Goal: Task Accomplishment & Management: Use online tool/utility

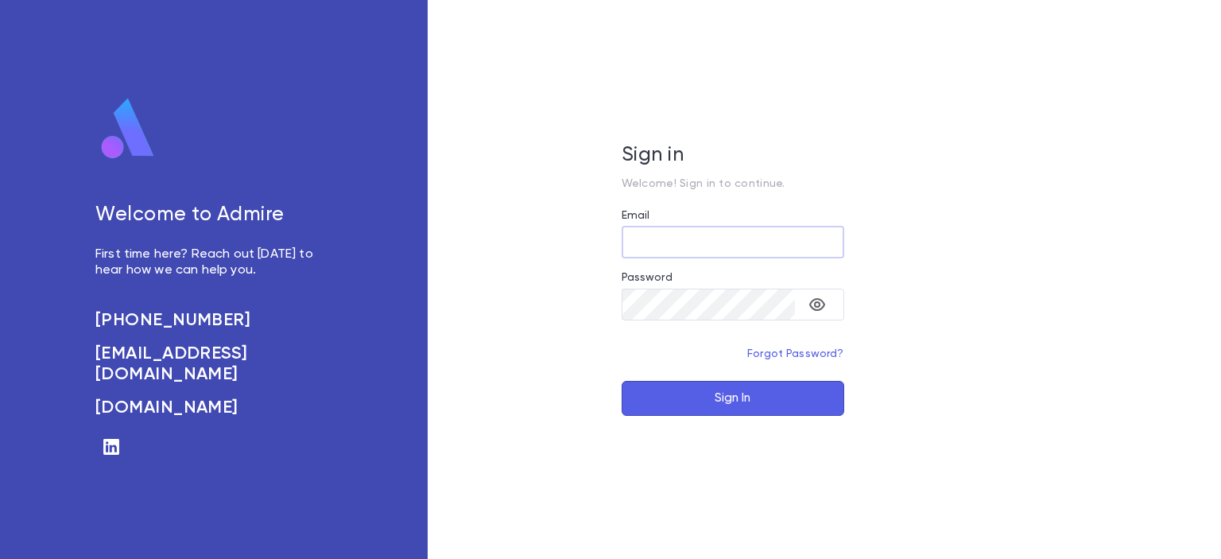
type input "**********"
click at [718, 409] on button "Sign In" at bounding box center [733, 398] width 223 height 35
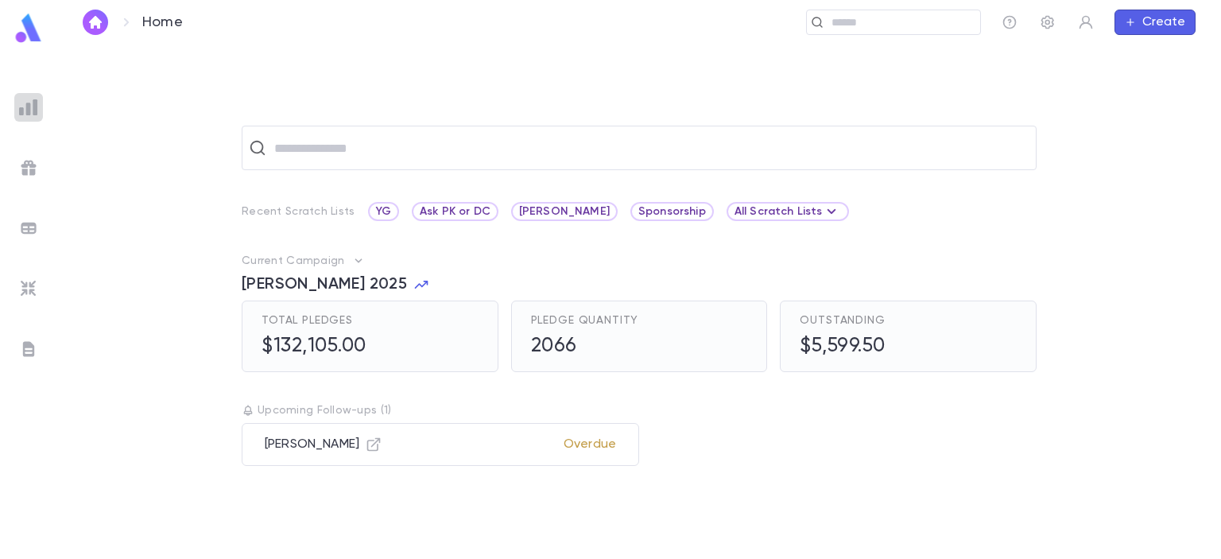
click at [33, 103] on img at bounding box center [28, 107] width 19 height 19
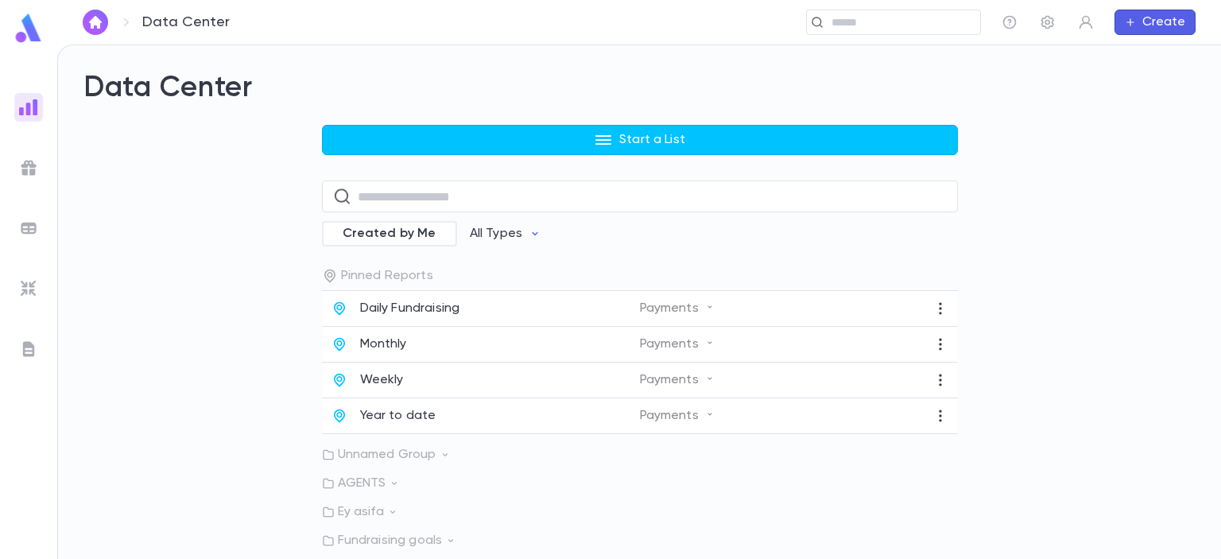
click at [557, 140] on button "Start a List" at bounding box center [640, 140] width 636 height 30
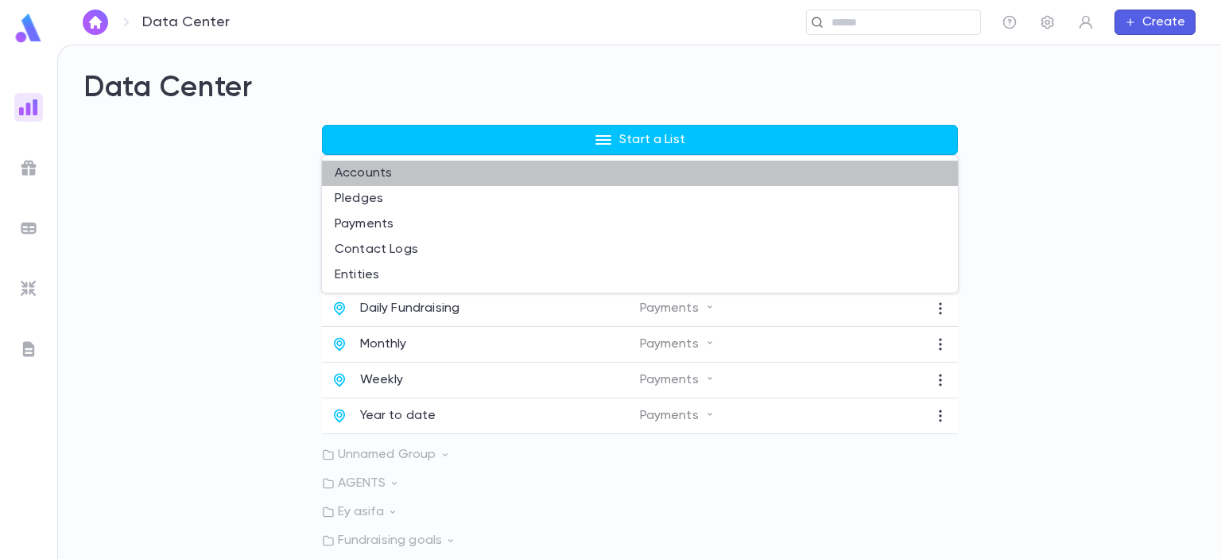
click at [406, 174] on li "Accounts" at bounding box center [640, 173] width 636 height 25
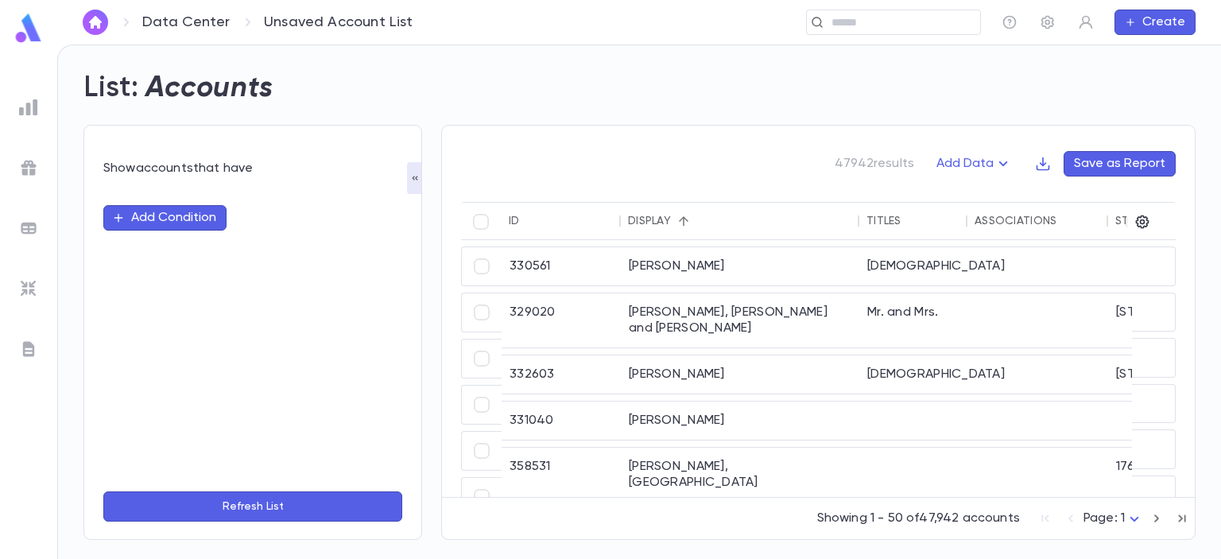
click at [165, 222] on button "Add Condition" at bounding box center [164, 217] width 123 height 25
type input "*"
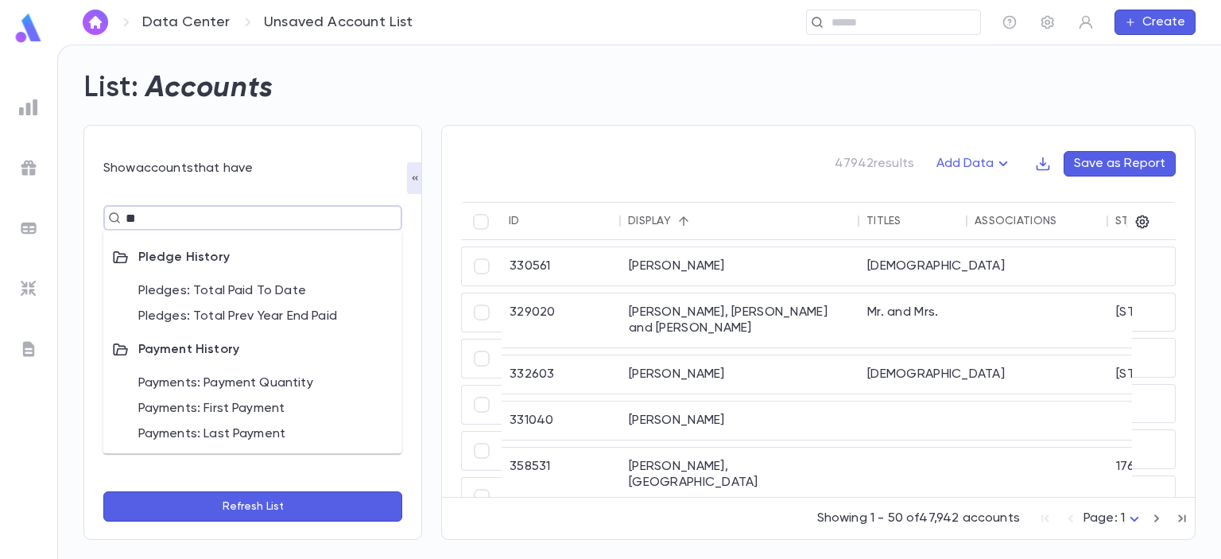
scroll to position [24, 0]
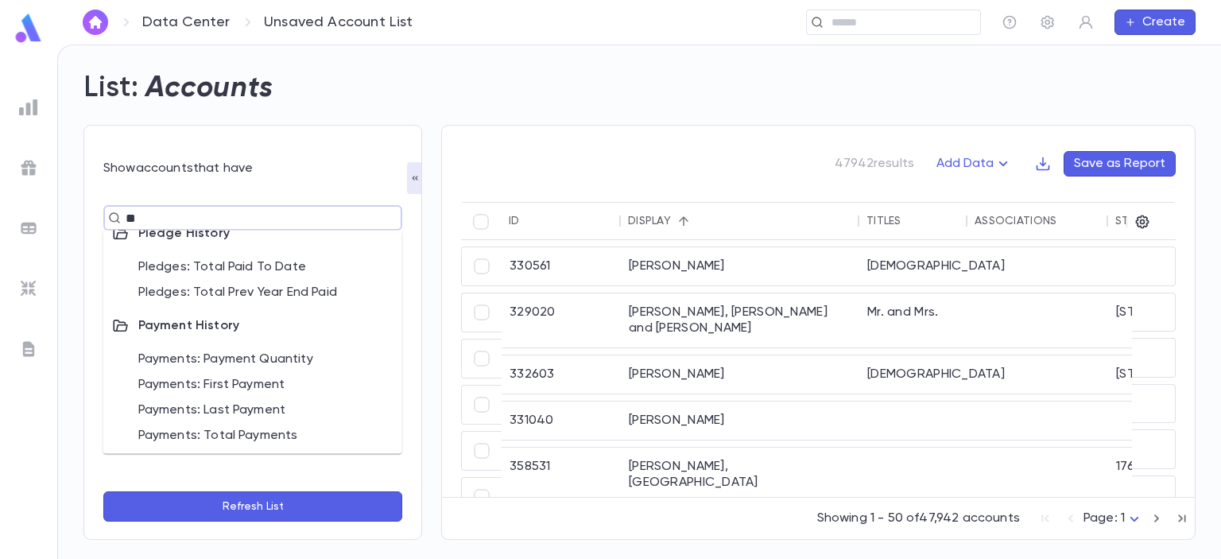
type input "**"
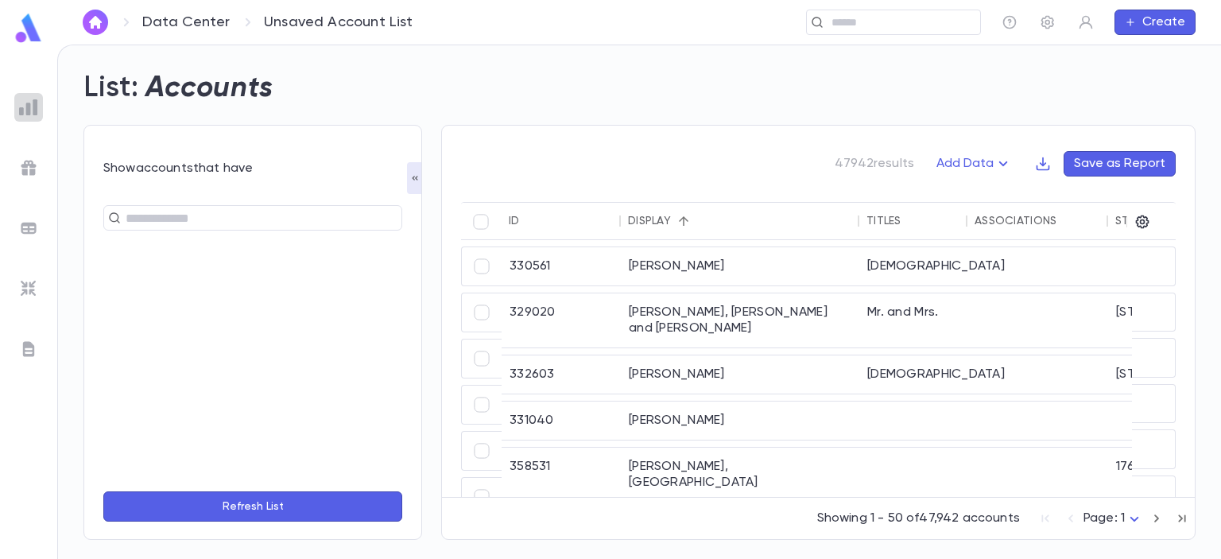
click at [29, 102] on img at bounding box center [28, 107] width 19 height 19
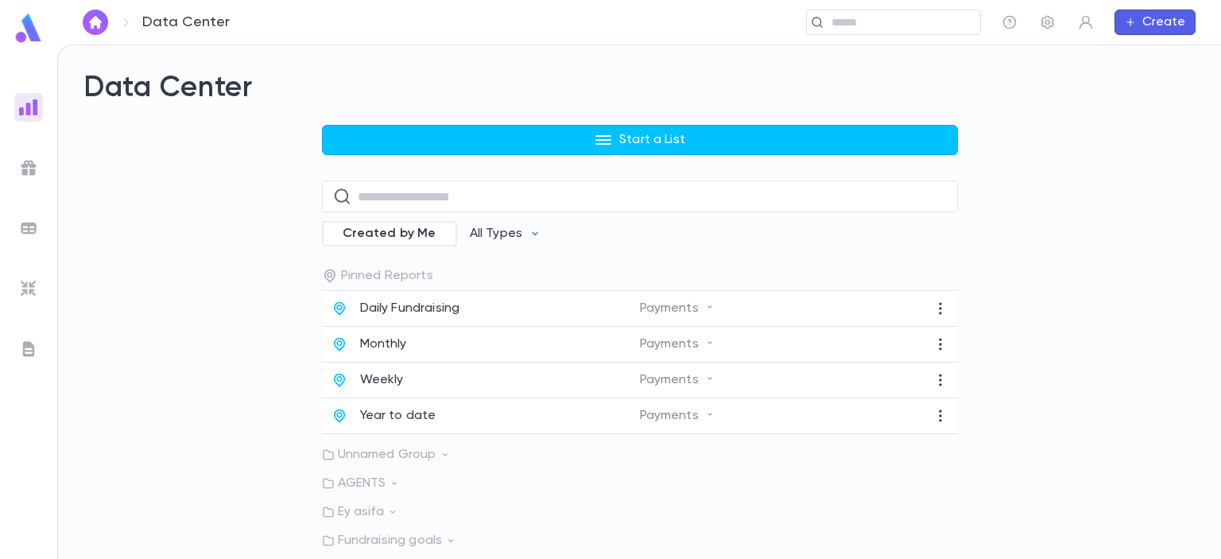
click at [531, 139] on button "Start a List" at bounding box center [640, 140] width 636 height 30
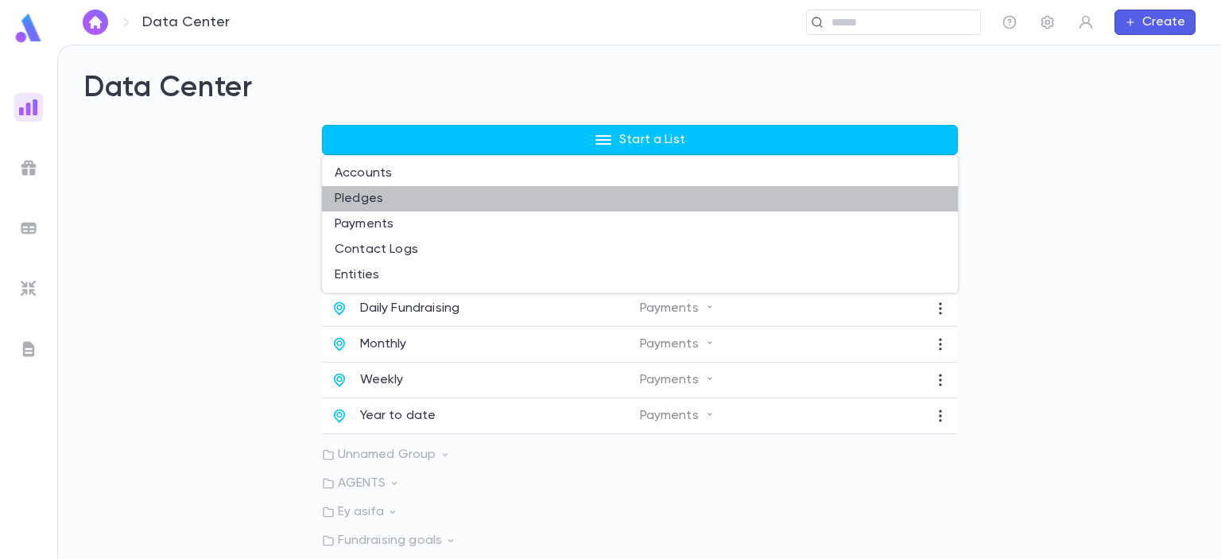
click at [382, 205] on li "Pledges" at bounding box center [640, 198] width 636 height 25
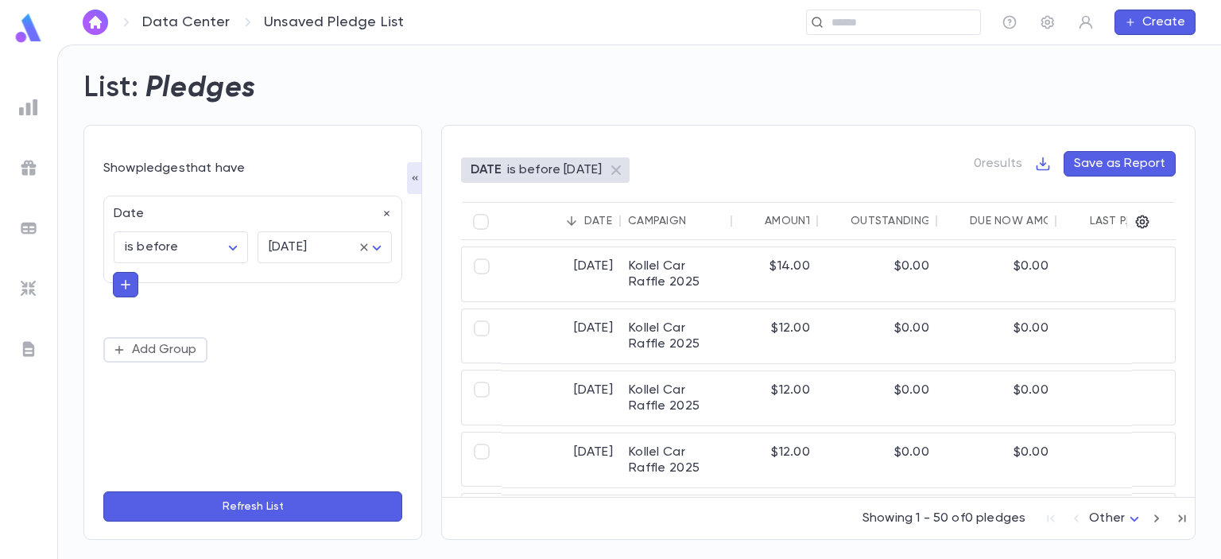
click at [384, 215] on icon "button" at bounding box center [387, 213] width 11 height 11
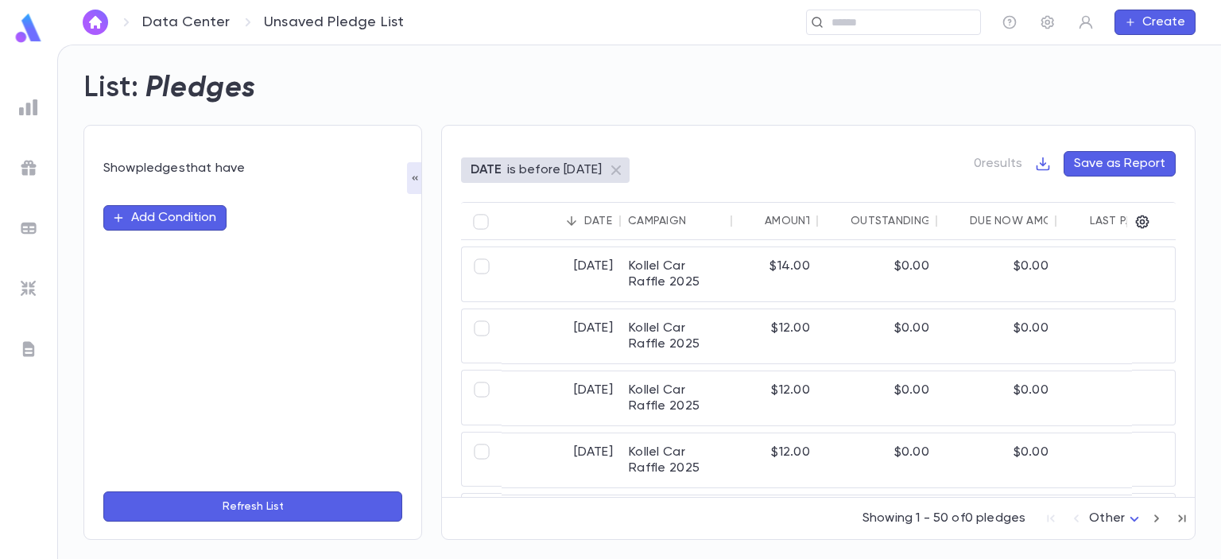
click at [139, 214] on button "Add Condition" at bounding box center [164, 217] width 123 height 25
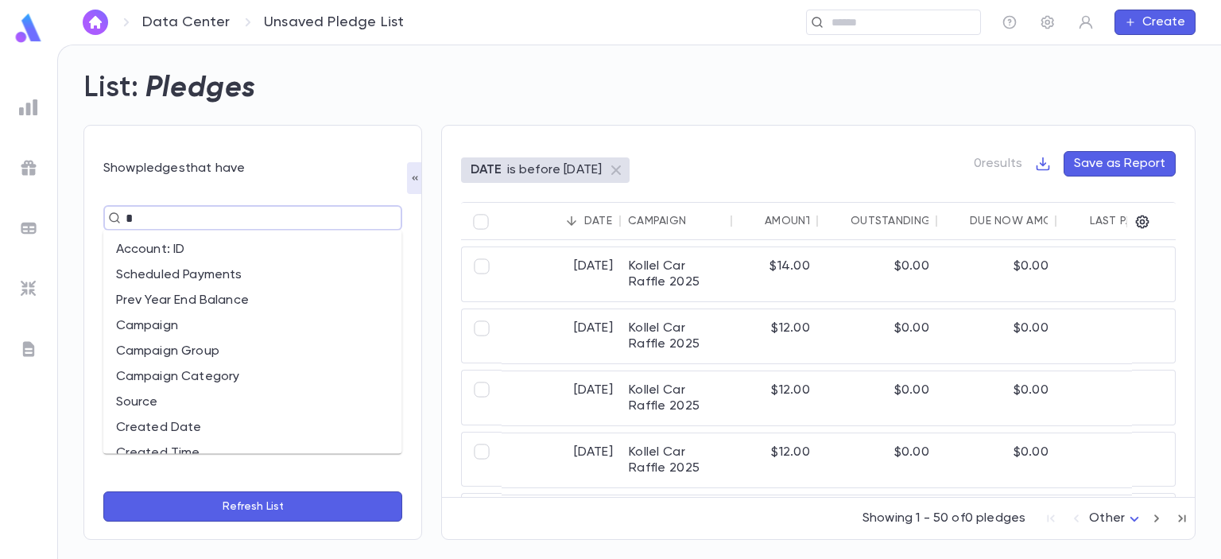
type input "**"
click at [146, 247] on li "Campaign" at bounding box center [252, 249] width 299 height 25
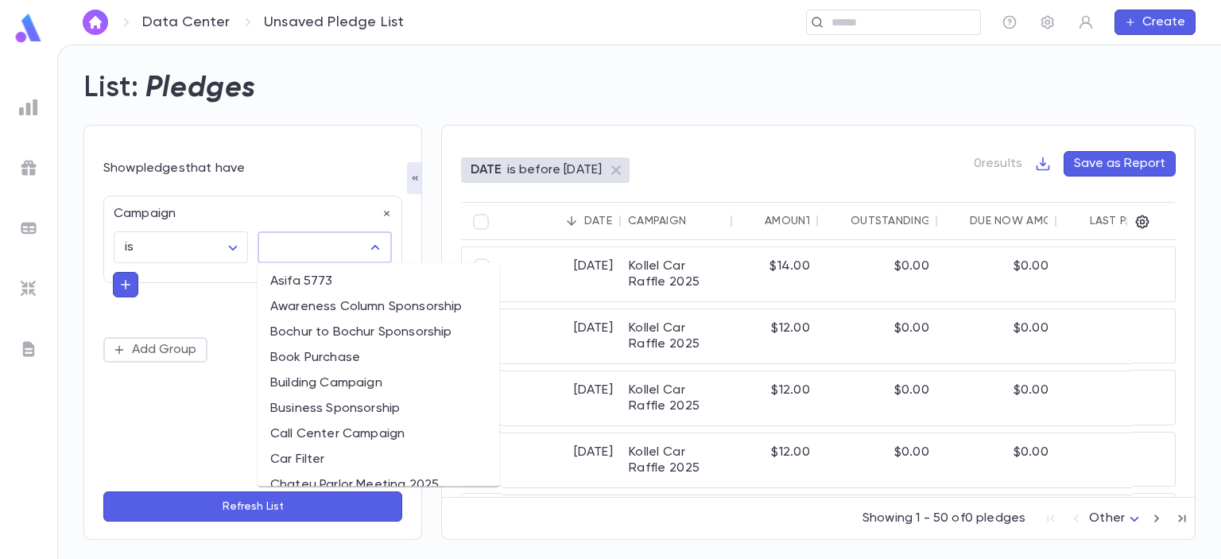
click at [284, 245] on input "text" at bounding box center [313, 247] width 96 height 30
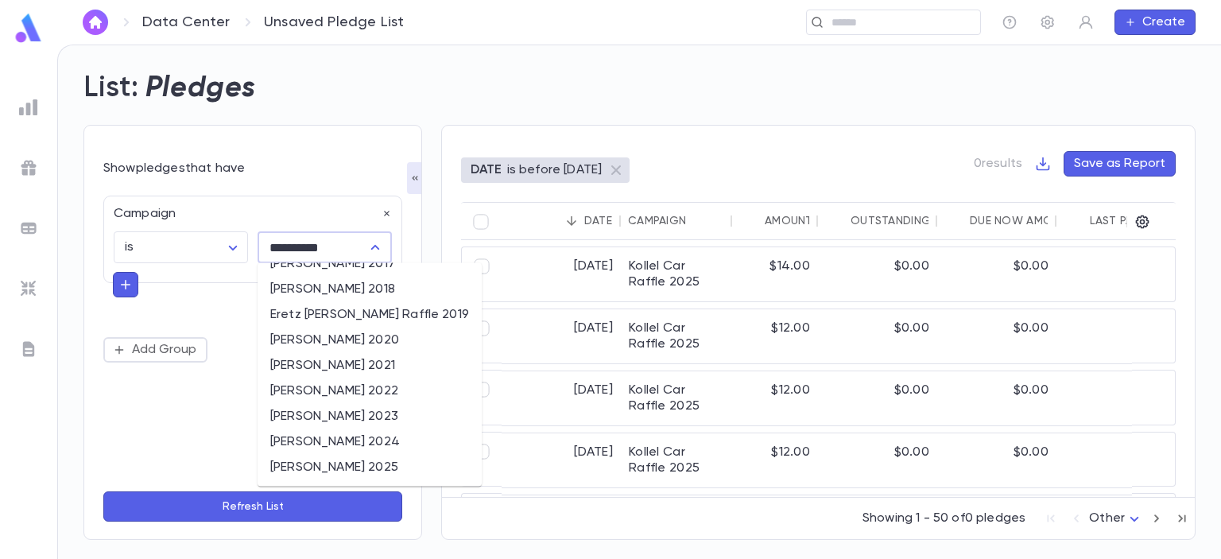
scroll to position [17, 0]
click at [303, 442] on li "Eretz Yisroel Raffle 2024" at bounding box center [370, 442] width 224 height 25
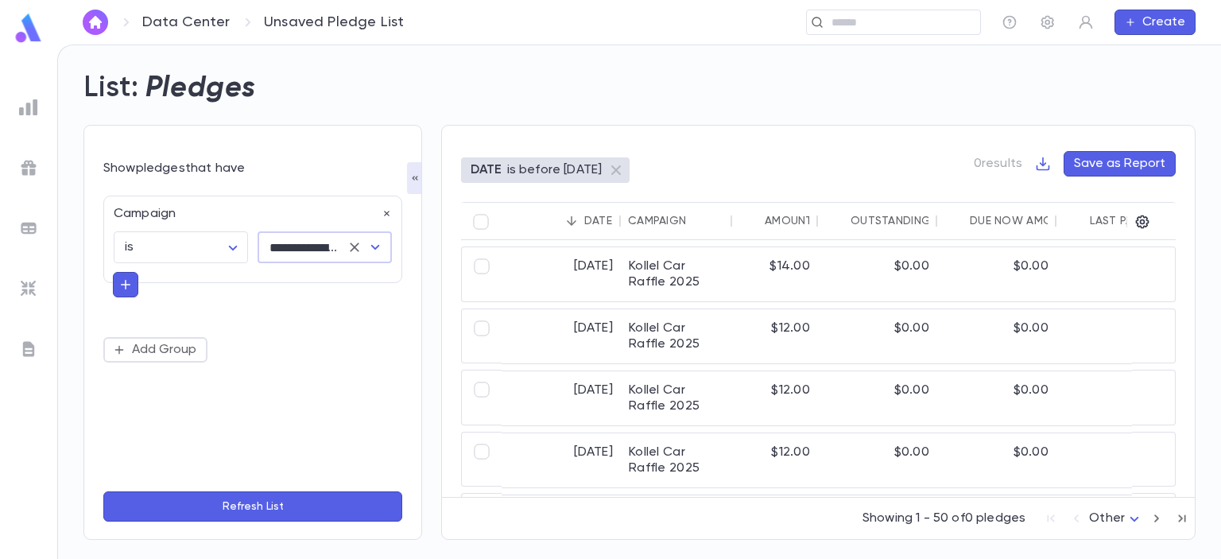
type input "**********"
click at [124, 279] on icon "button" at bounding box center [125, 285] width 14 height 16
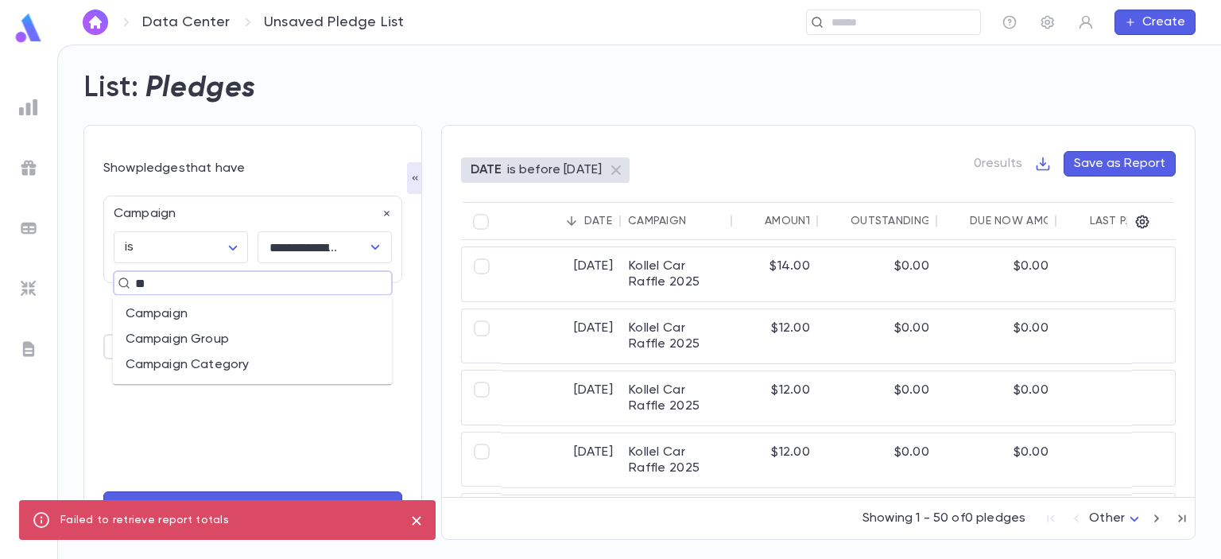
type input "**"
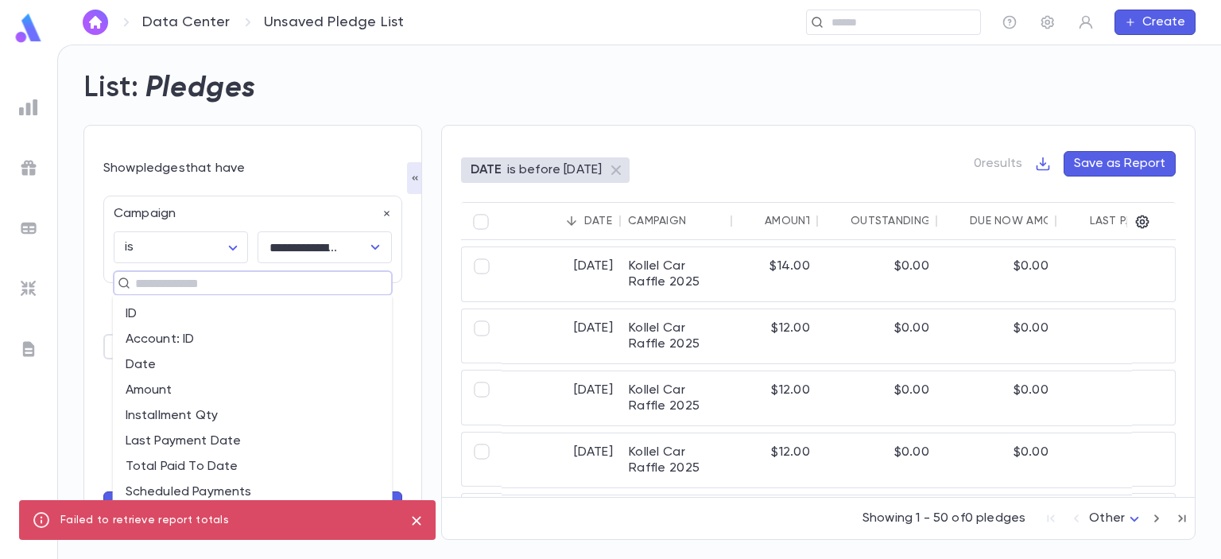
click at [165, 284] on input "text" at bounding box center [245, 283] width 231 height 22
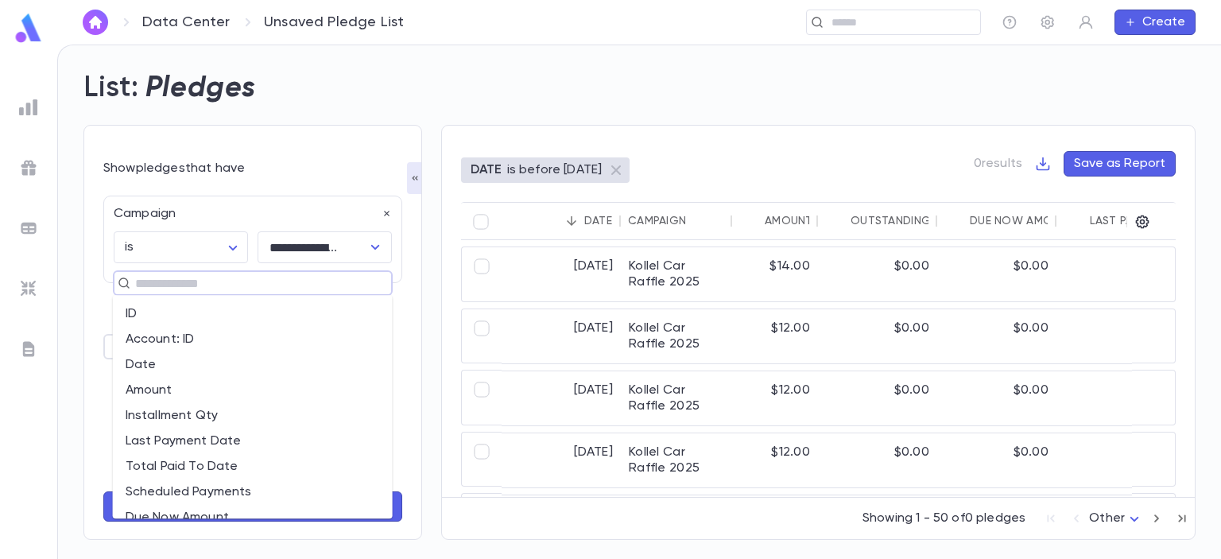
click at [97, 297] on div "**********" at bounding box center [252, 332] width 339 height 415
click at [215, 285] on input "text" at bounding box center [245, 283] width 231 height 22
click at [103, 314] on div "**********" at bounding box center [252, 278] width 299 height 164
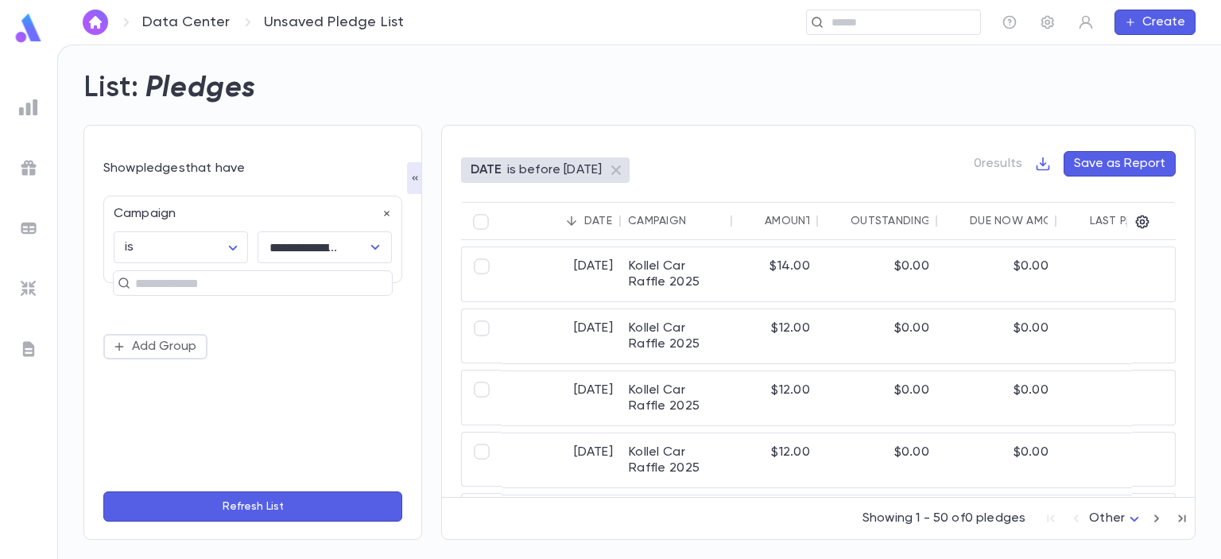
click at [122, 344] on icon "button" at bounding box center [119, 346] width 13 height 13
click at [192, 272] on input "text" at bounding box center [245, 283] width 231 height 22
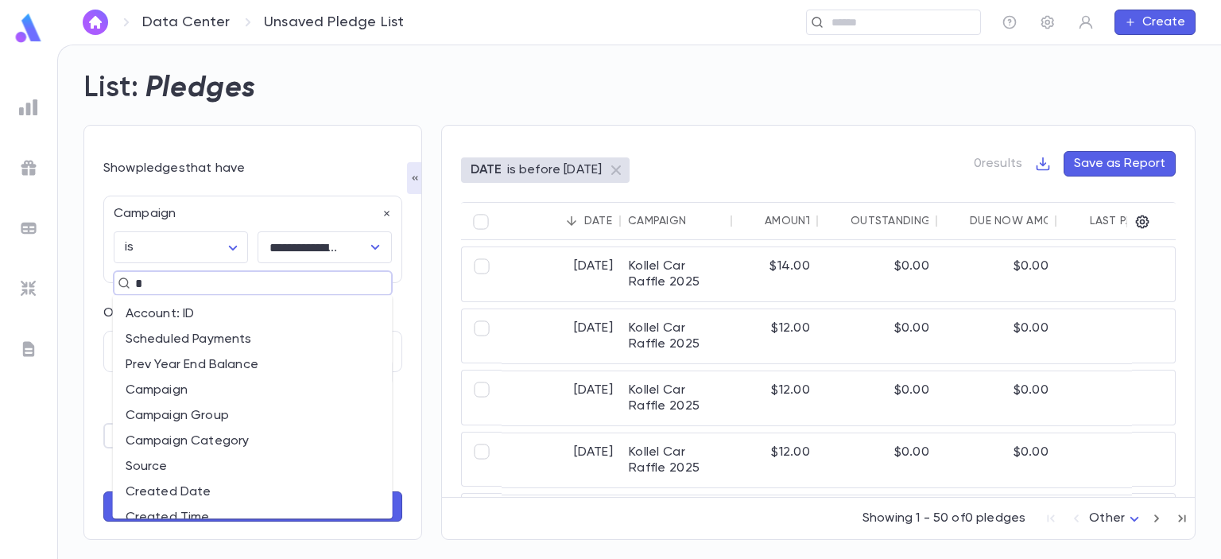
type input "**"
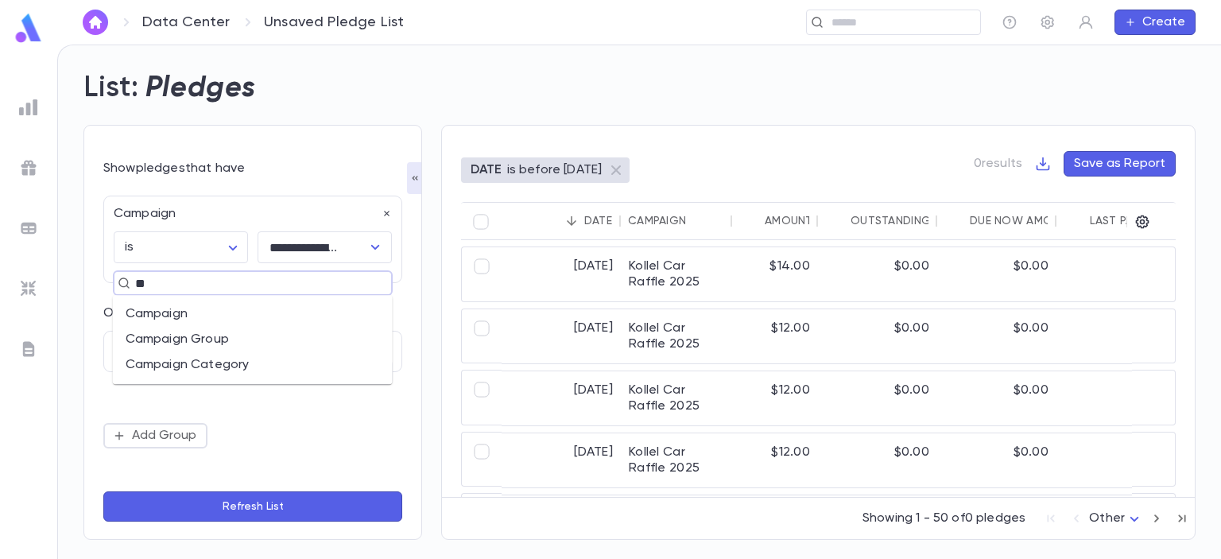
click at [172, 315] on li "Campaign" at bounding box center [253, 313] width 280 height 25
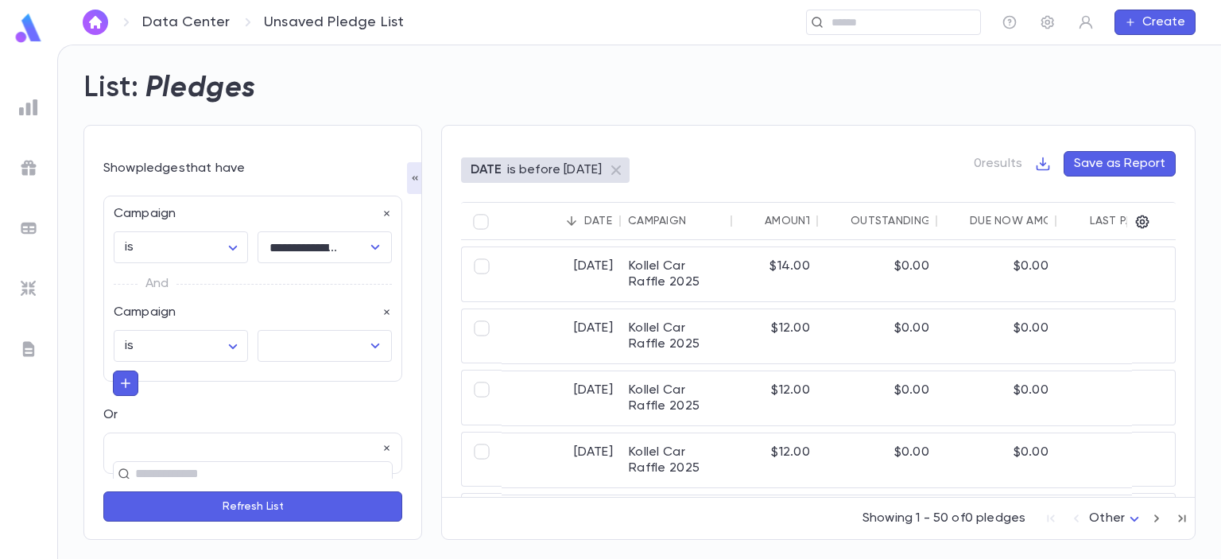
click at [232, 338] on body "**********" at bounding box center [610, 302] width 1221 height 514
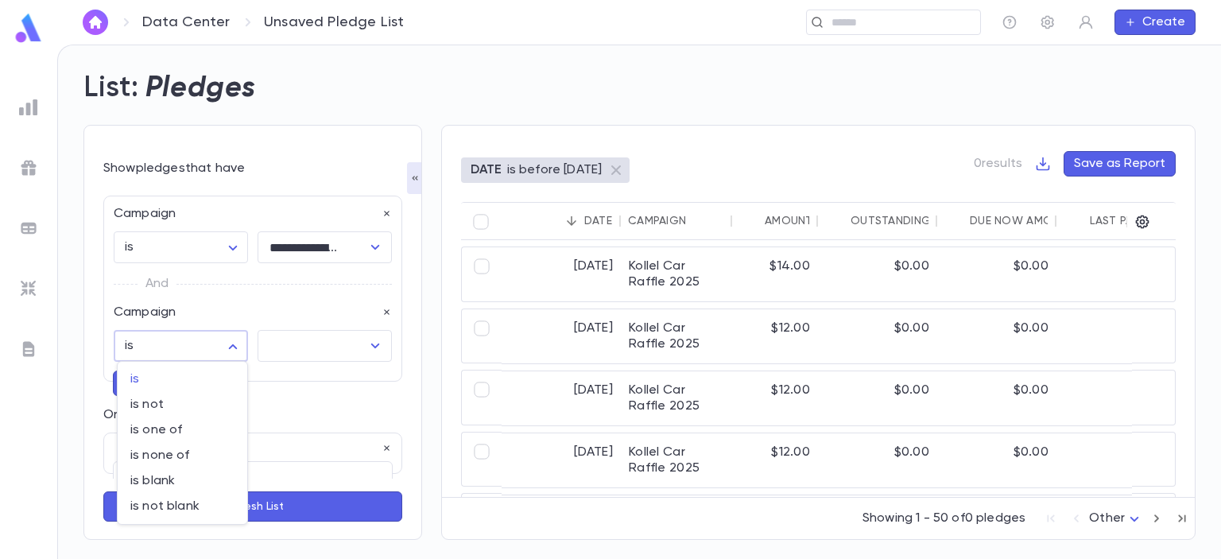
click at [27, 110] on div at bounding box center [610, 279] width 1221 height 559
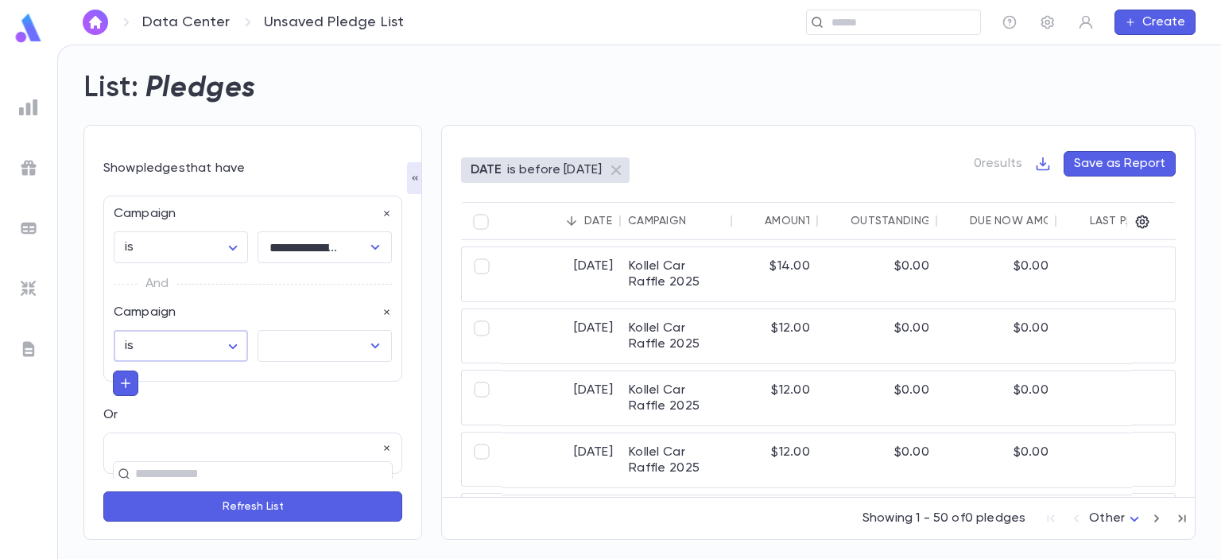
click at [27, 110] on img at bounding box center [28, 107] width 19 height 19
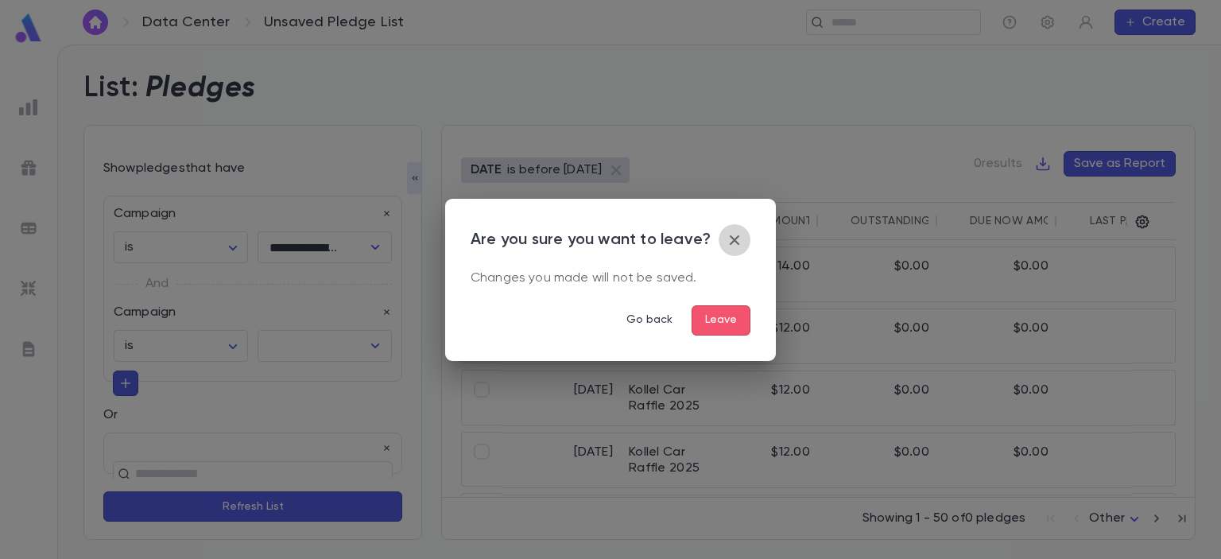
click at [735, 238] on icon "button" at bounding box center [734, 240] width 19 height 19
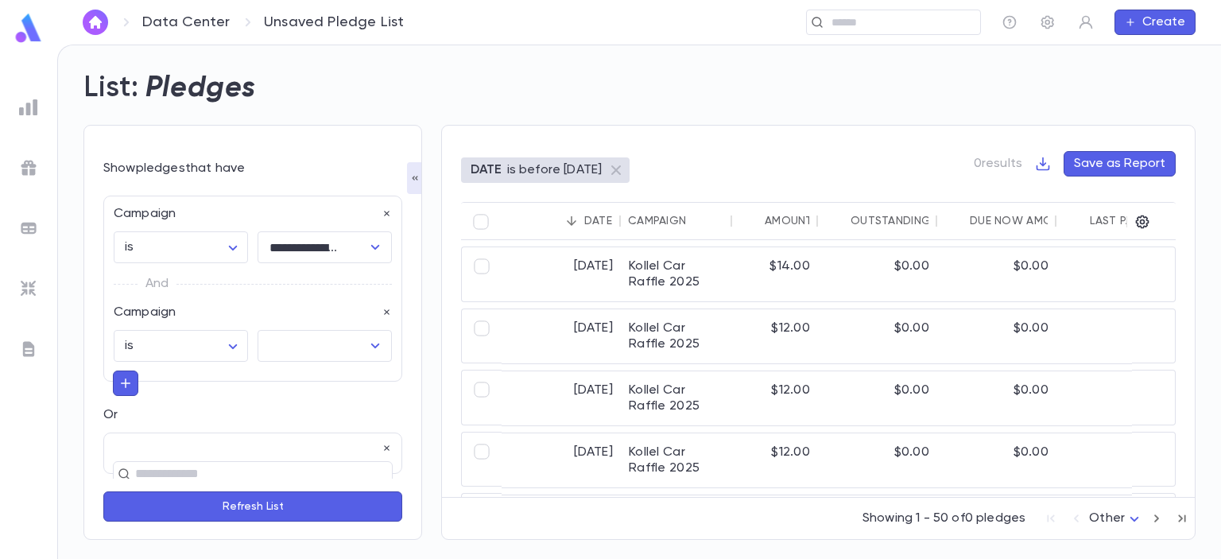
click at [29, 110] on img at bounding box center [28, 107] width 19 height 19
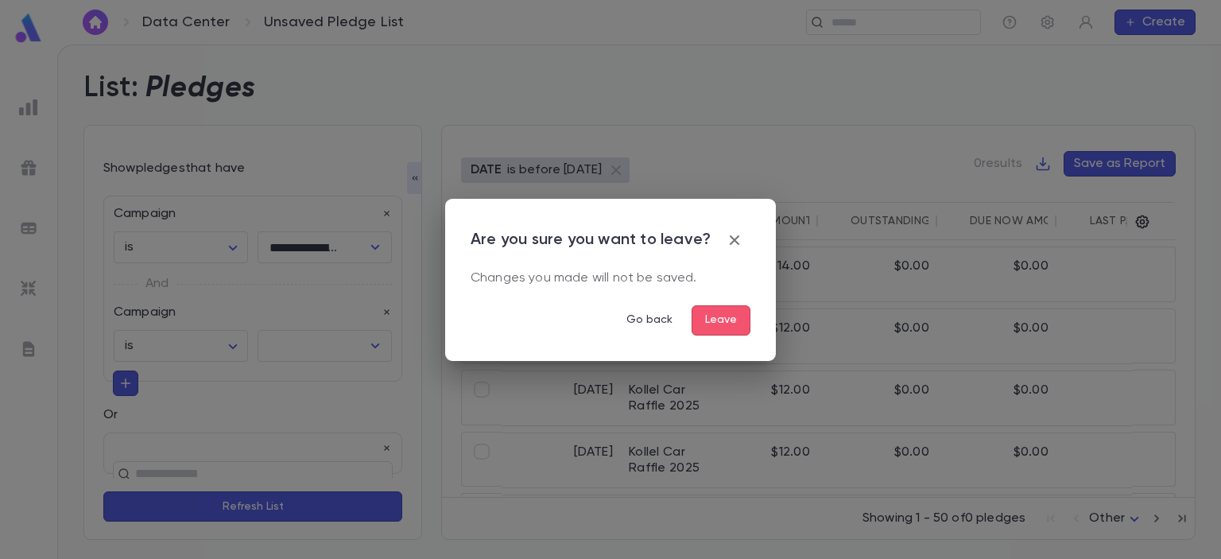
click at [726, 317] on button "Leave" at bounding box center [721, 320] width 59 height 30
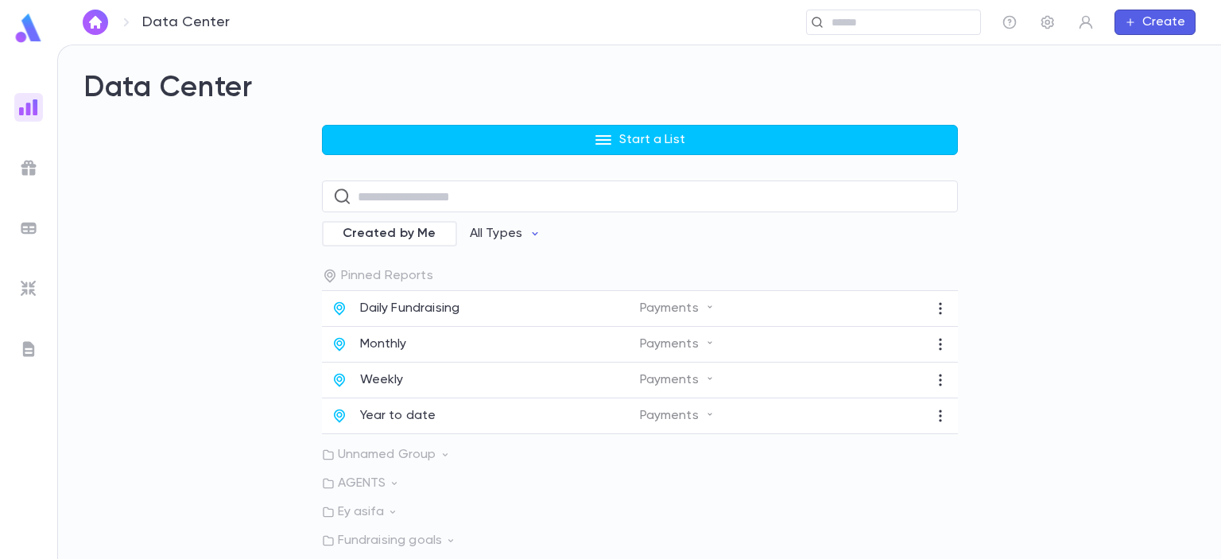
click at [529, 138] on button "Start a List" at bounding box center [640, 140] width 636 height 30
click at [405, 165] on li "Accounts" at bounding box center [640, 173] width 636 height 25
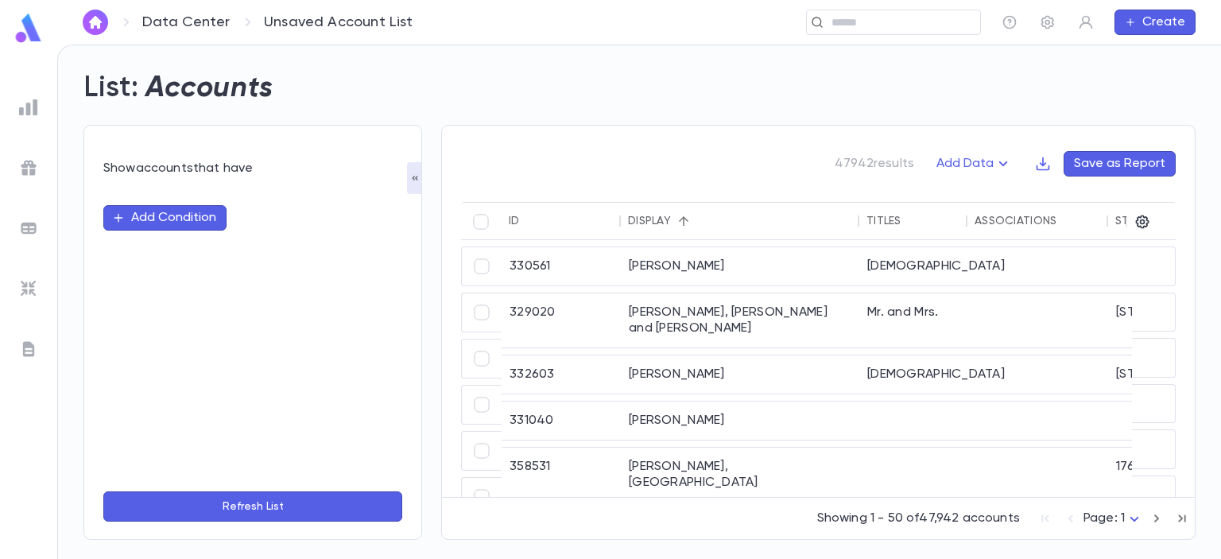
click at [199, 215] on button "Add Condition" at bounding box center [164, 217] width 123 height 25
type input "*"
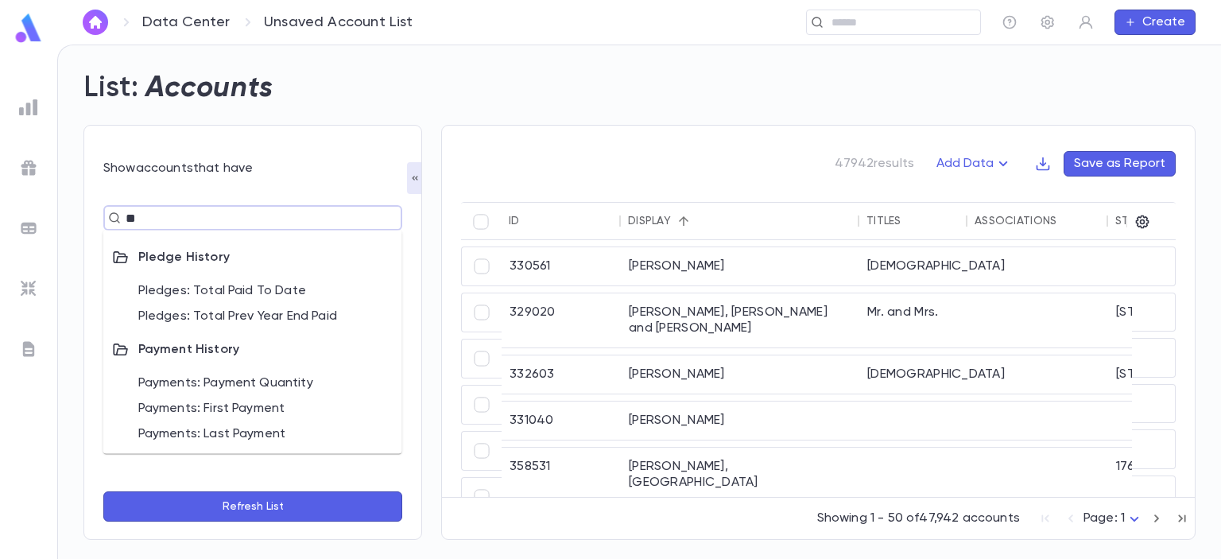
type input "*"
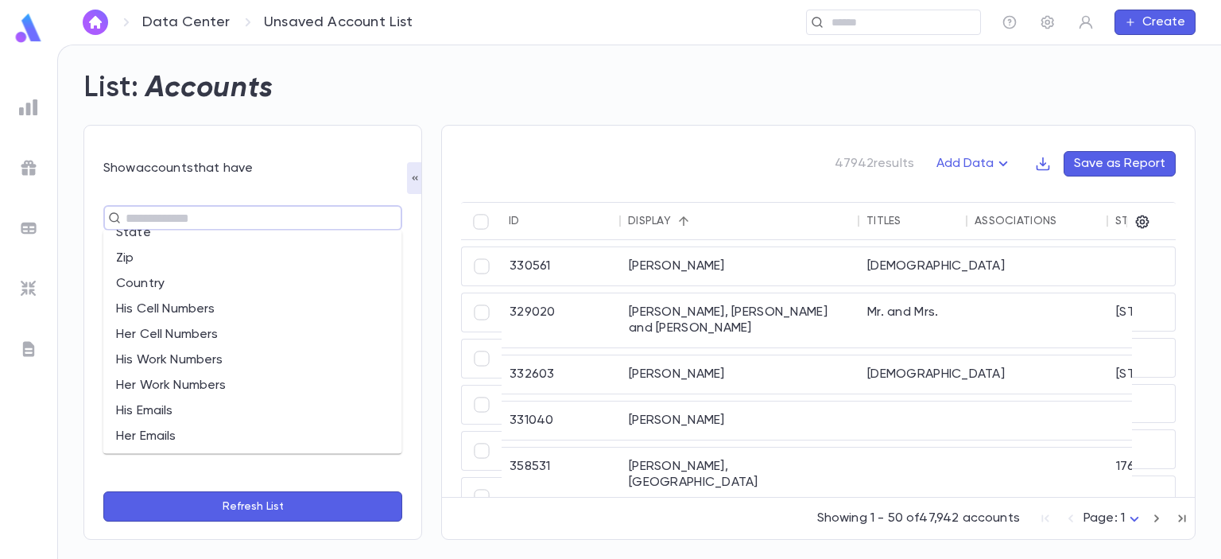
scroll to position [387, 0]
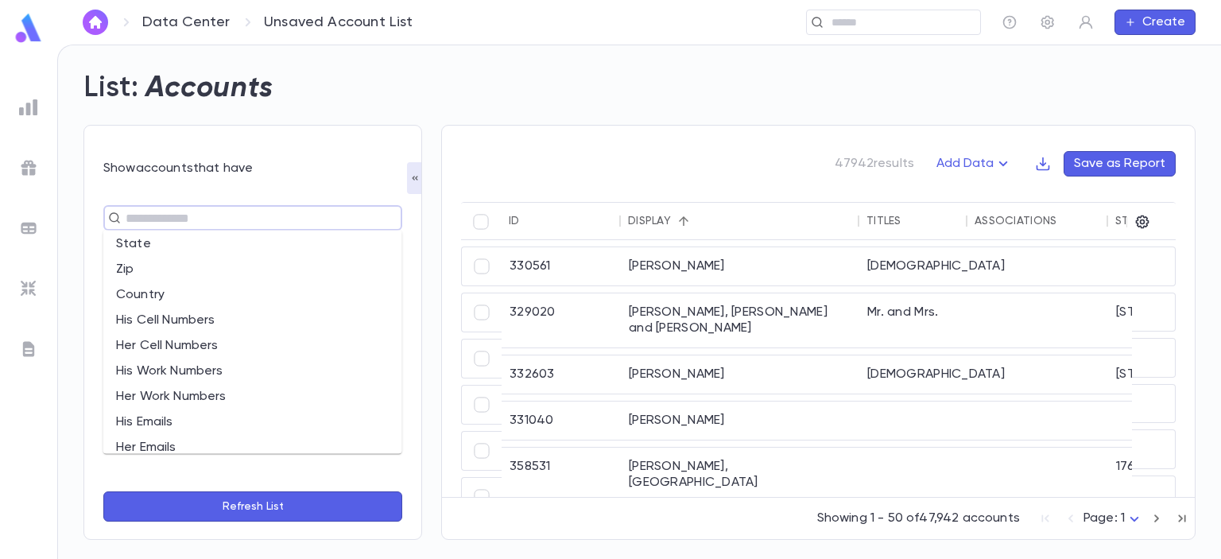
click at [34, 41] on img at bounding box center [29, 28] width 32 height 31
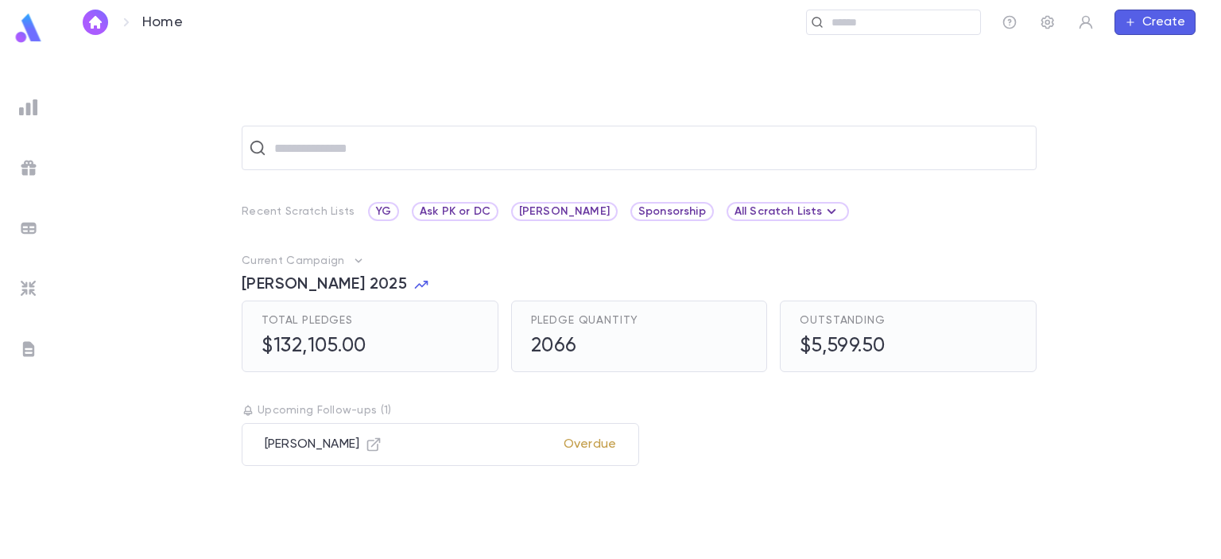
click at [41, 114] on div at bounding box center [28, 107] width 29 height 29
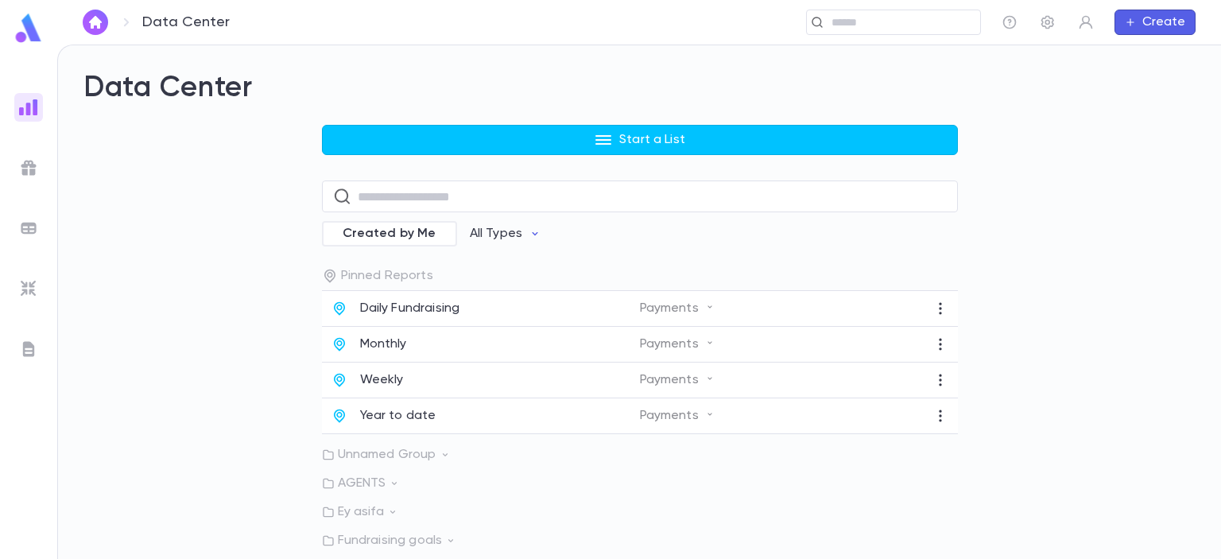
click at [601, 140] on icon "button" at bounding box center [604, 140] width 16 height 10
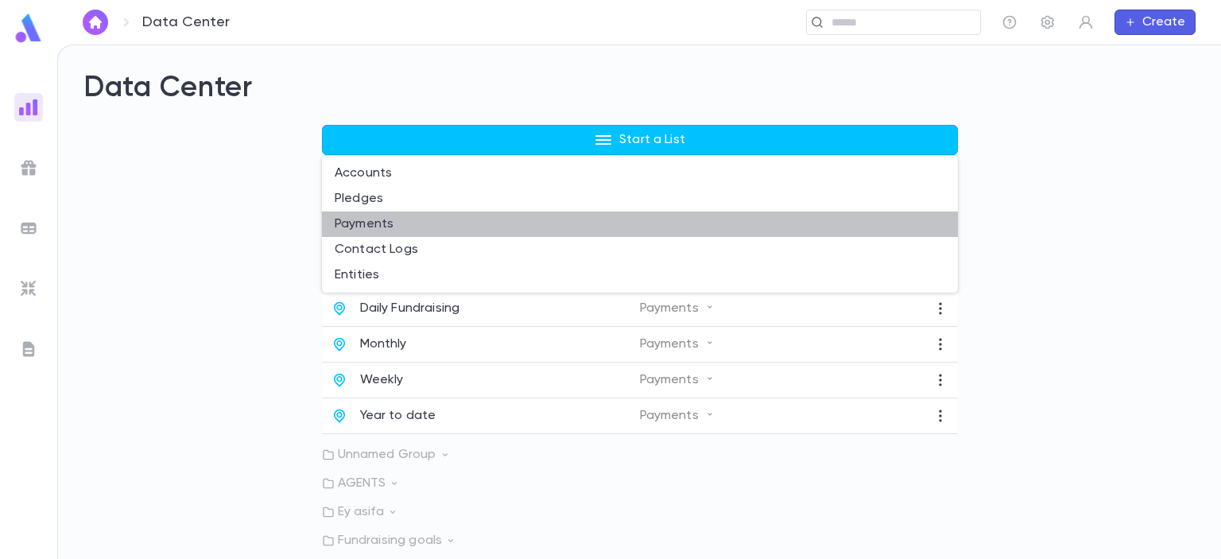
click at [357, 217] on li "Payments" at bounding box center [640, 223] width 636 height 25
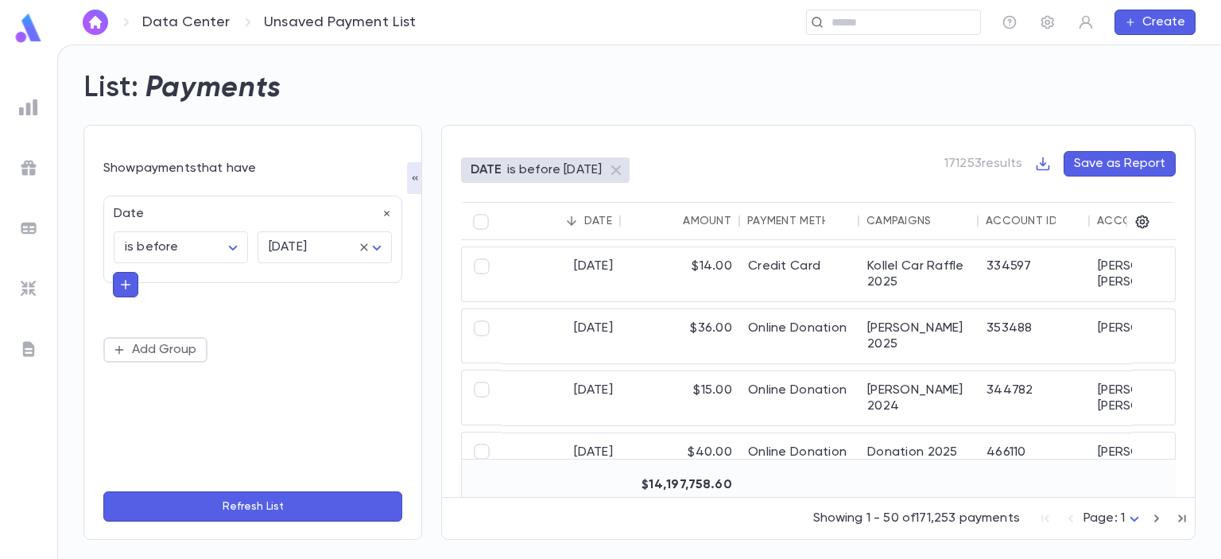
click at [388, 215] on icon "button" at bounding box center [387, 213] width 11 height 11
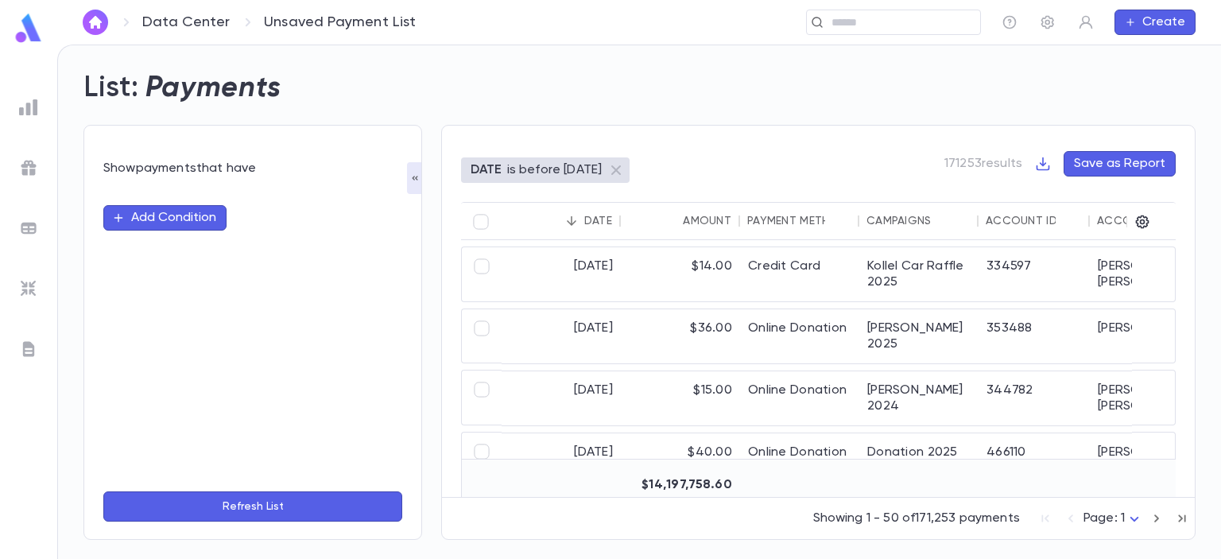
click at [163, 219] on button "Add Condition" at bounding box center [164, 217] width 123 height 25
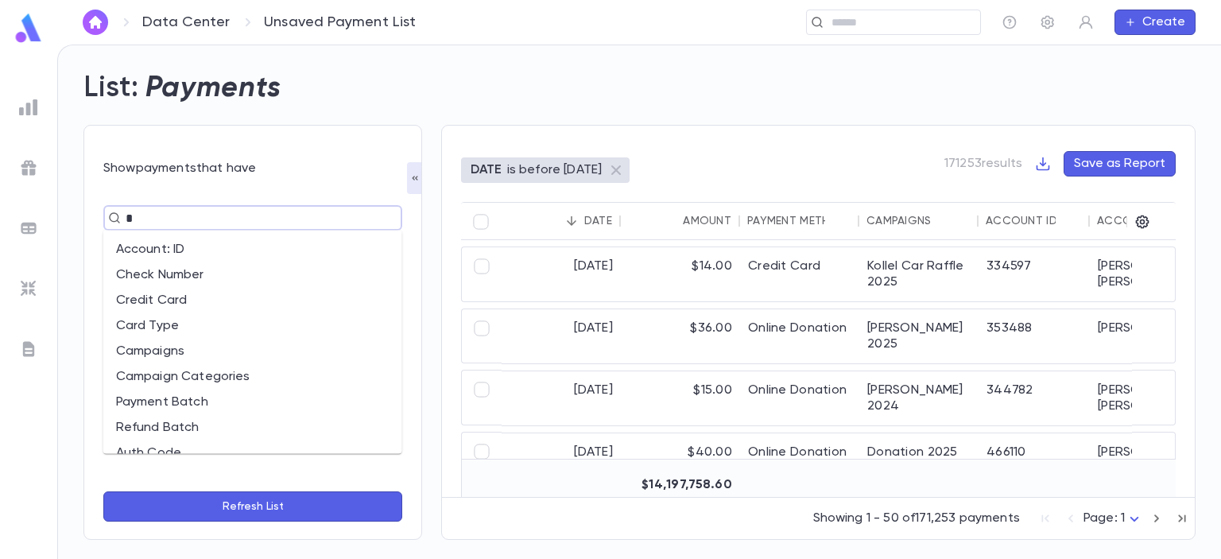
type input "**"
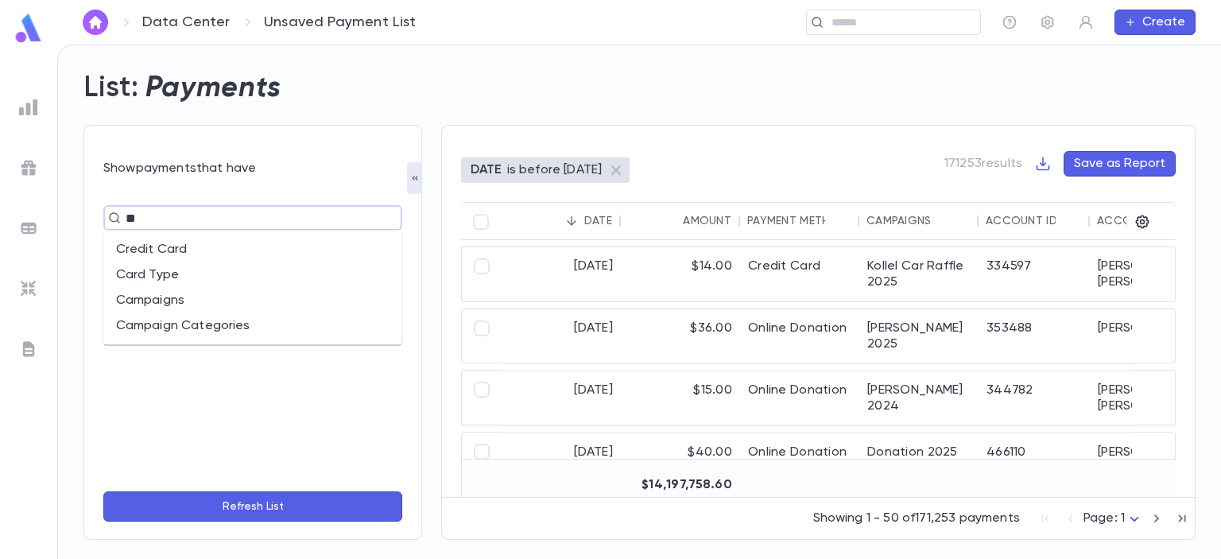
click at [164, 301] on li "Campaigns" at bounding box center [252, 300] width 299 height 25
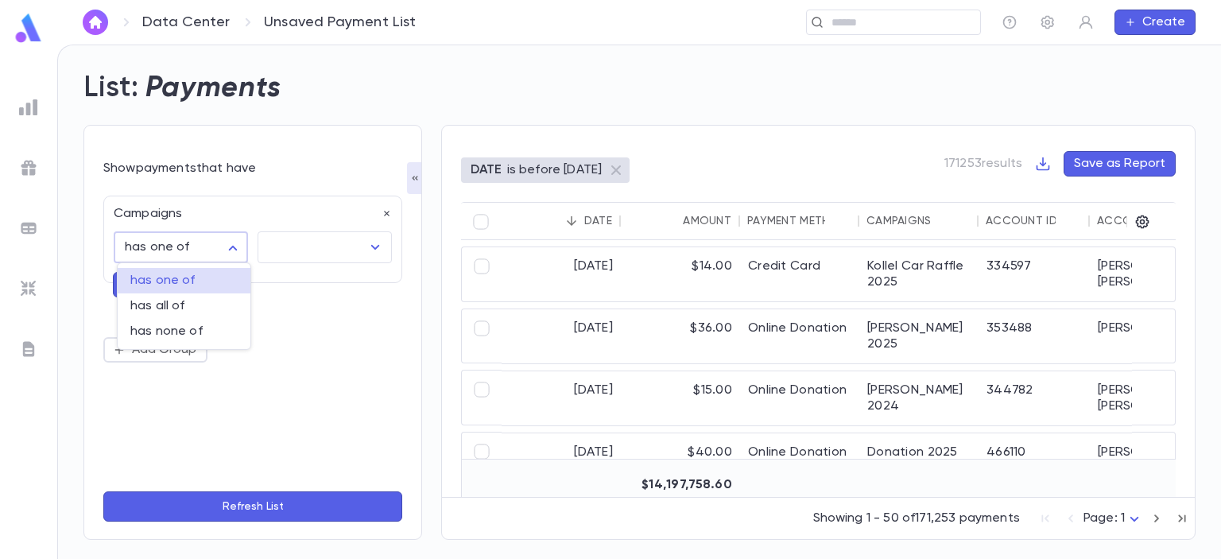
click at [232, 242] on body "**********" at bounding box center [610, 302] width 1221 height 514
click at [280, 243] on div at bounding box center [610, 279] width 1221 height 559
click at [280, 250] on input "text" at bounding box center [313, 247] width 96 height 30
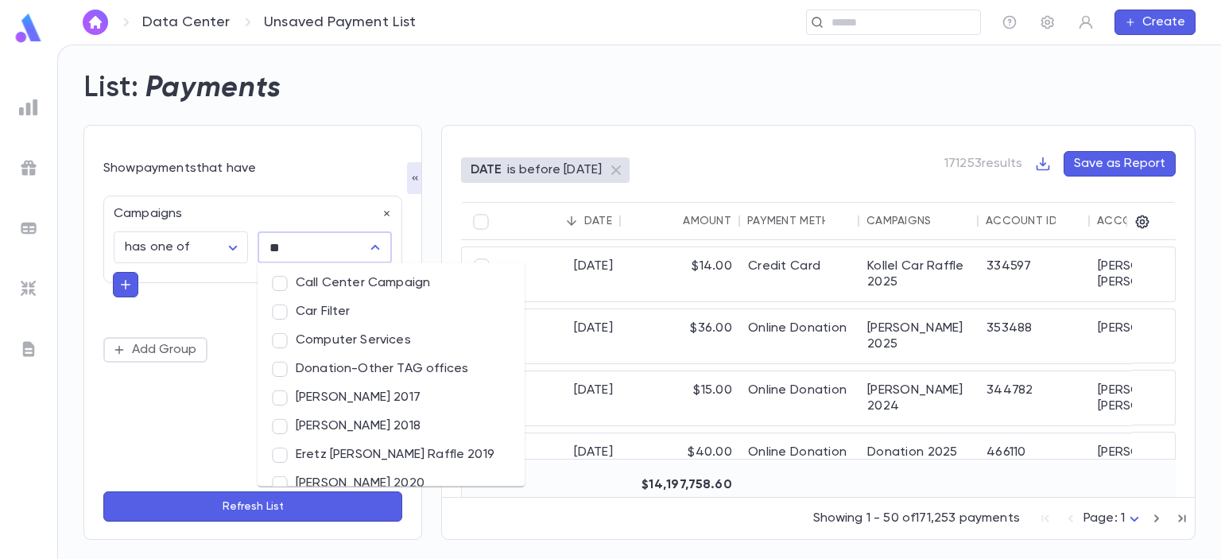
type input "***"
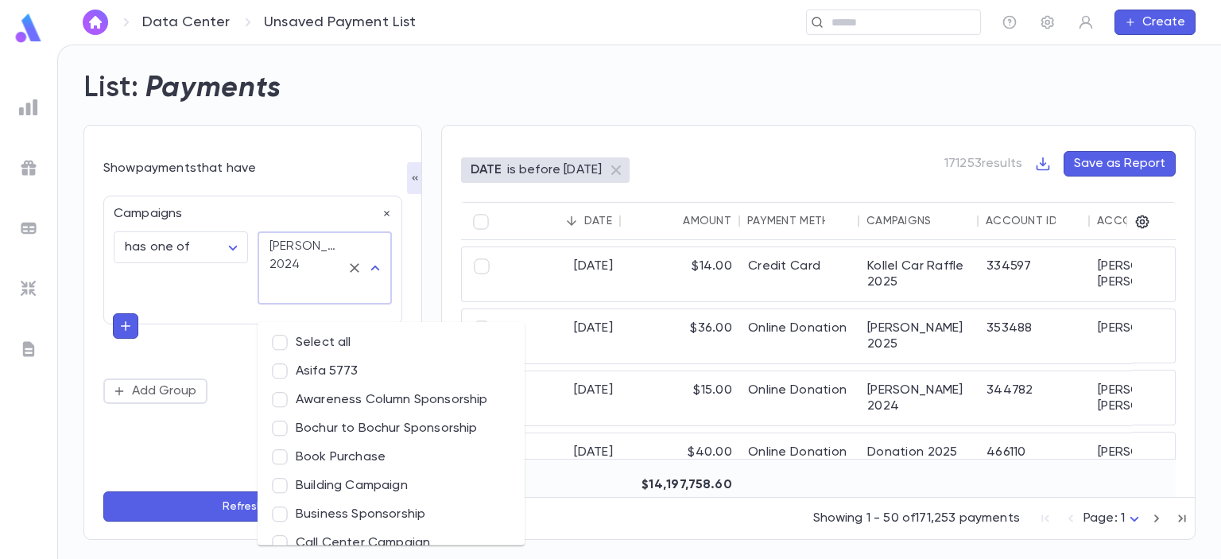
scroll to position [699, 0]
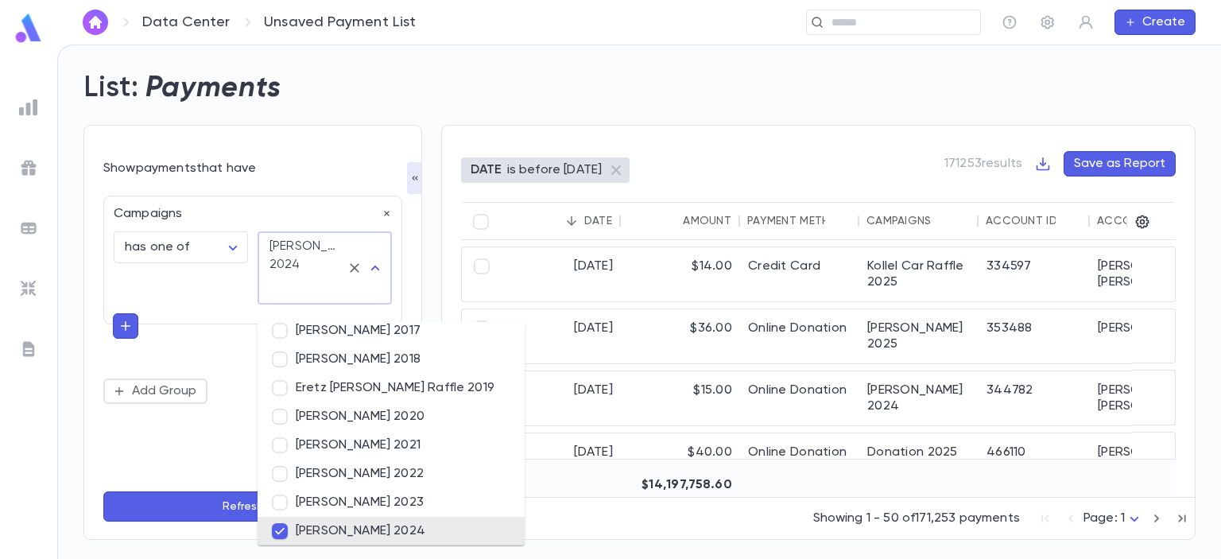
click at [204, 319] on div "**********" at bounding box center [252, 300] width 299 height 208
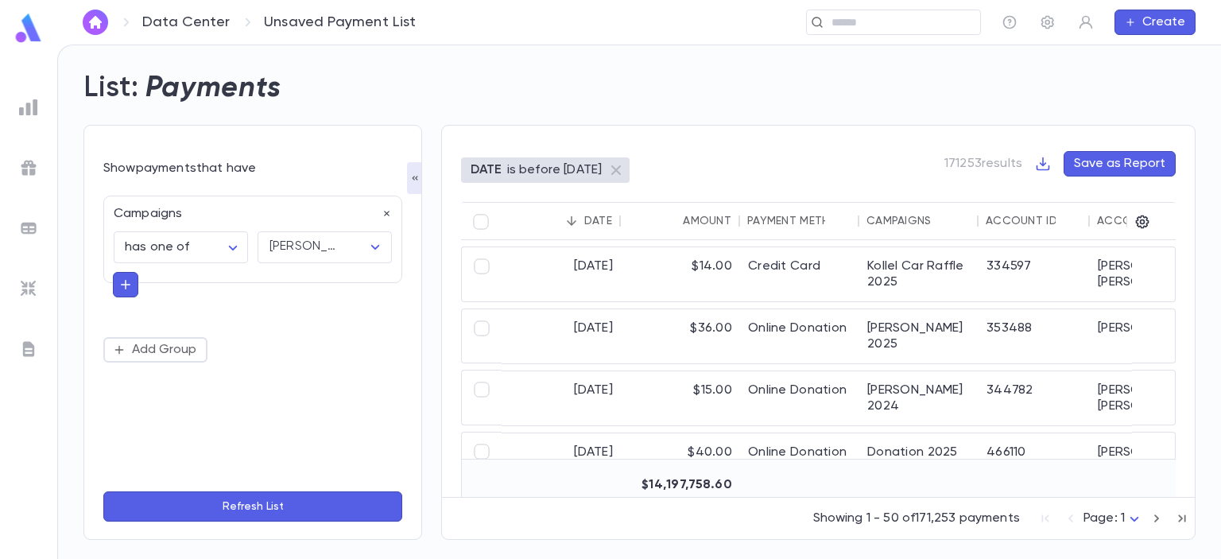
click at [127, 289] on icon "button" at bounding box center [125, 285] width 14 height 16
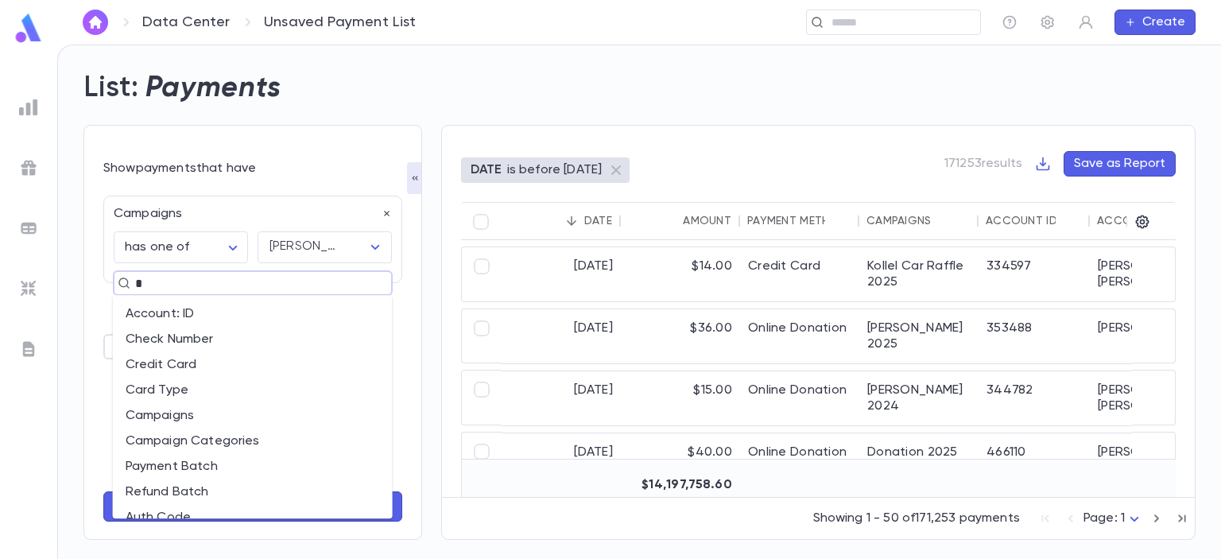
type input "**"
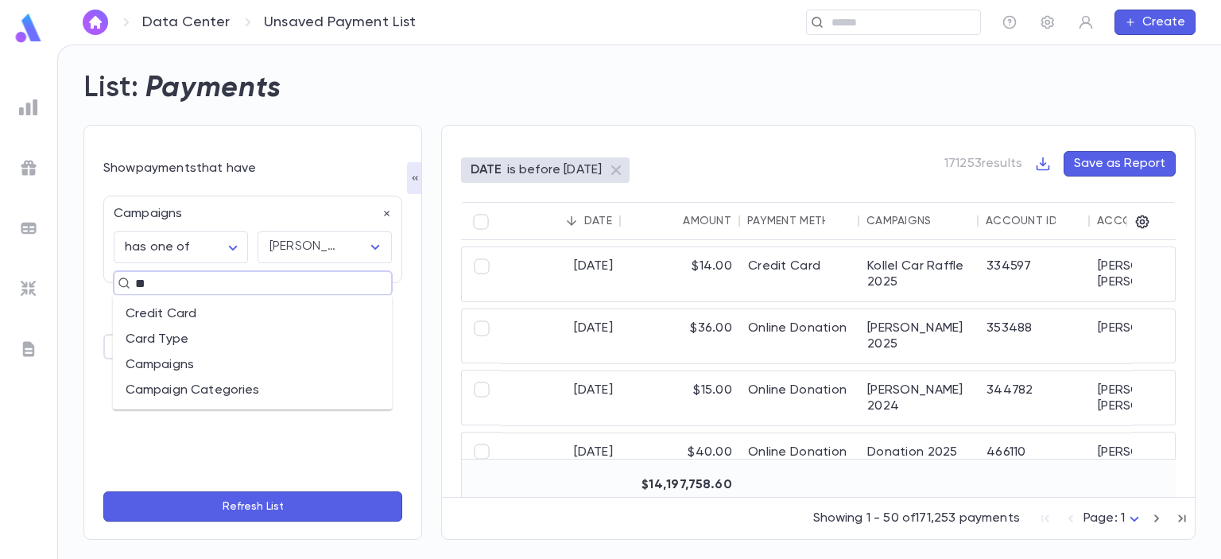
click at [220, 370] on li "Campaigns" at bounding box center [253, 364] width 280 height 25
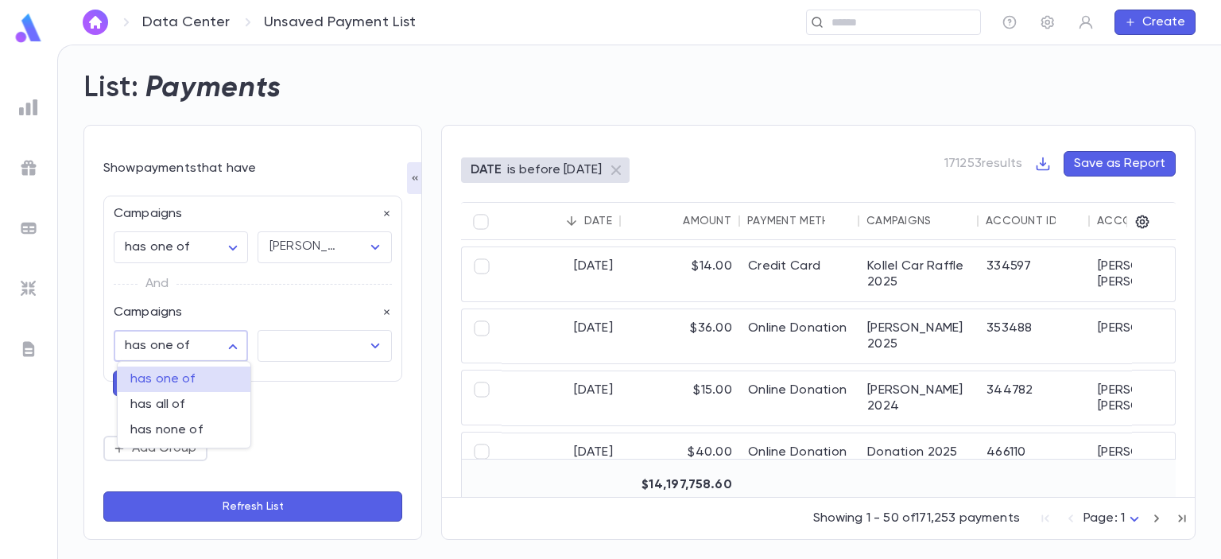
click at [234, 349] on body "**********" at bounding box center [610, 302] width 1221 height 514
click at [210, 432] on span "has none of" at bounding box center [183, 430] width 107 height 16
type input "**********"
click at [321, 340] on input "text" at bounding box center [313, 346] width 96 height 30
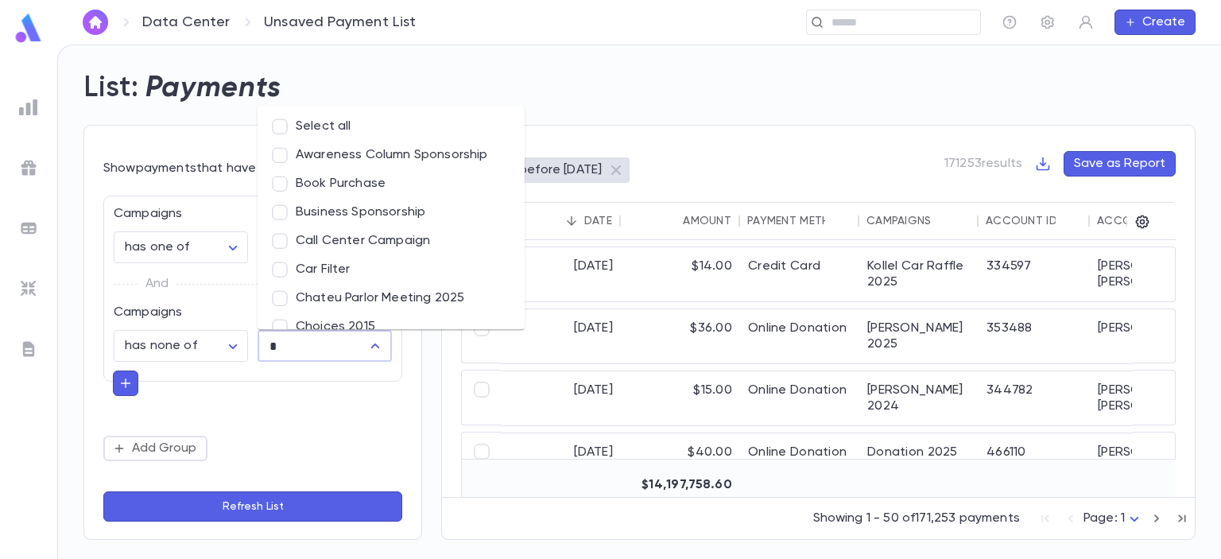
type input "**"
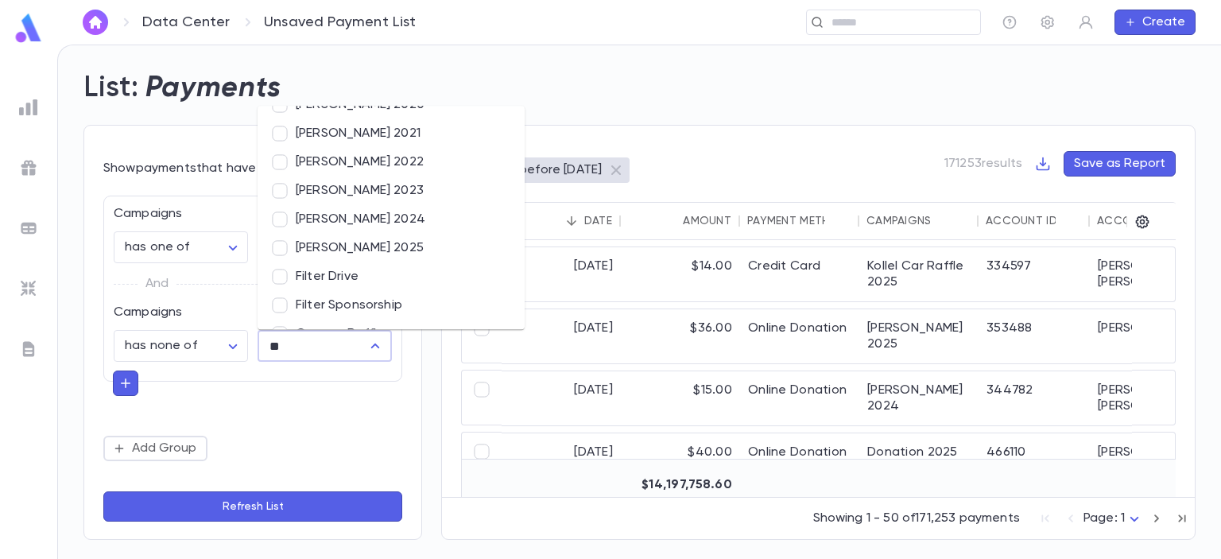
scroll to position [221, 0]
click at [363, 255] on li "Eretz Yisroel Raffle 2025" at bounding box center [391, 249] width 267 height 29
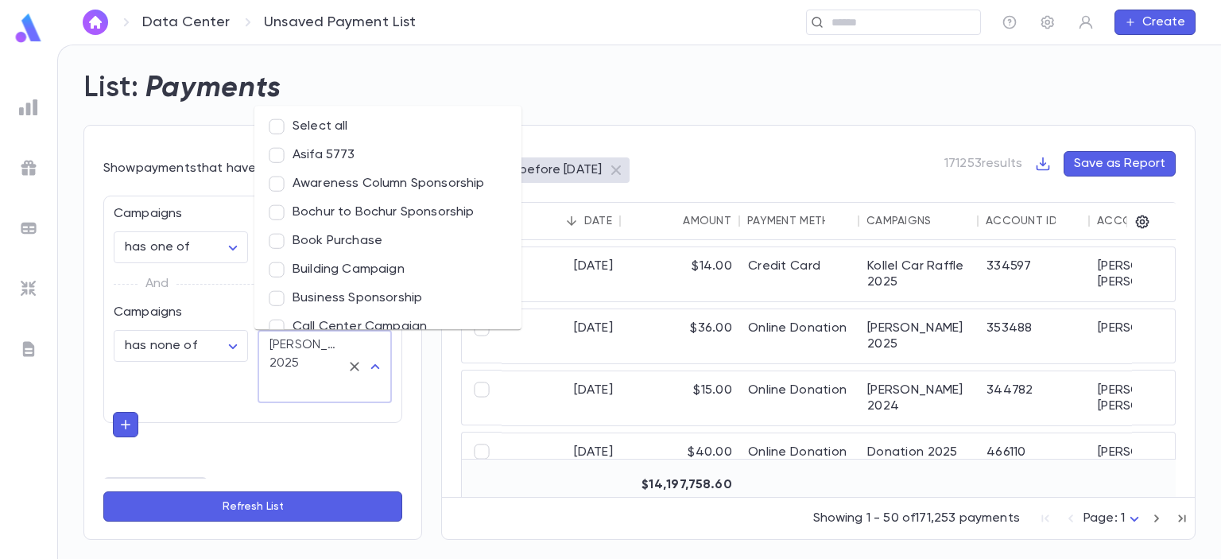
scroll to position [727, 0]
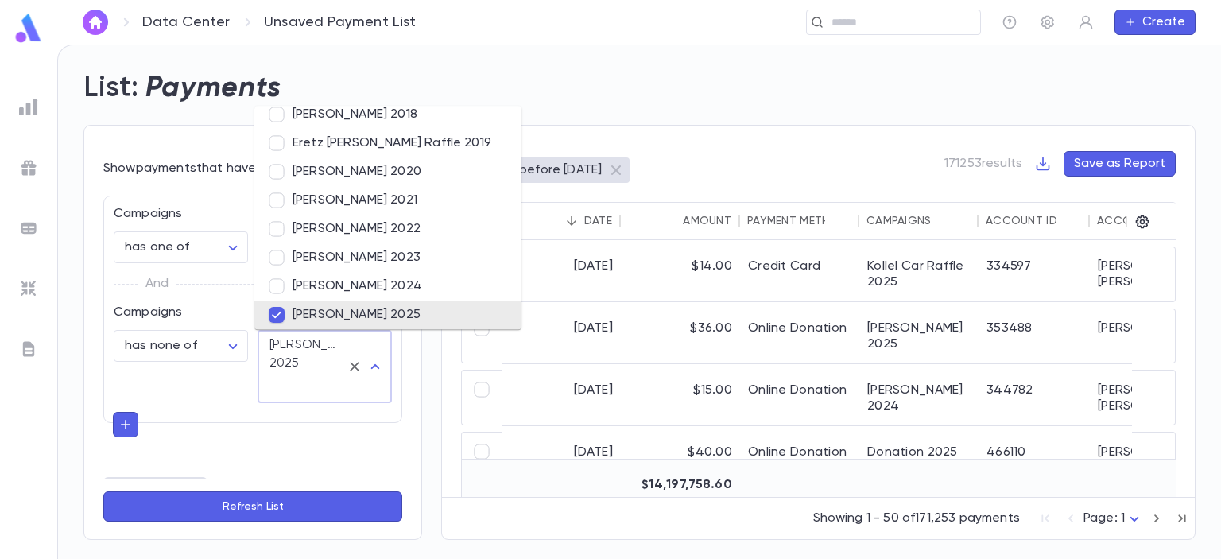
click at [204, 394] on div "**********" at bounding box center [252, 317] width 299 height 243
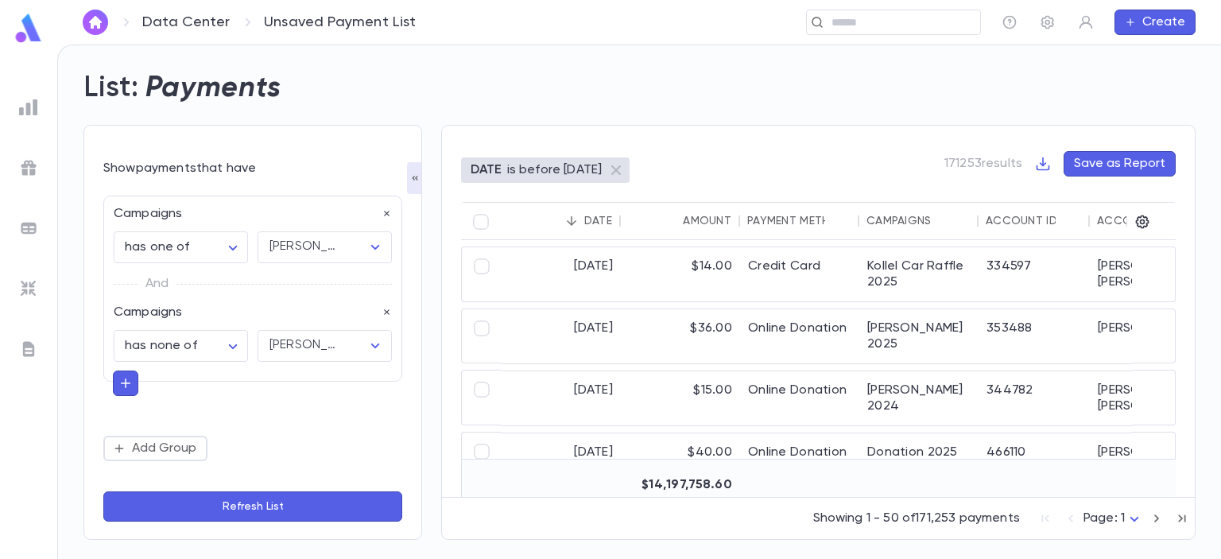
click at [127, 384] on icon "button" at bounding box center [126, 383] width 10 height 10
type input "*"
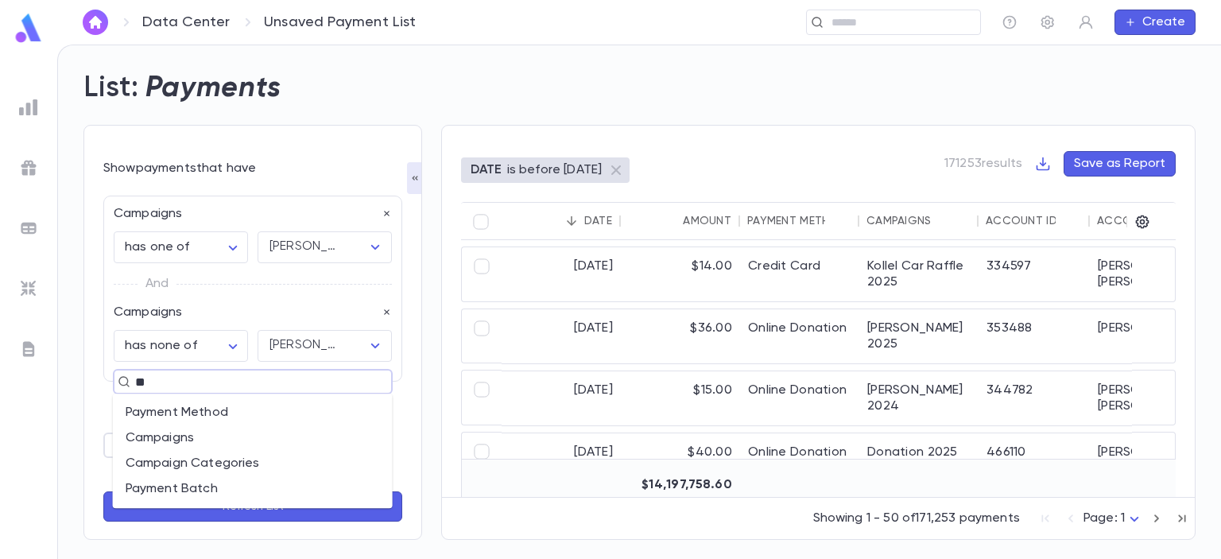
type input "*"
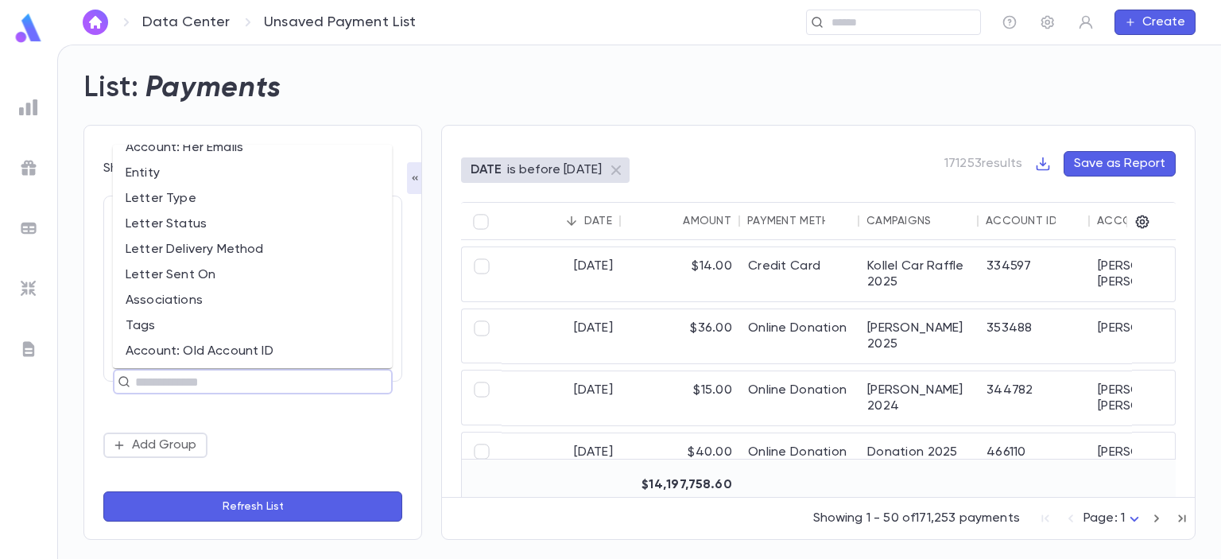
scroll to position [984, 0]
click at [301, 423] on div "**********" at bounding box center [252, 327] width 299 height 262
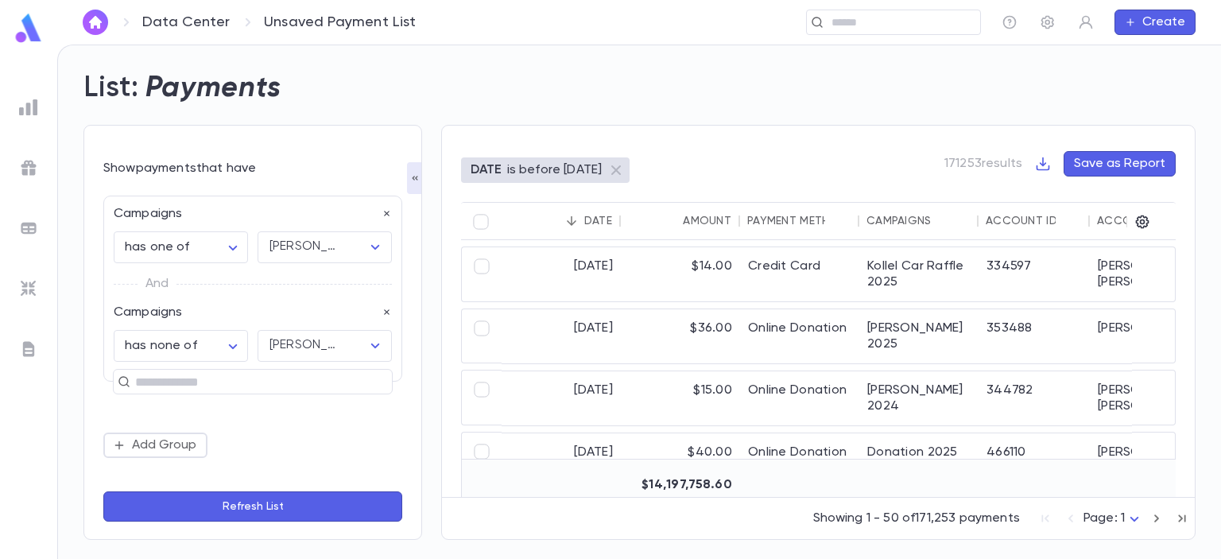
click at [157, 444] on button "Add Group" at bounding box center [155, 445] width 104 height 25
click at [209, 375] on input "text" at bounding box center [245, 380] width 231 height 22
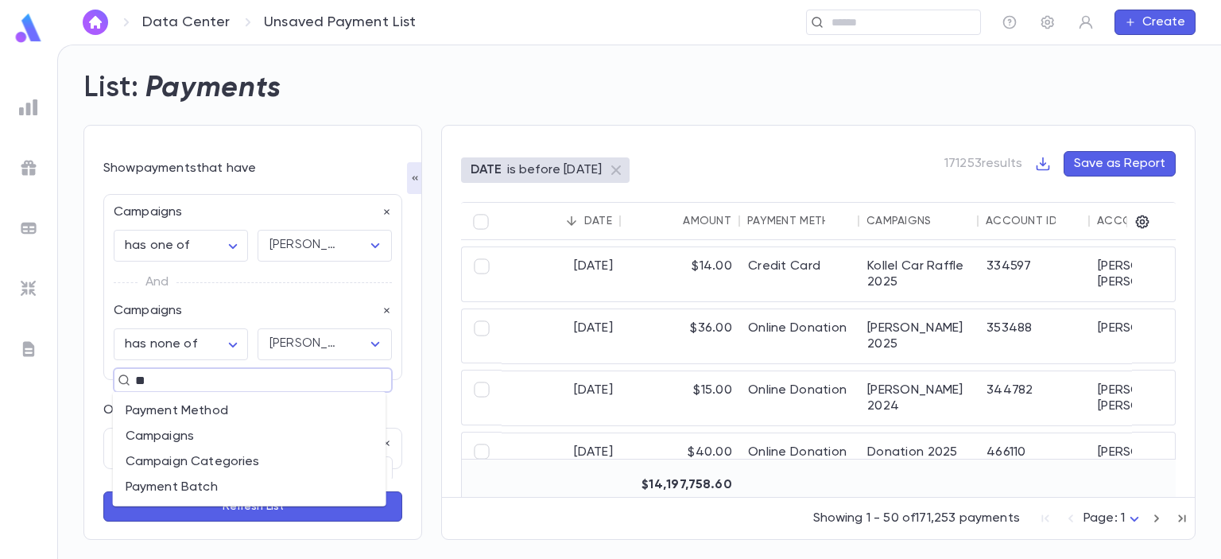
type input "*"
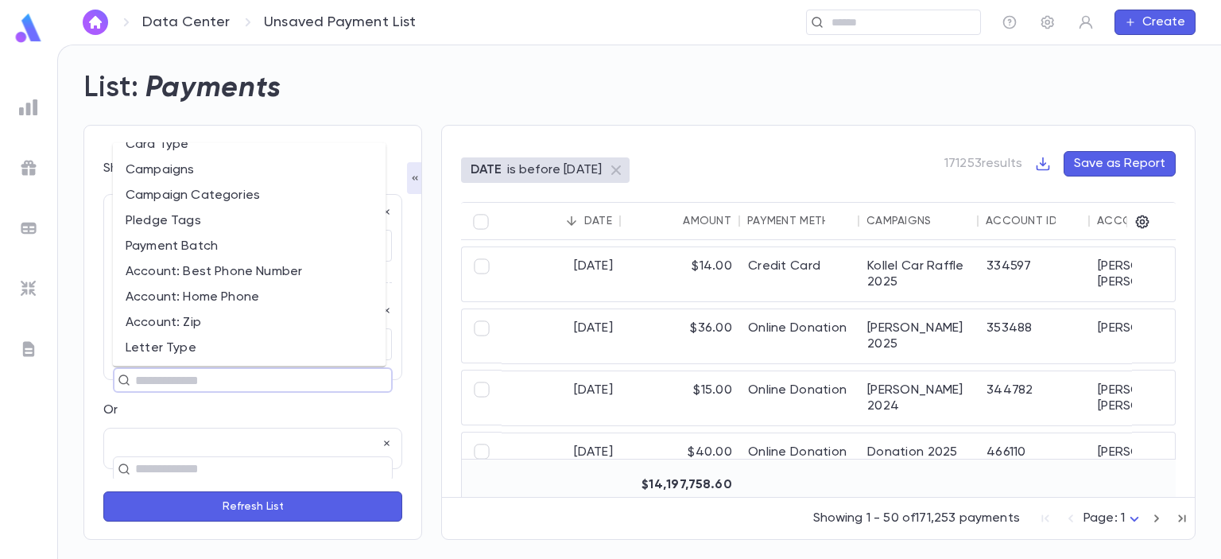
scroll to position [0, 0]
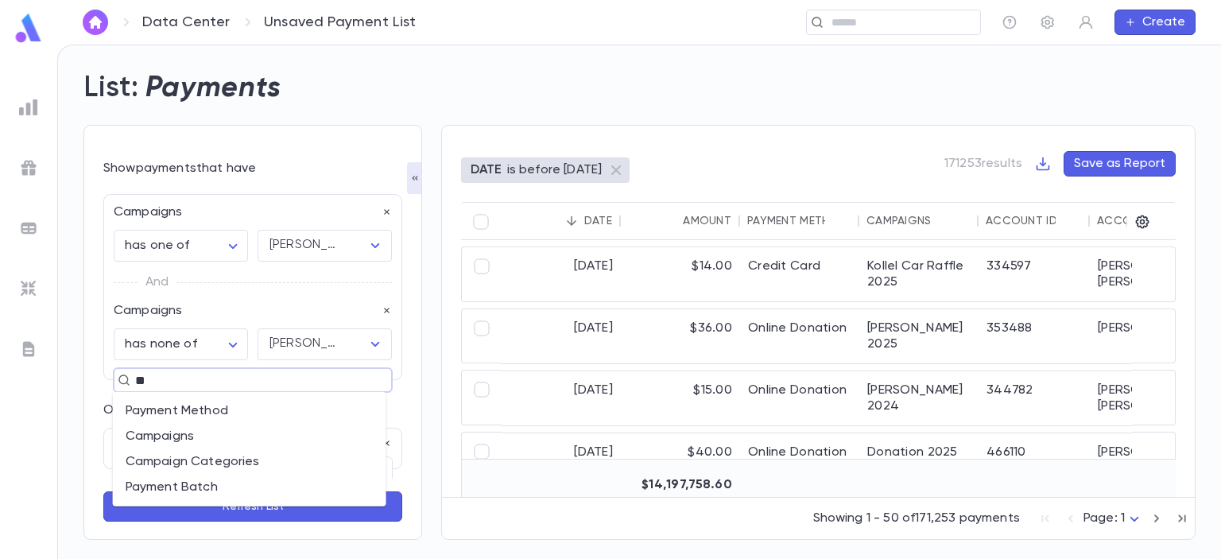
type input "*"
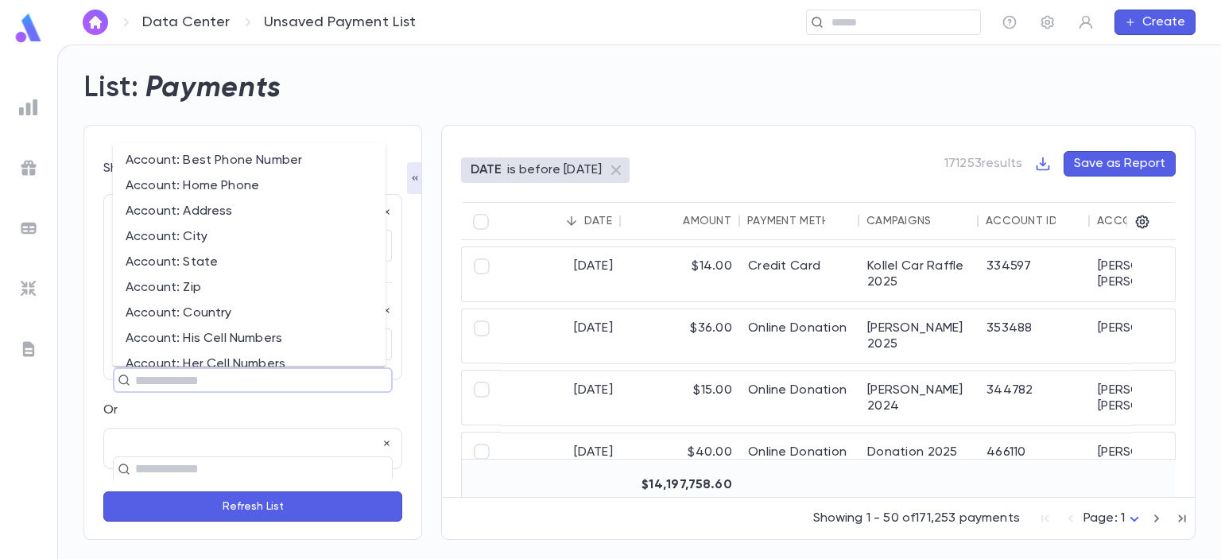
scroll to position [642, 0]
click at [205, 405] on p "Or" at bounding box center [252, 410] width 299 height 16
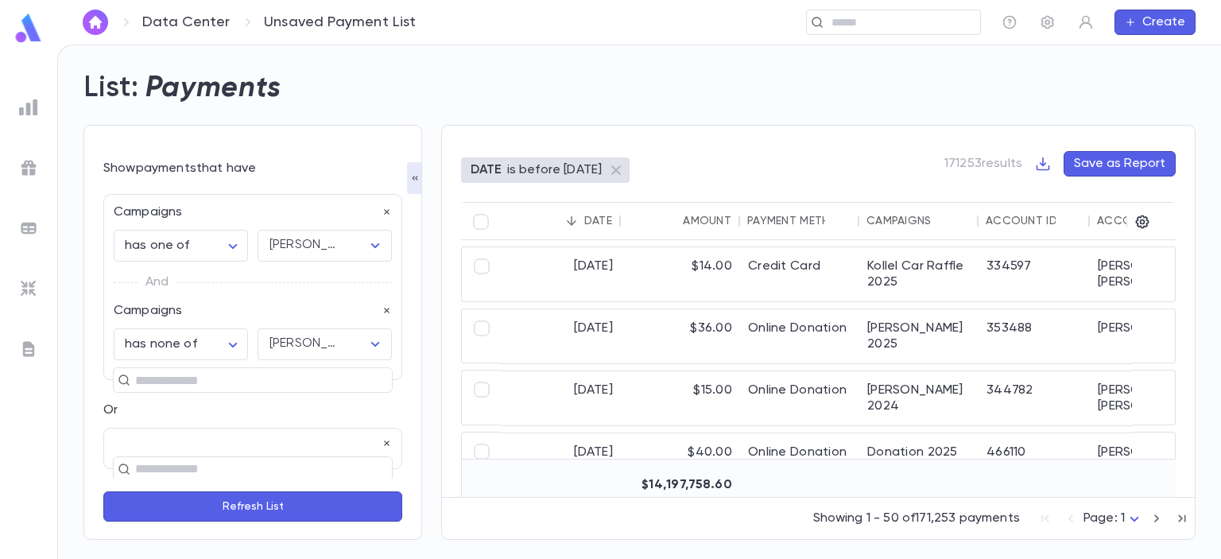
click at [228, 378] on input "text" at bounding box center [245, 380] width 231 height 22
type input "*"
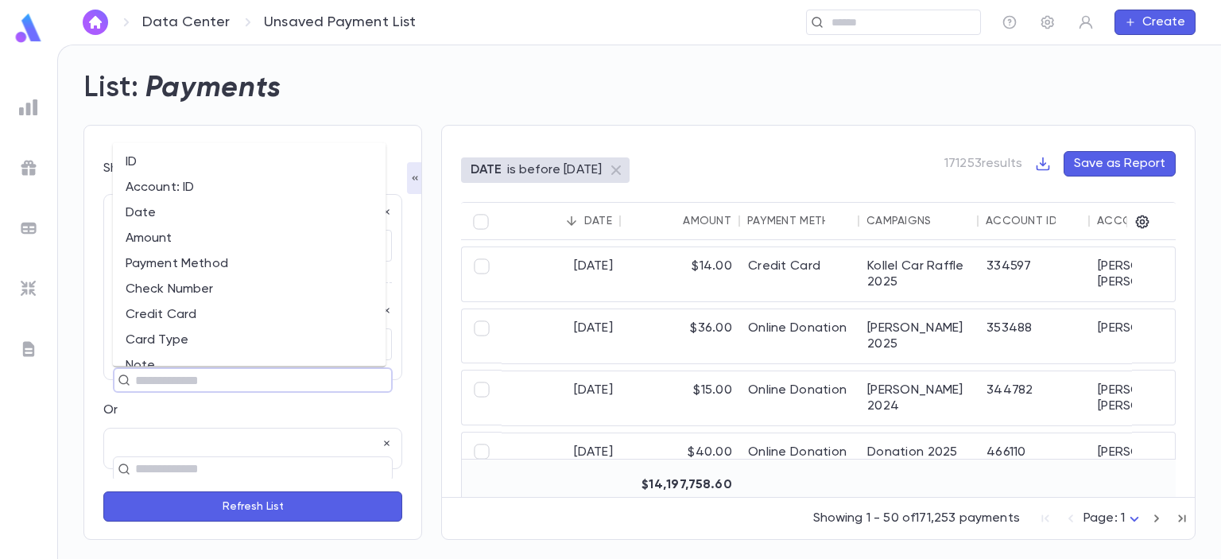
click at [267, 410] on p "Or" at bounding box center [252, 410] width 299 height 16
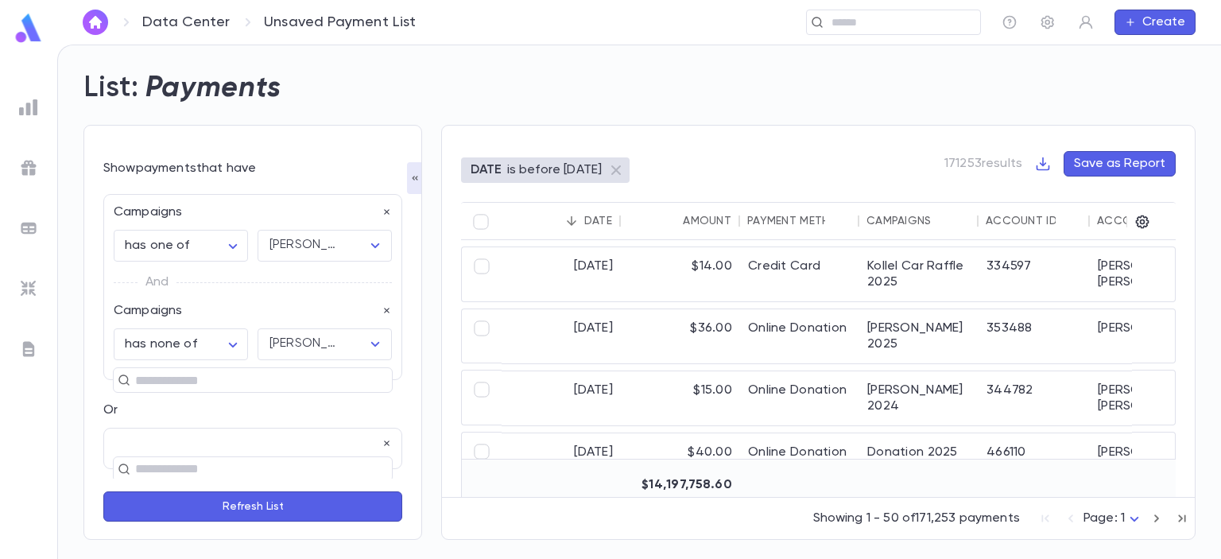
scroll to position [67, 0]
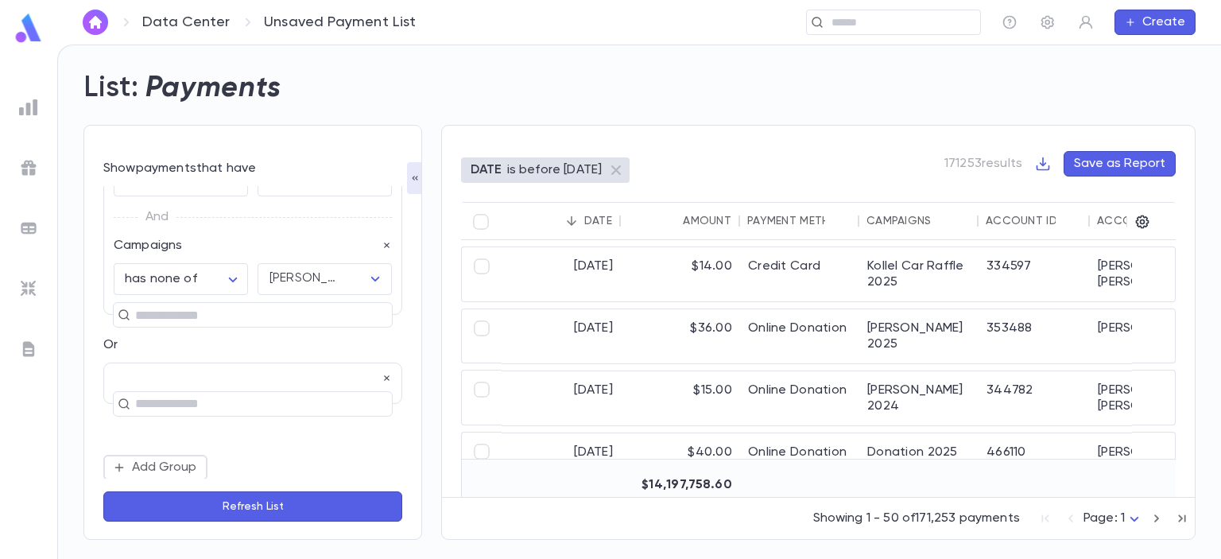
click at [177, 462] on button "Add Group" at bounding box center [155, 467] width 104 height 25
click at [382, 375] on icon "button" at bounding box center [387, 379] width 11 height 11
click at [384, 378] on icon "button" at bounding box center [387, 378] width 11 height 11
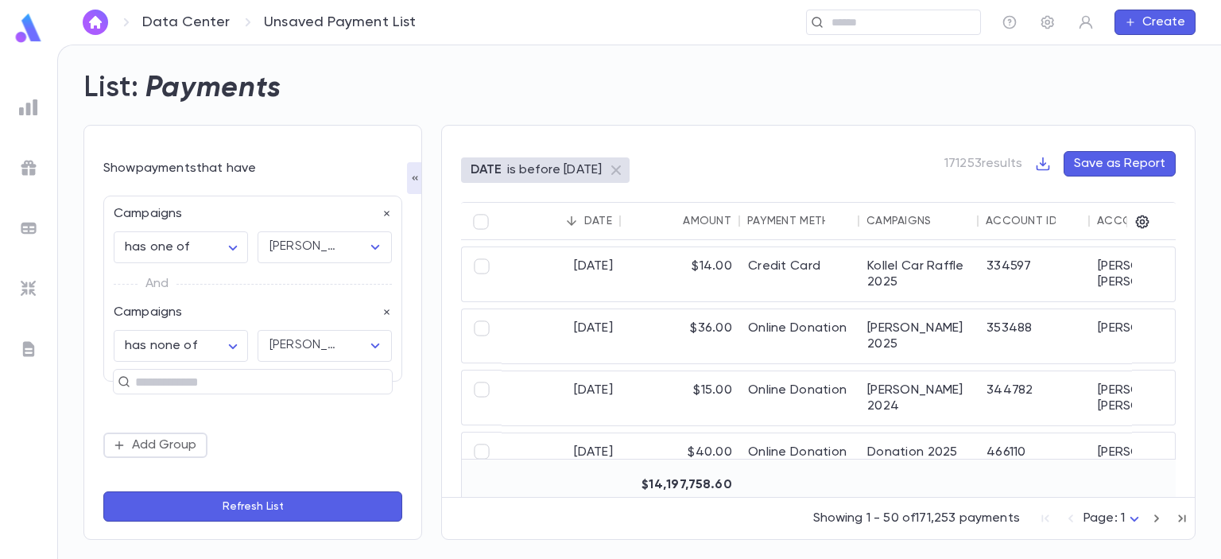
scroll to position [0, 0]
click at [387, 312] on icon "button" at bounding box center [387, 313] width 6 height 6
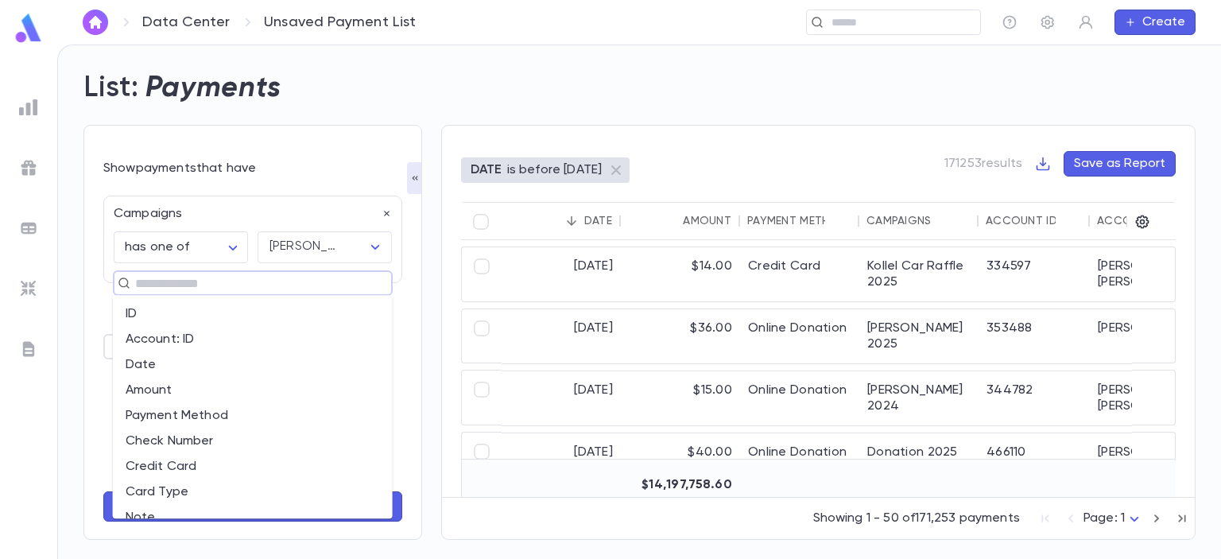
click at [251, 275] on input "text" at bounding box center [245, 283] width 231 height 22
type input "*"
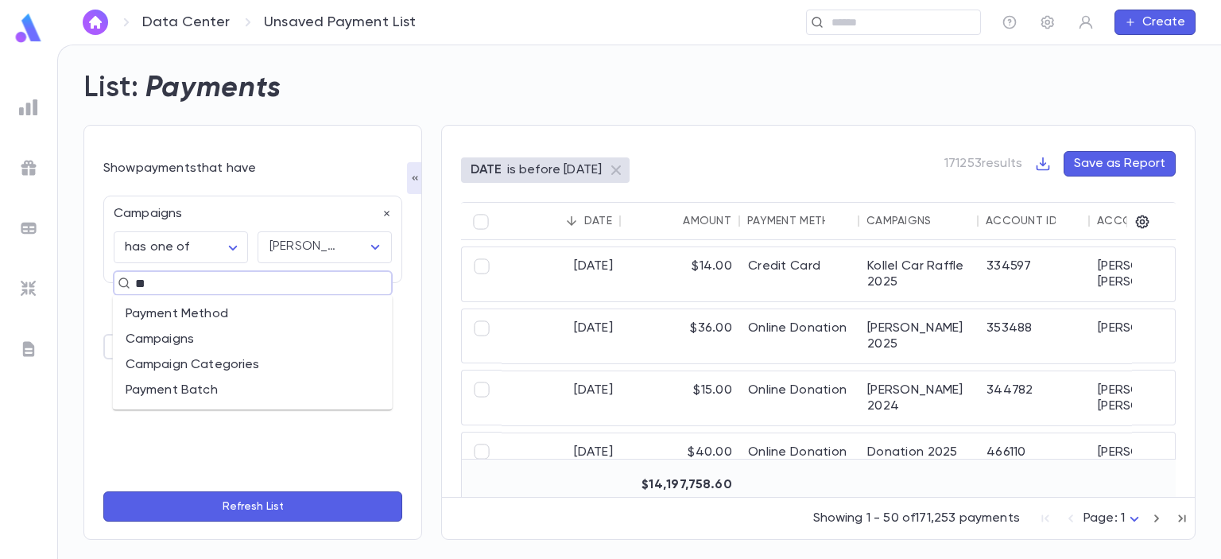
type input "*"
click at [92, 304] on div "**********" at bounding box center [252, 332] width 339 height 415
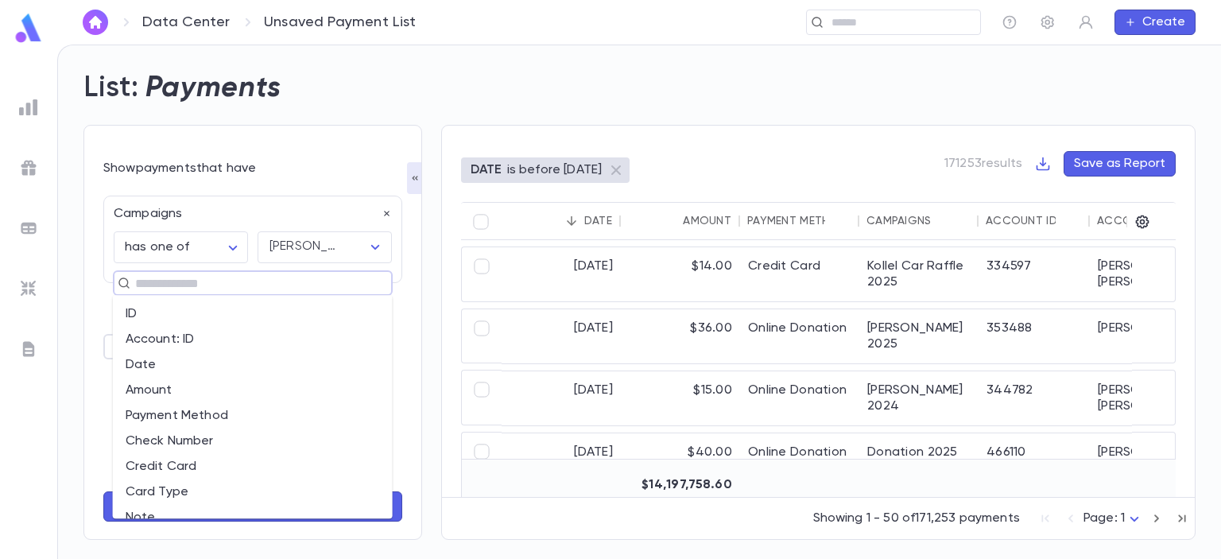
click at [178, 285] on input "text" at bounding box center [245, 283] width 231 height 22
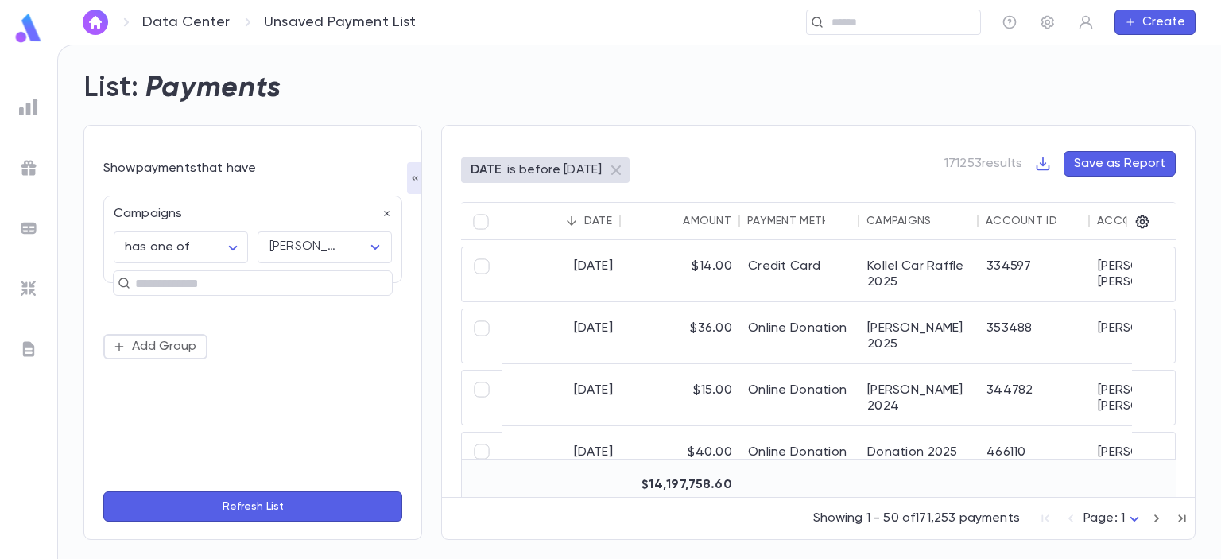
click at [212, 130] on div "**********" at bounding box center [252, 332] width 339 height 415
click at [390, 213] on icon "button" at bounding box center [387, 213] width 11 height 11
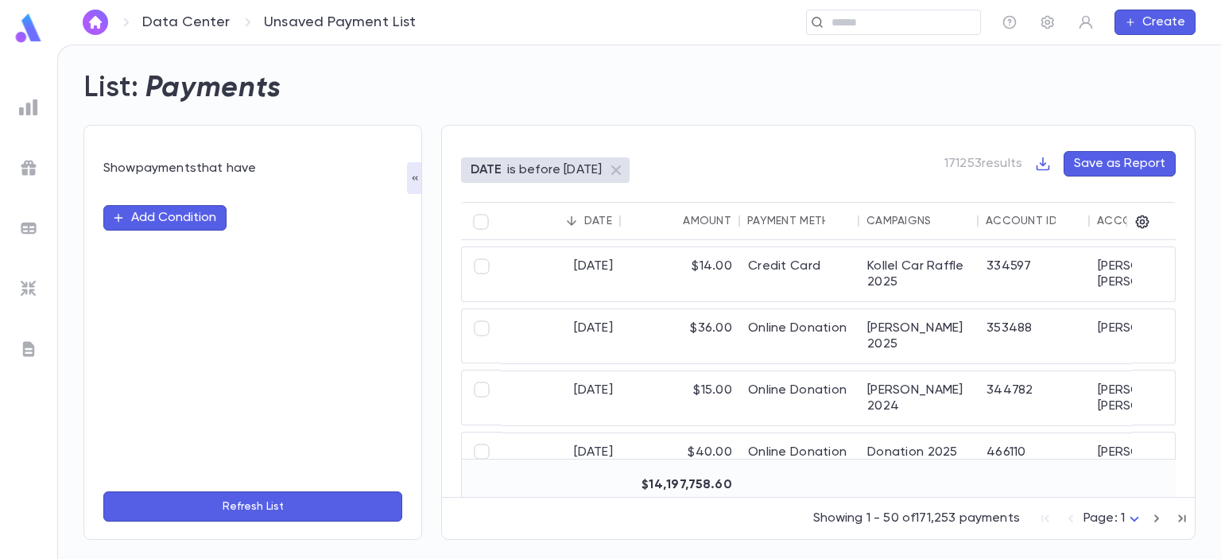
click at [188, 222] on button "Add Condition" at bounding box center [164, 217] width 123 height 25
type input "*"
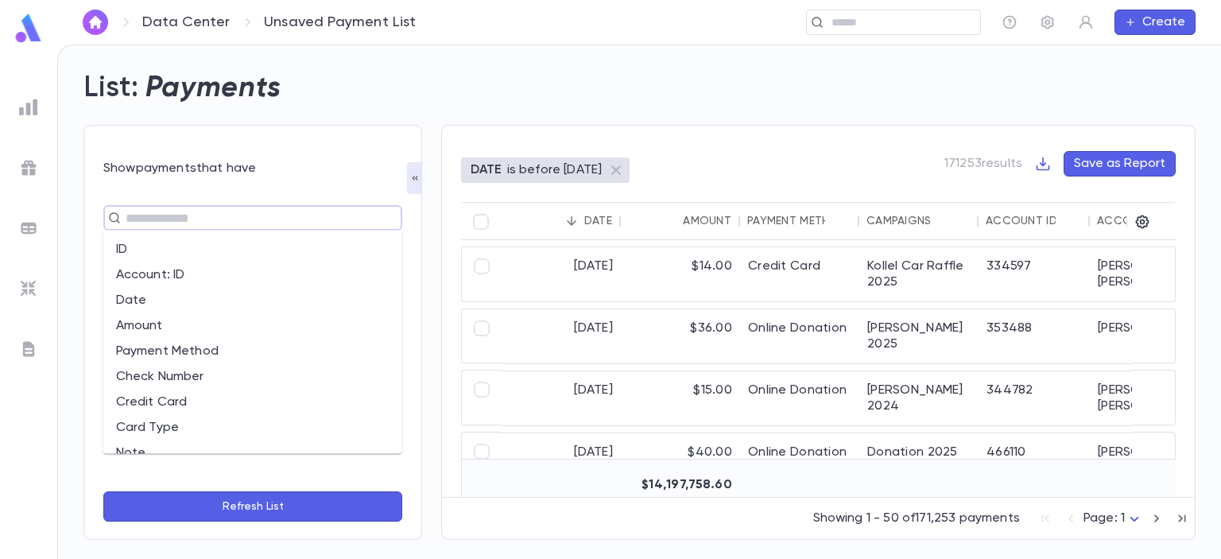
type input "*"
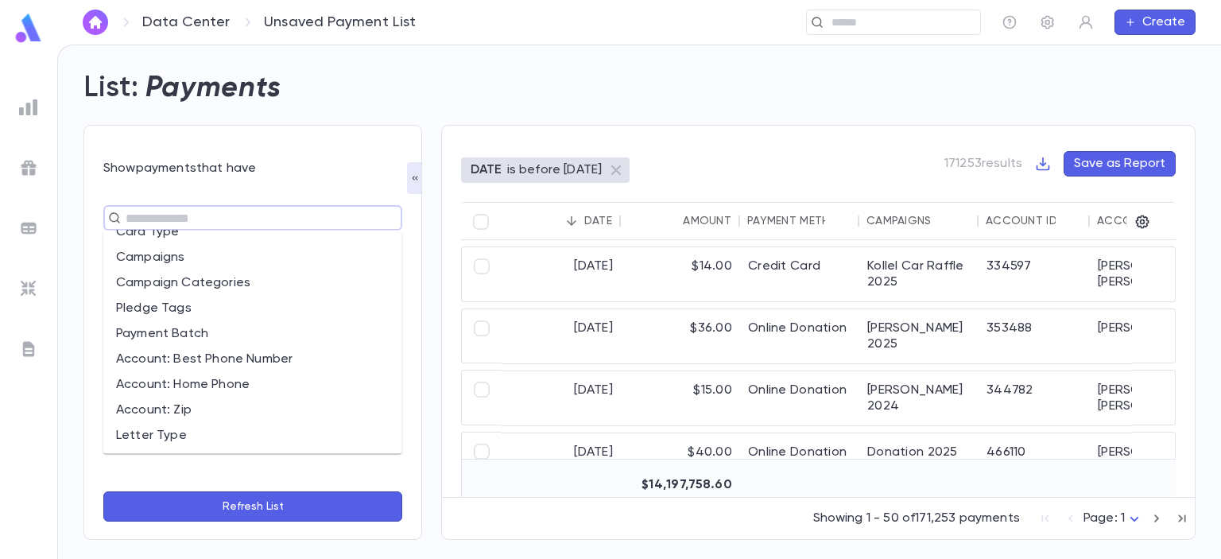
scroll to position [0, 0]
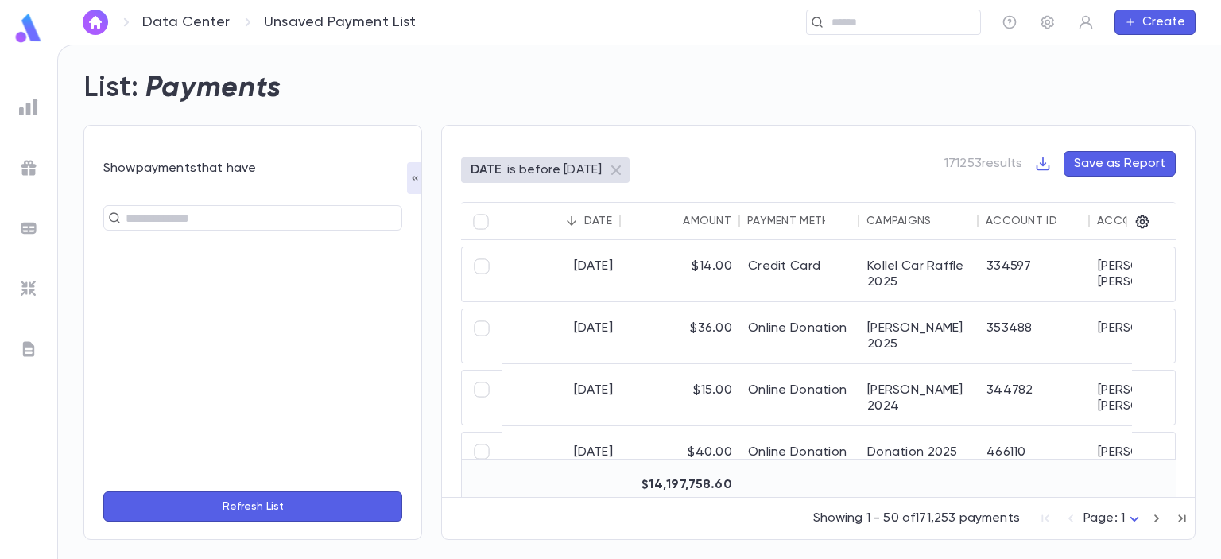
click at [165, 484] on form "Show payments that have ​ Refresh List" at bounding box center [252, 342] width 299 height 363
click at [220, 226] on input "text" at bounding box center [246, 218] width 250 height 22
type input "**"
click at [24, 107] on img at bounding box center [28, 107] width 19 height 19
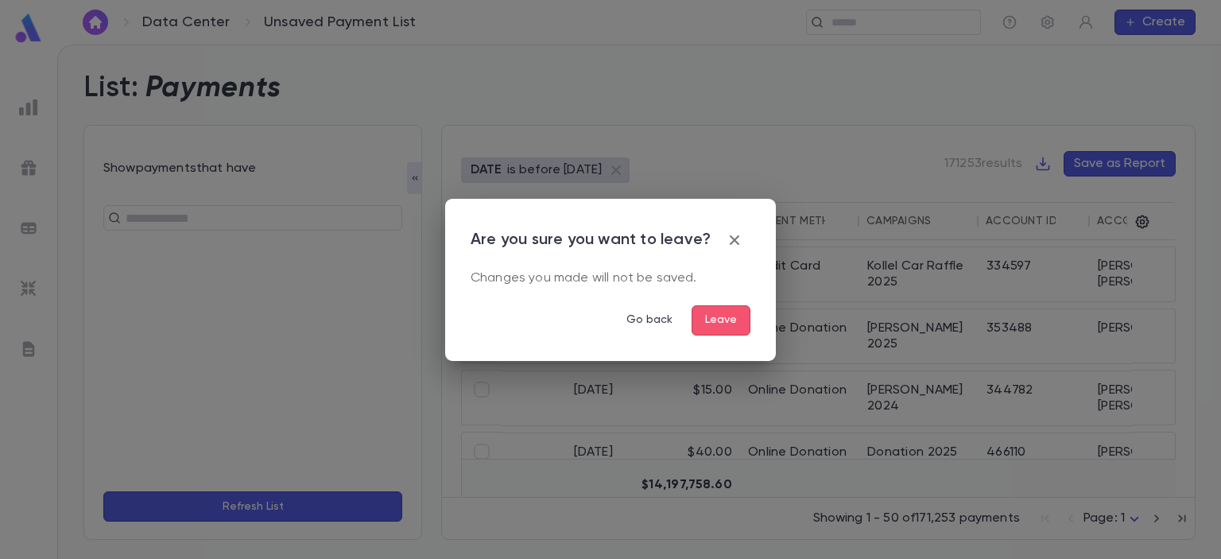
click at [729, 326] on button "Leave" at bounding box center [721, 320] width 59 height 30
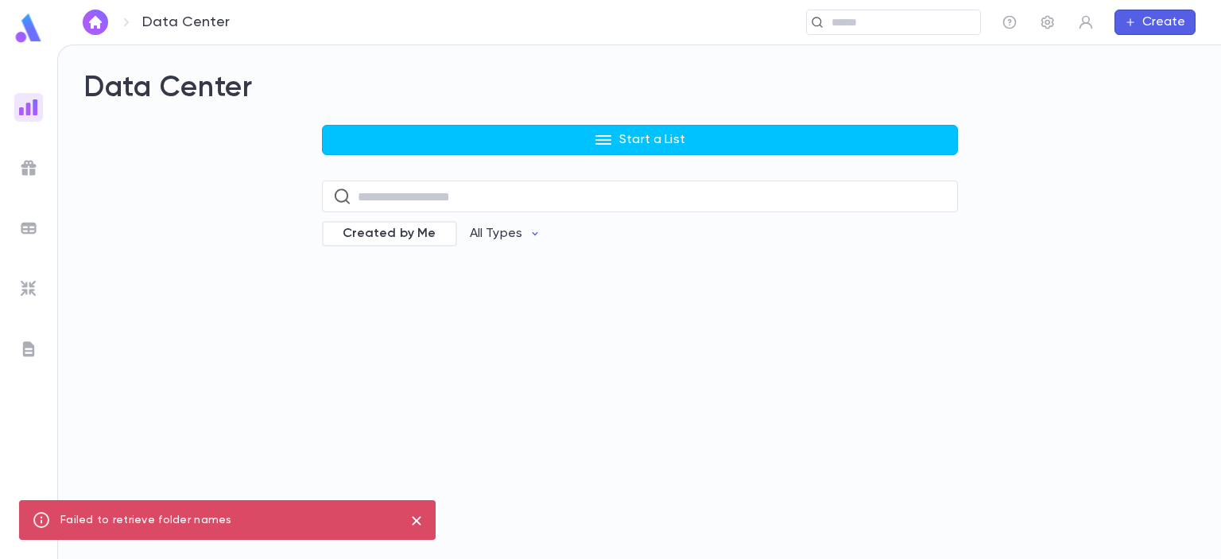
click at [440, 139] on button "Start a List" at bounding box center [640, 140] width 636 height 30
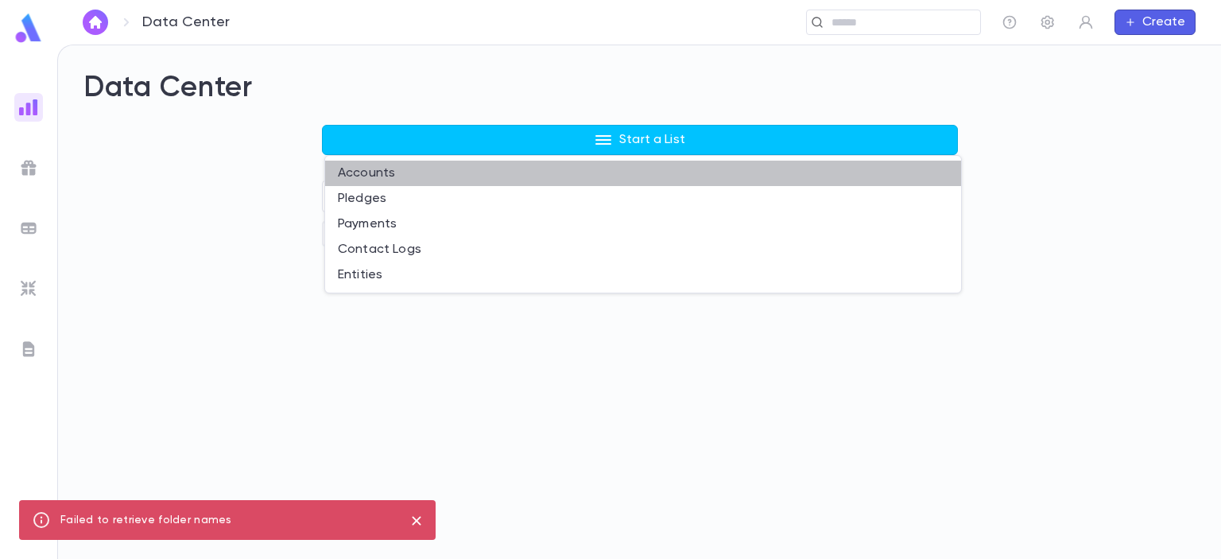
click at [384, 174] on li "Accounts" at bounding box center [643, 173] width 636 height 25
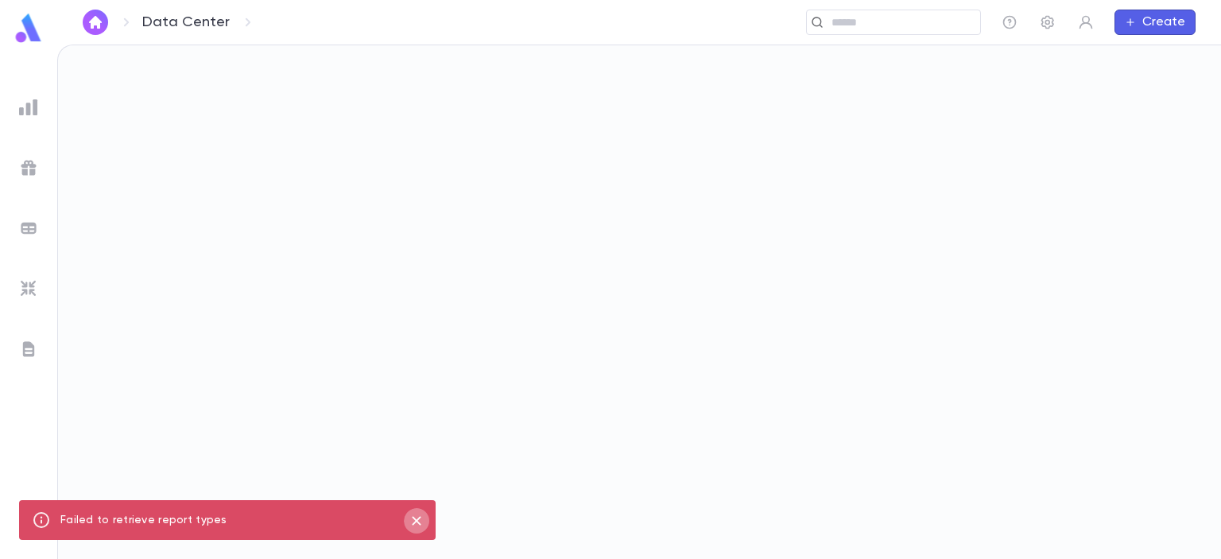
click at [413, 516] on icon "close" at bounding box center [416, 520] width 17 height 19
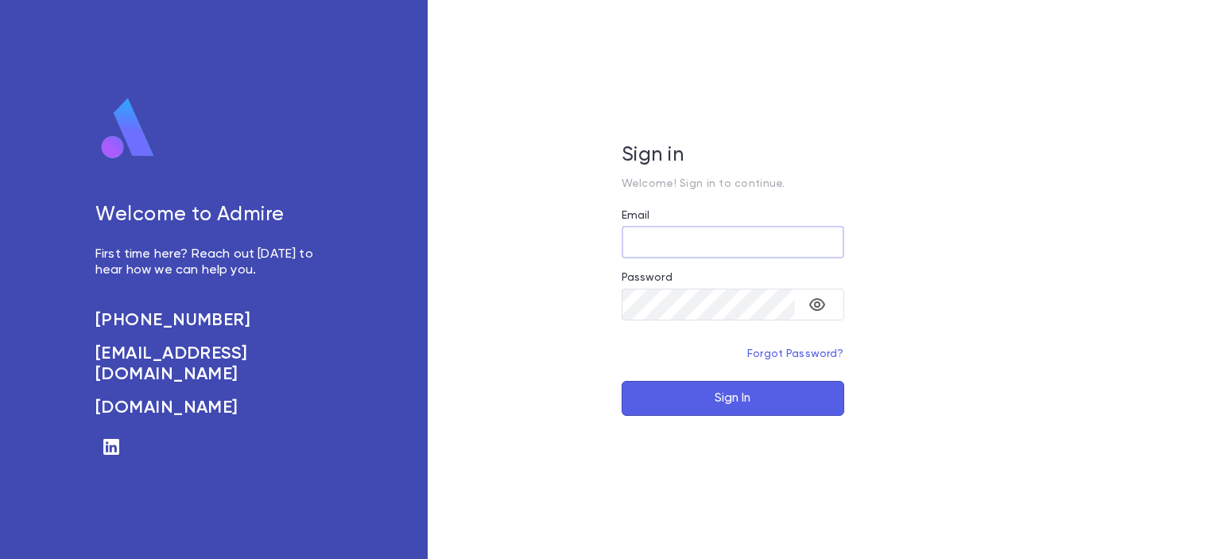
type input "**********"
click at [689, 383] on button "Sign In" at bounding box center [733, 398] width 223 height 35
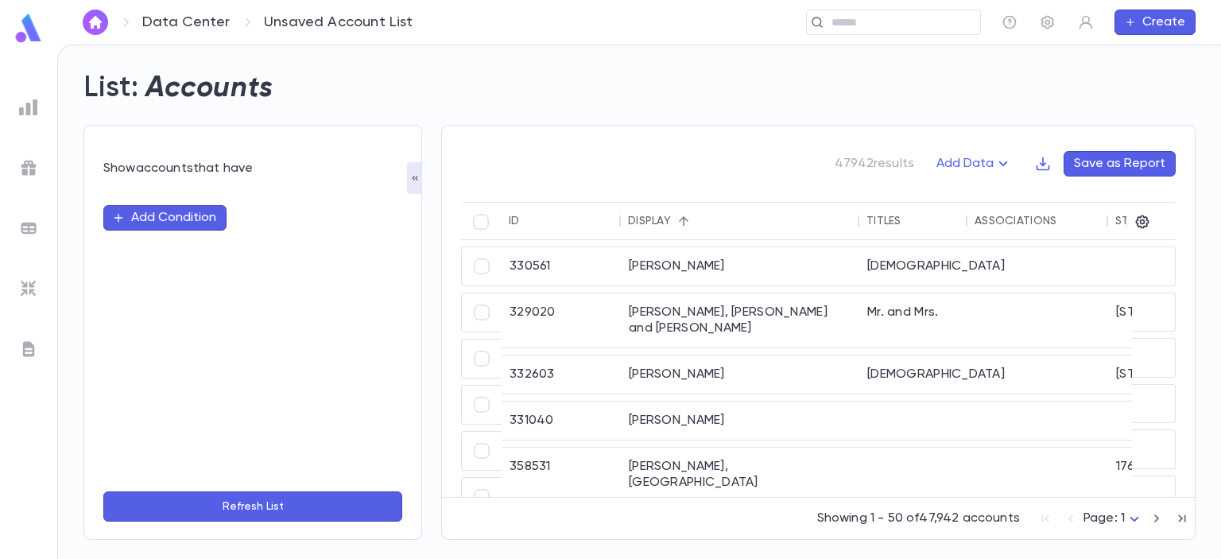
click at [158, 217] on button "Add Condition" at bounding box center [164, 217] width 123 height 25
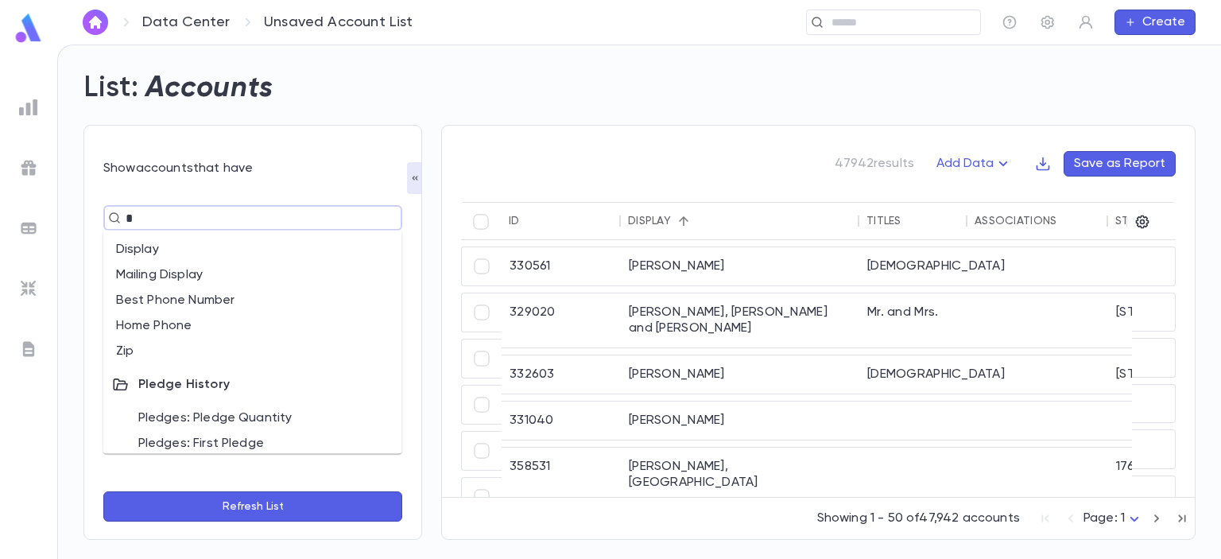
type input "**"
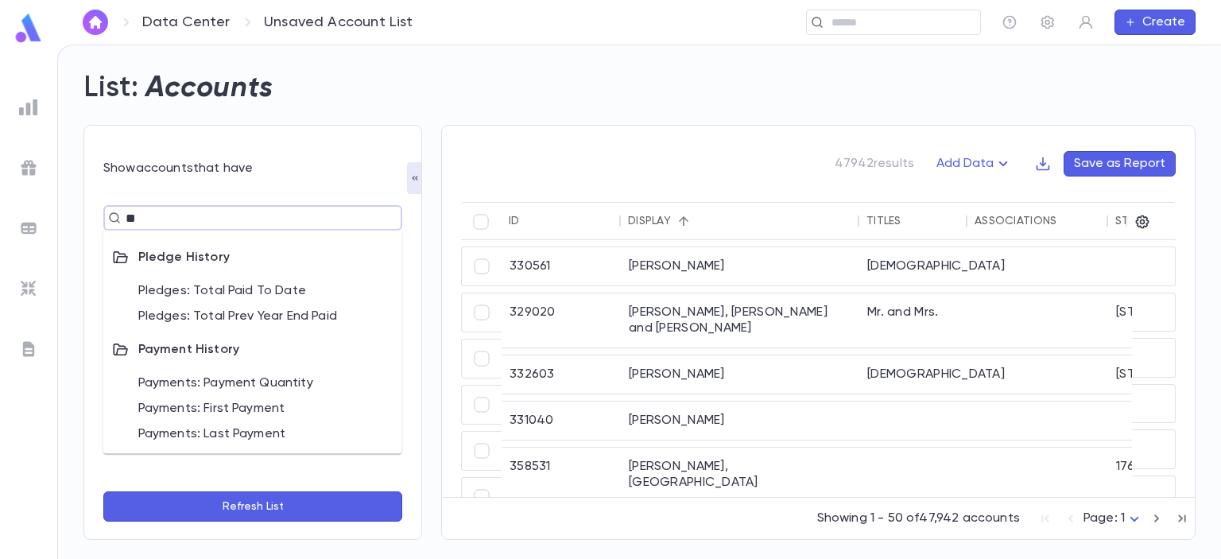
scroll to position [24, 0]
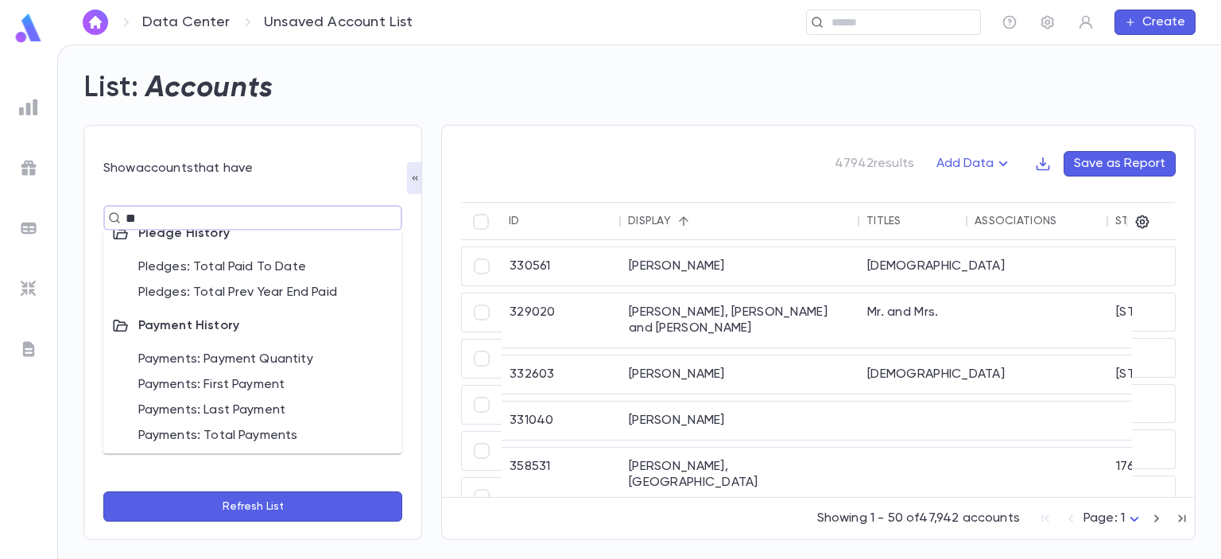
click at [279, 416] on li "Payments: Last Payment" at bounding box center [252, 410] width 299 height 25
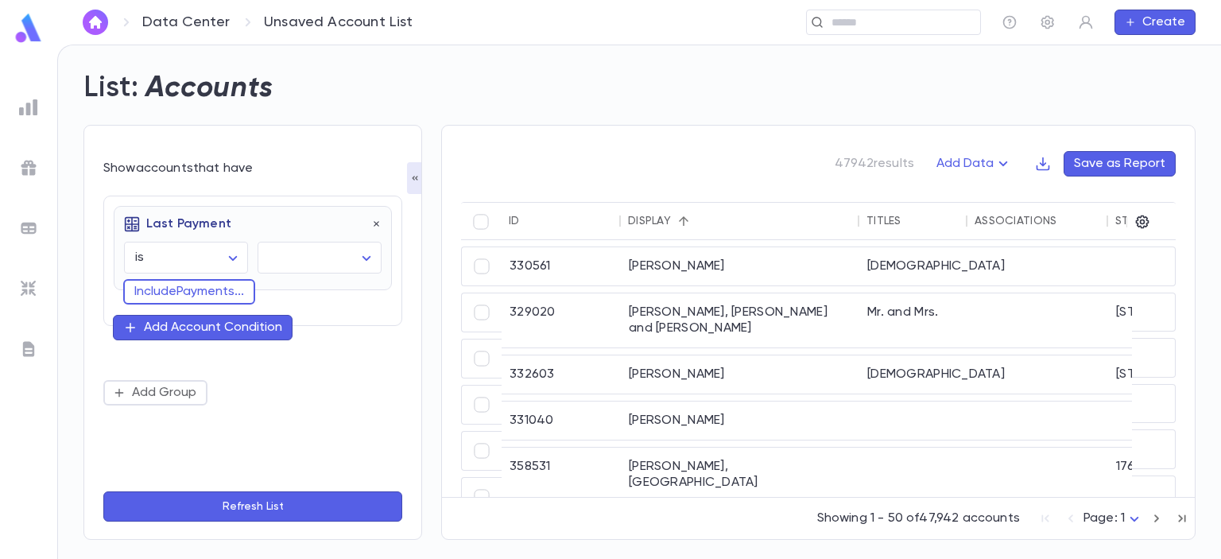
click at [220, 260] on body "Data Center Unsaved Account List ​ Create List: Accounts Show accounts that hav…" at bounding box center [610, 302] width 1221 height 514
click at [215, 344] on span "is before" at bounding box center [189, 342] width 98 height 16
type input "********"
click at [349, 267] on body "Data Center Unsaved Account List ​ Create List: Accounts Show accounts that hav…" at bounding box center [610, 302] width 1221 height 514
click at [328, 374] on span "exact date" at bounding box center [323, 367] width 98 height 16
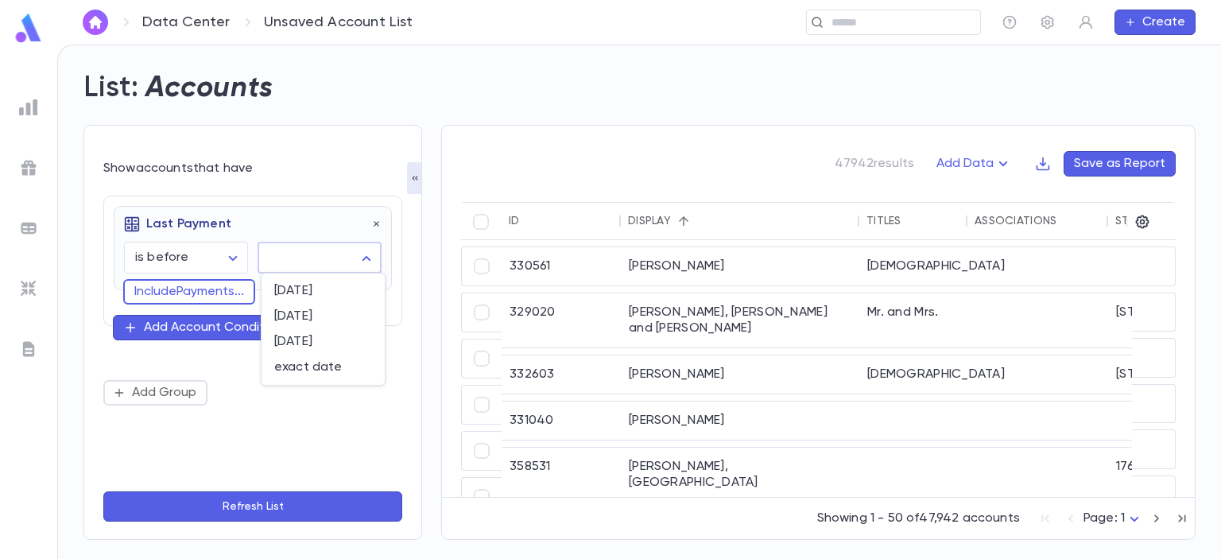
type input "*********"
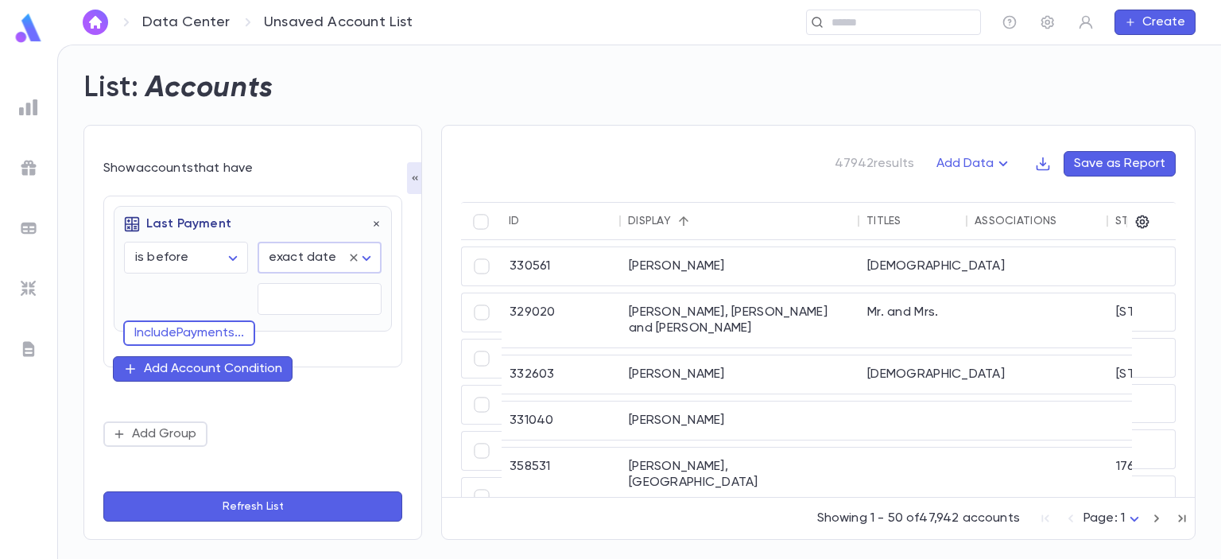
click at [326, 300] on input "Choose date" at bounding box center [320, 299] width 124 height 31
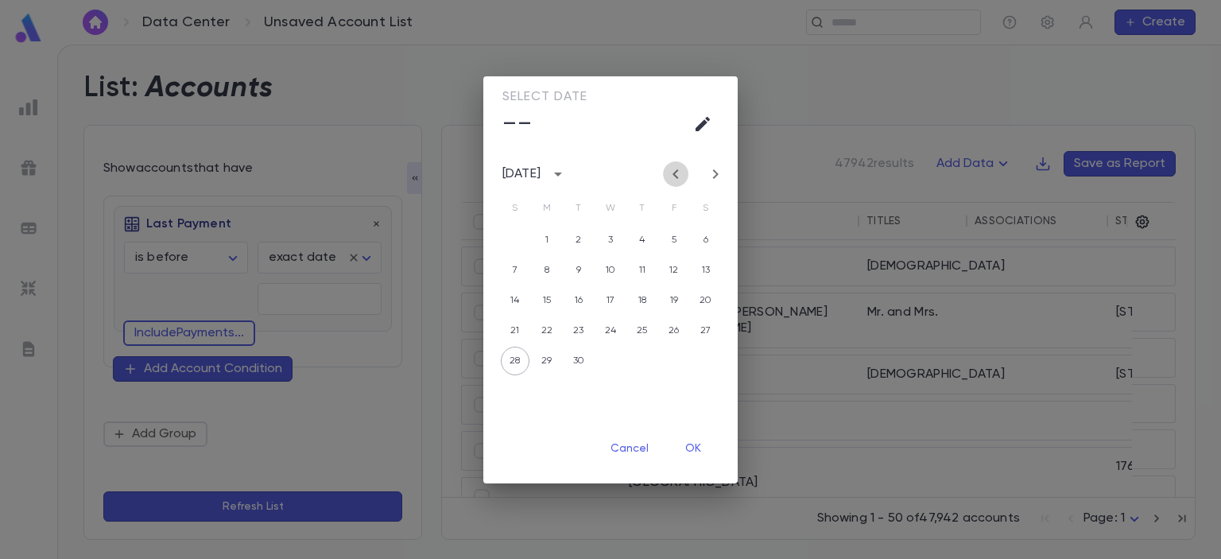
click at [675, 173] on icon "Previous month" at bounding box center [675, 174] width 19 height 19
click at [675, 174] on icon "Previous month" at bounding box center [675, 174] width 19 height 19
click at [675, 173] on icon "Previous month" at bounding box center [675, 174] width 19 height 19
click at [675, 174] on icon "Previous month" at bounding box center [675, 174] width 19 height 19
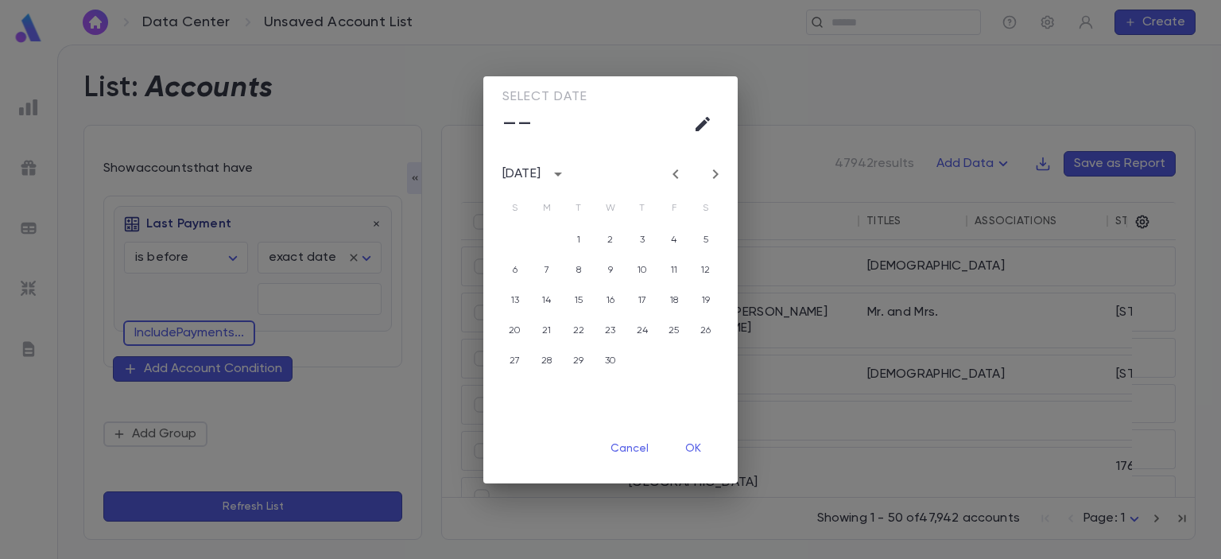
click at [675, 173] on icon "Previous month" at bounding box center [675, 174] width 19 height 19
click at [706, 239] on button "1" at bounding box center [706, 240] width 29 height 29
type input "**********"
click at [697, 444] on button "OK" at bounding box center [693, 449] width 51 height 30
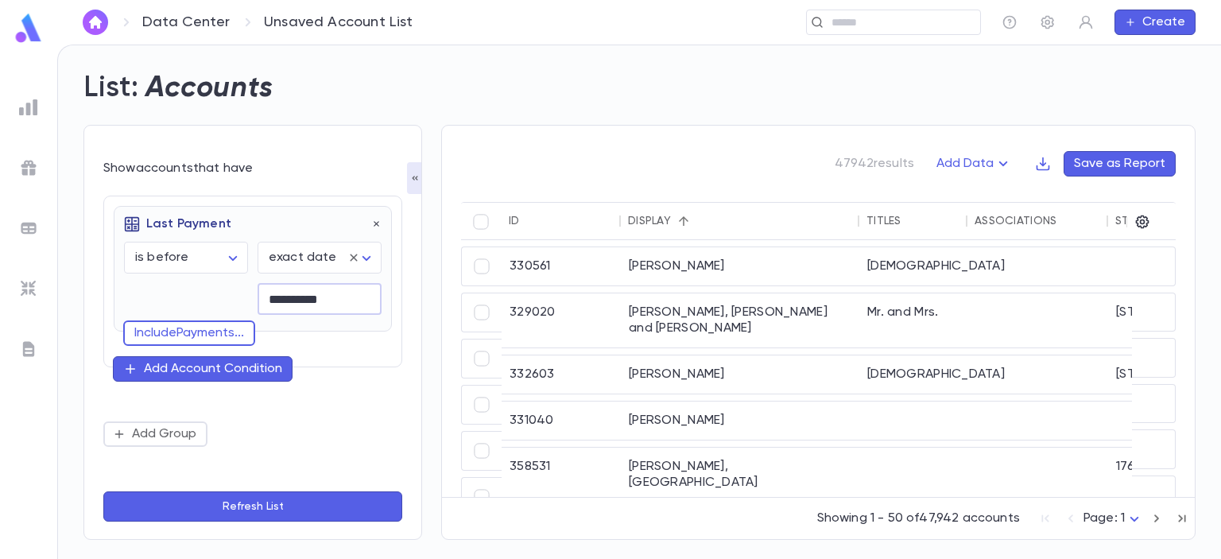
click at [251, 370] on div "Add Account Condition" at bounding box center [213, 369] width 138 height 16
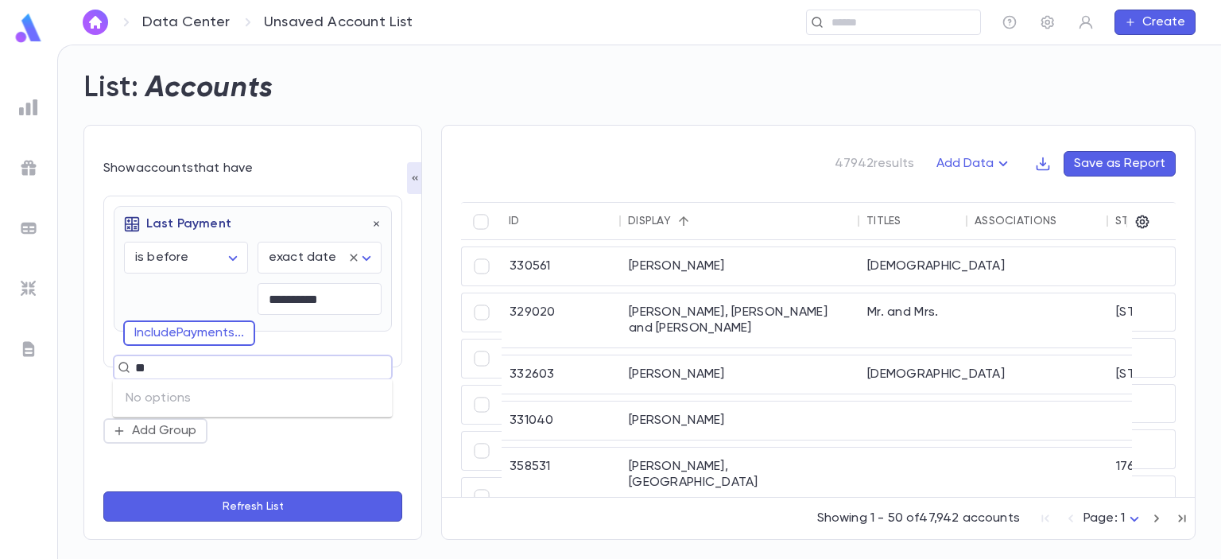
type input "*"
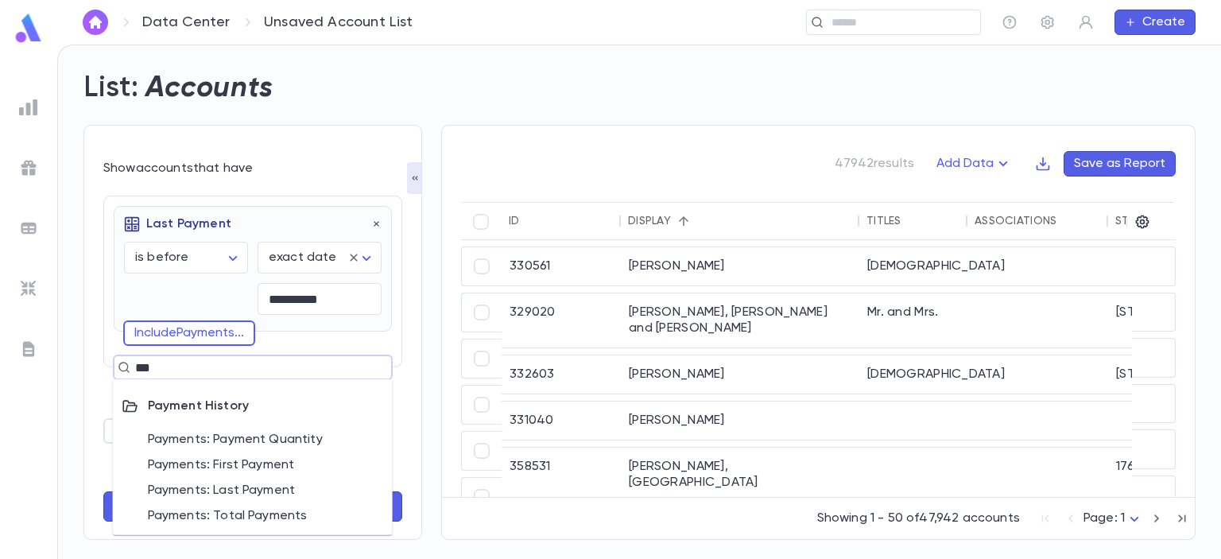
click at [203, 394] on div "Payment History" at bounding box center [253, 406] width 280 height 41
click at [213, 409] on div "Payment History" at bounding box center [253, 406] width 280 height 41
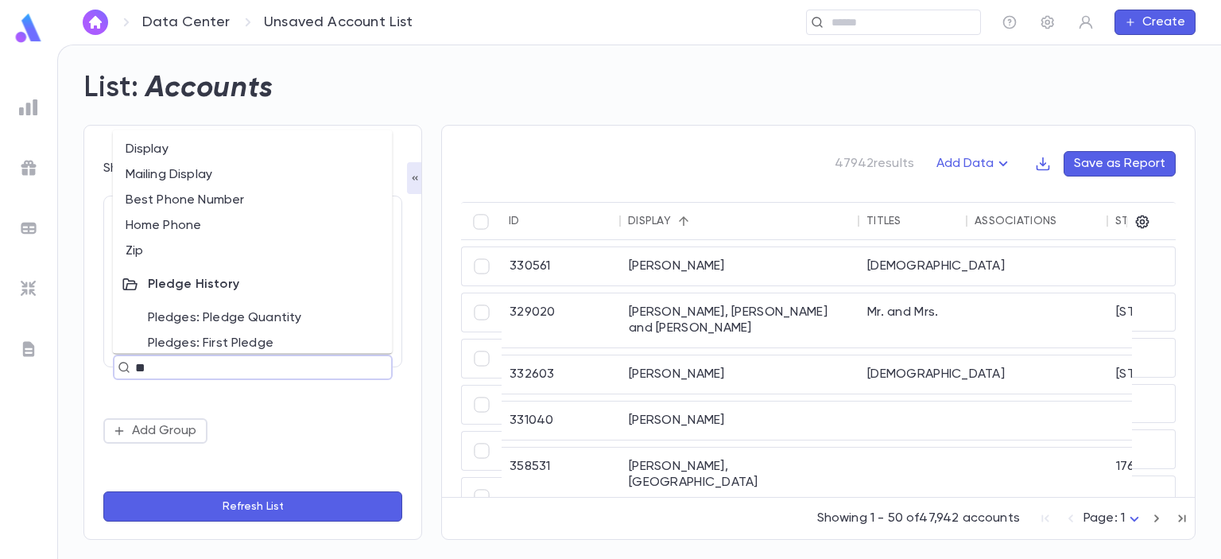
type input "*"
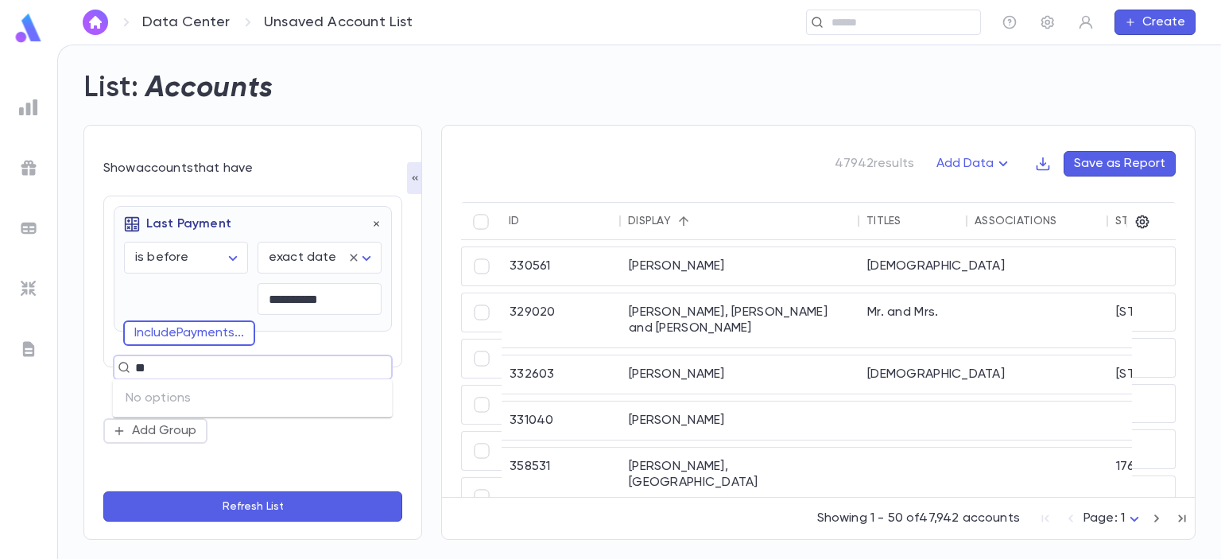
type input "*"
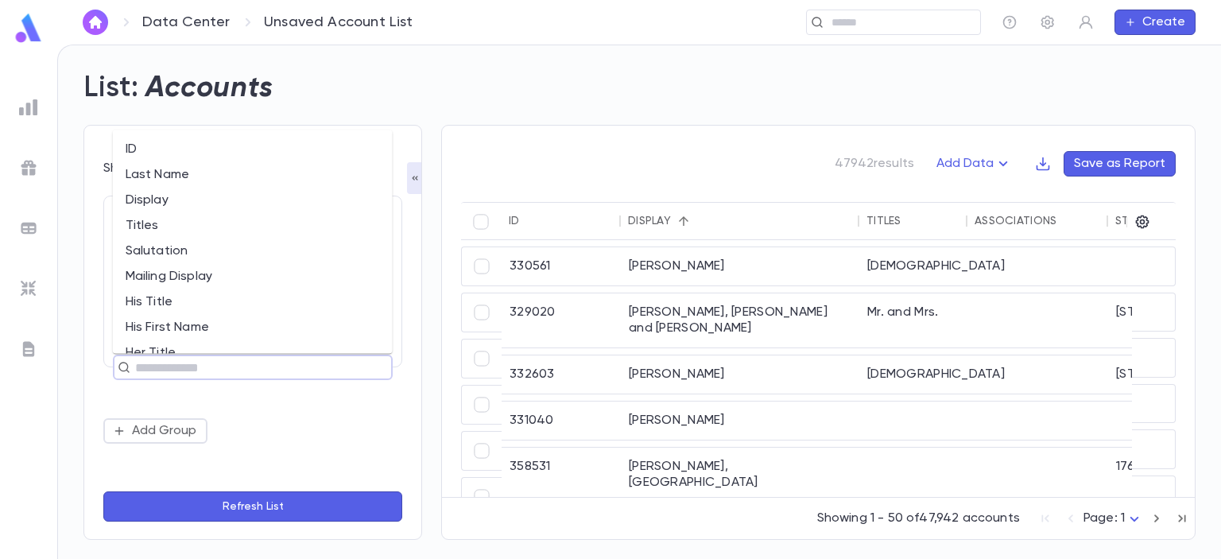
click at [274, 412] on div "**********" at bounding box center [252, 320] width 299 height 248
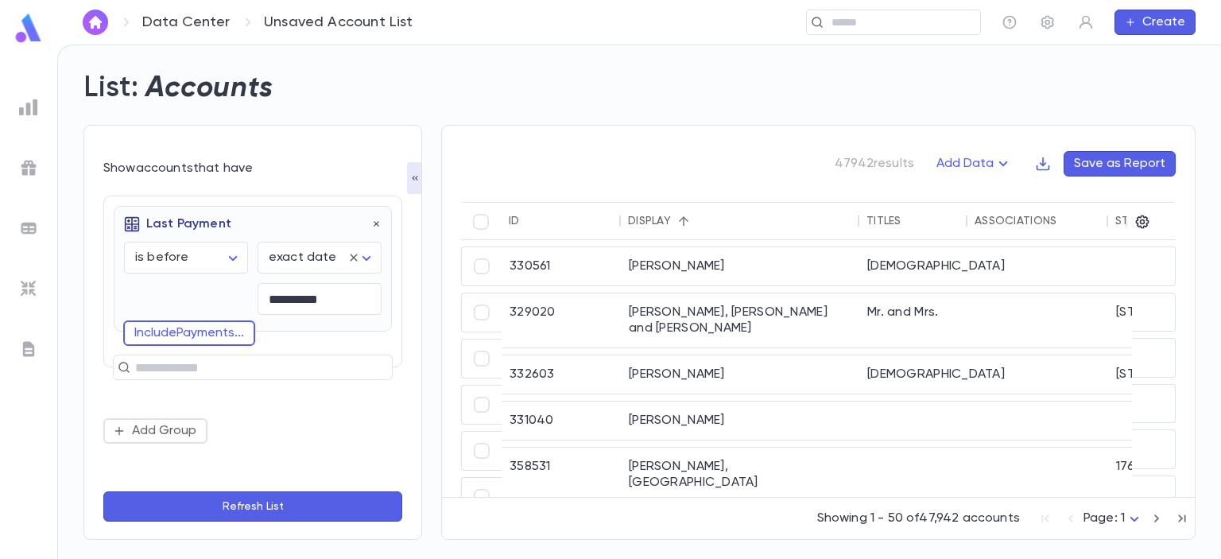
click at [177, 336] on button "Include Payments ..." at bounding box center [189, 332] width 132 height 25
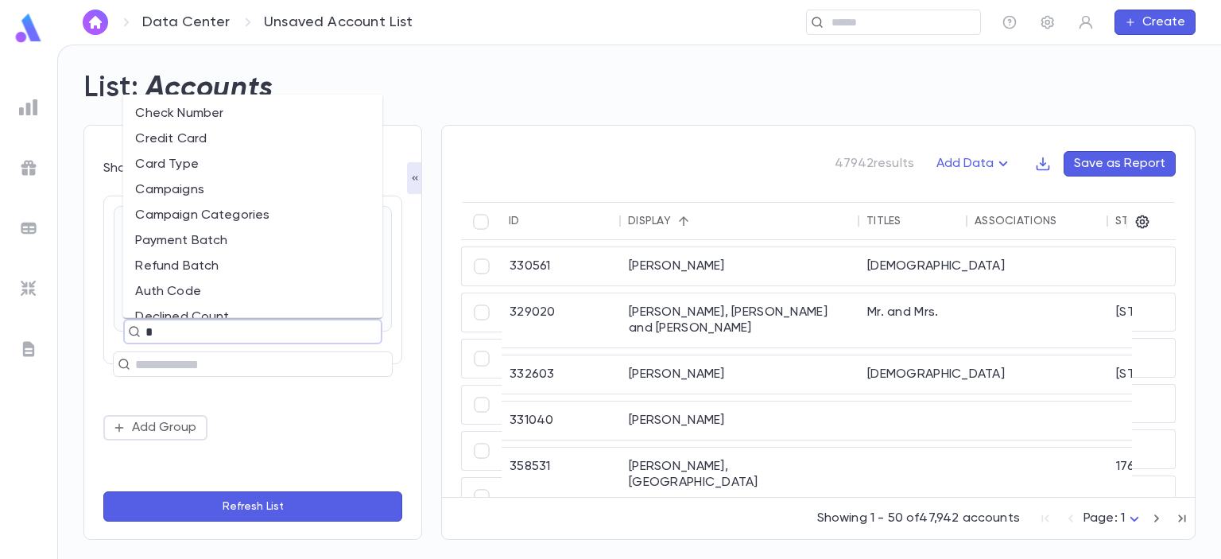
type input "**"
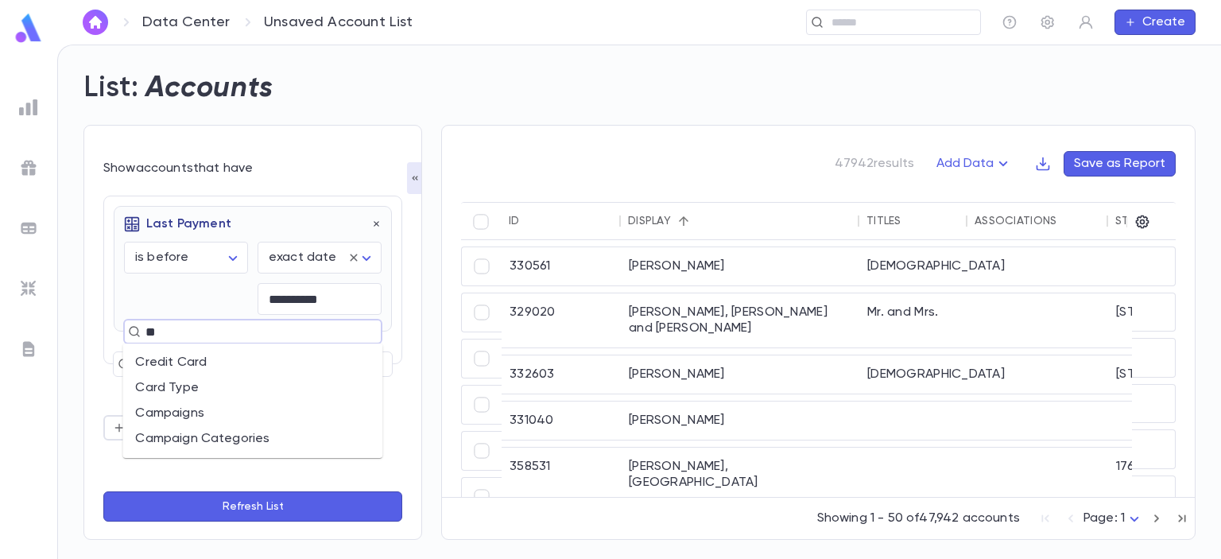
click at [175, 417] on li "Campaigns" at bounding box center [252, 413] width 260 height 25
click at [371, 367] on icon "button" at bounding box center [376, 364] width 11 height 11
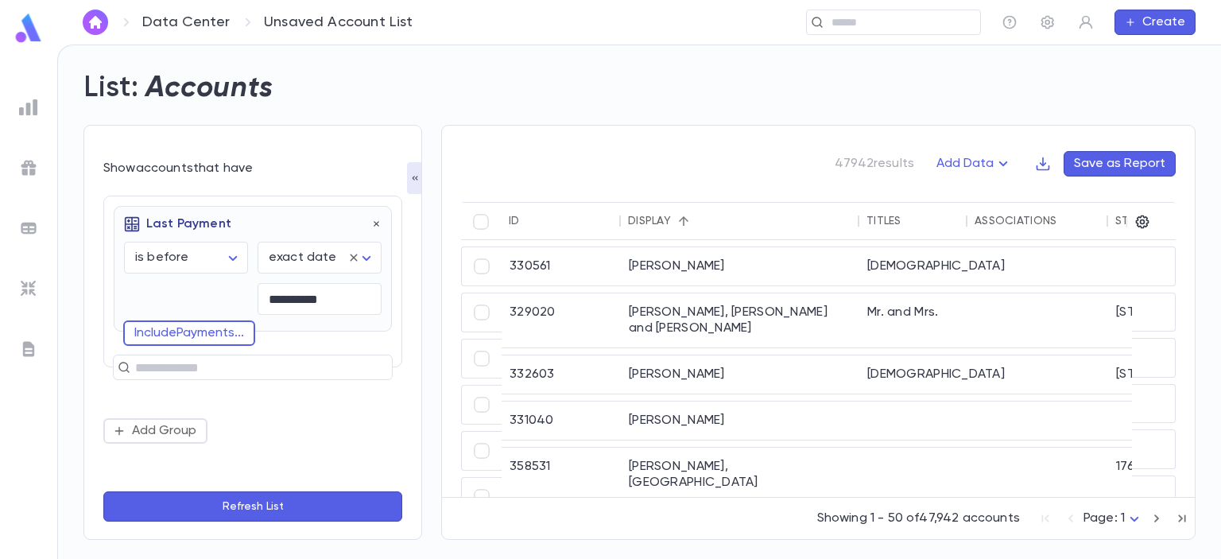
click at [262, 506] on button "Refresh List" at bounding box center [252, 506] width 299 height 30
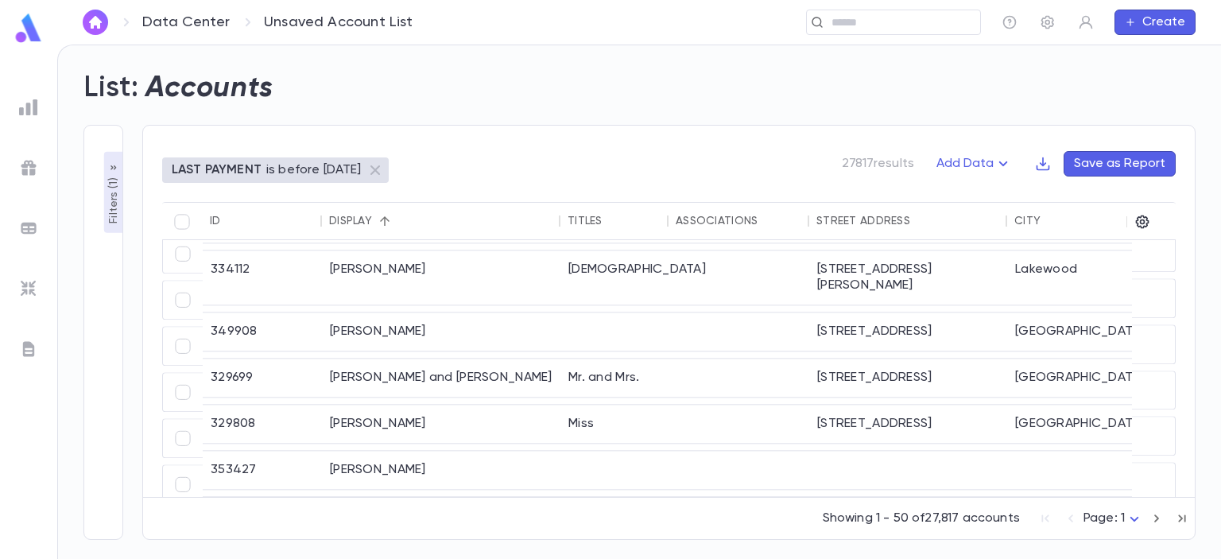
scroll to position [567, 0]
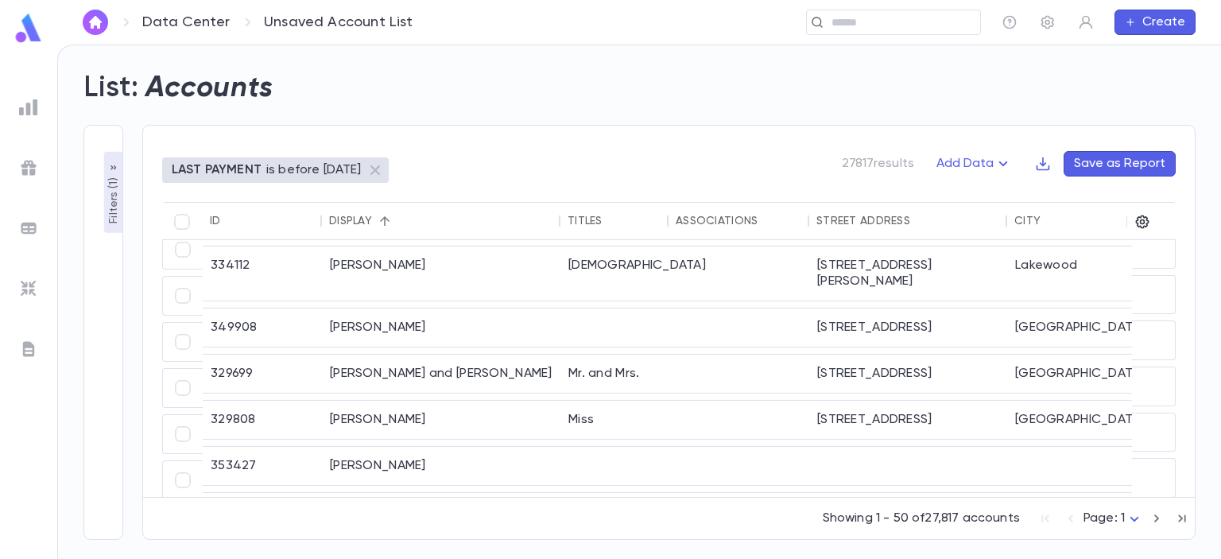
click at [1081, 401] on div "West Long Branch" at bounding box center [1093, 420] width 173 height 38
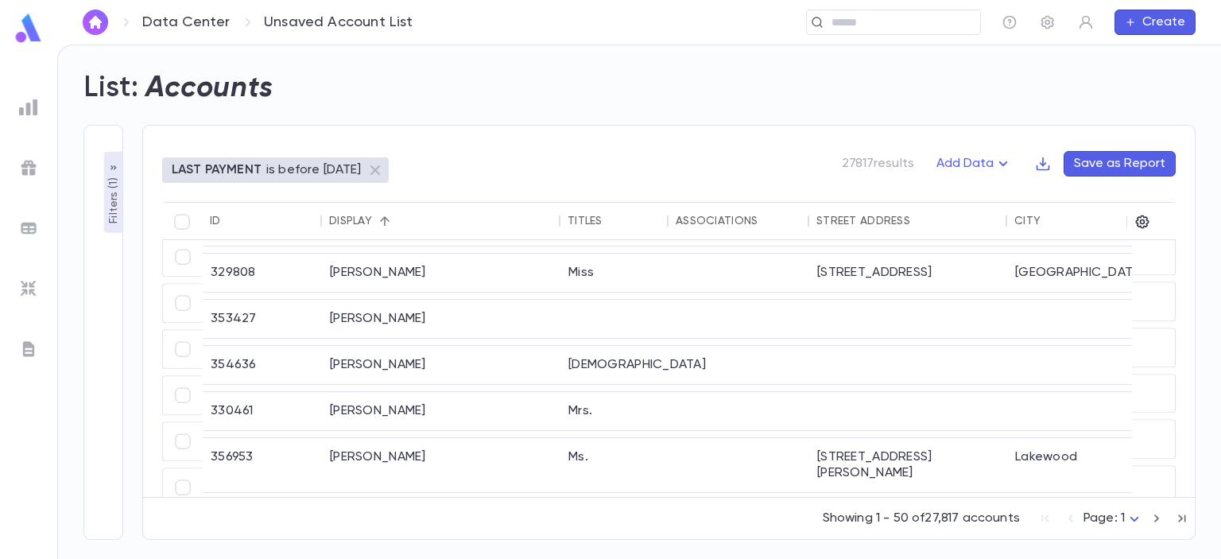
scroll to position [763, 0]
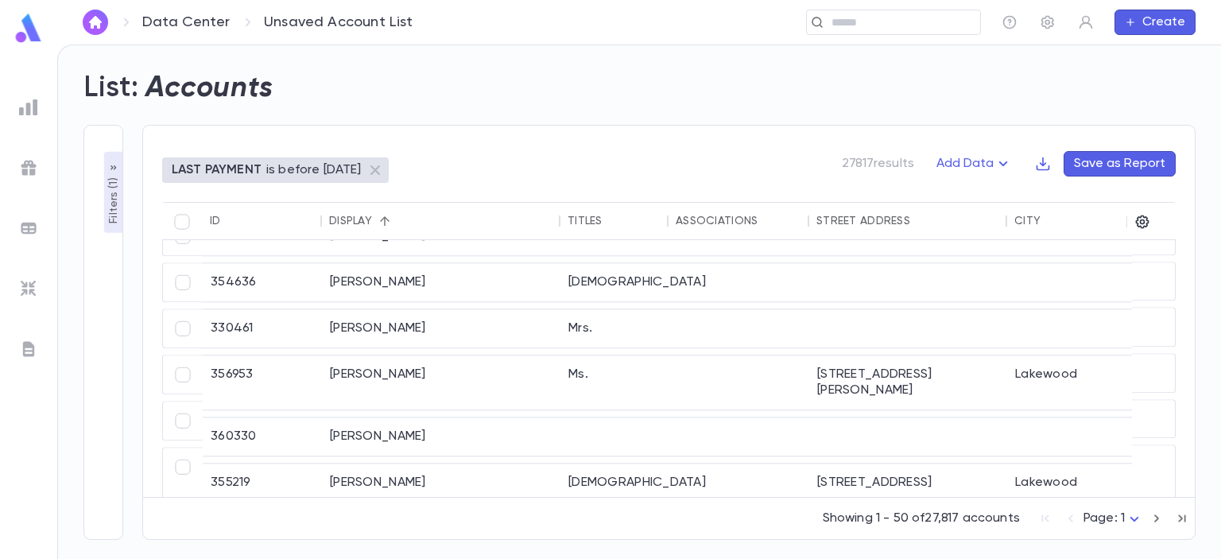
click at [368, 467] on div "Abayev, David" at bounding box center [441, 499] width 239 height 70
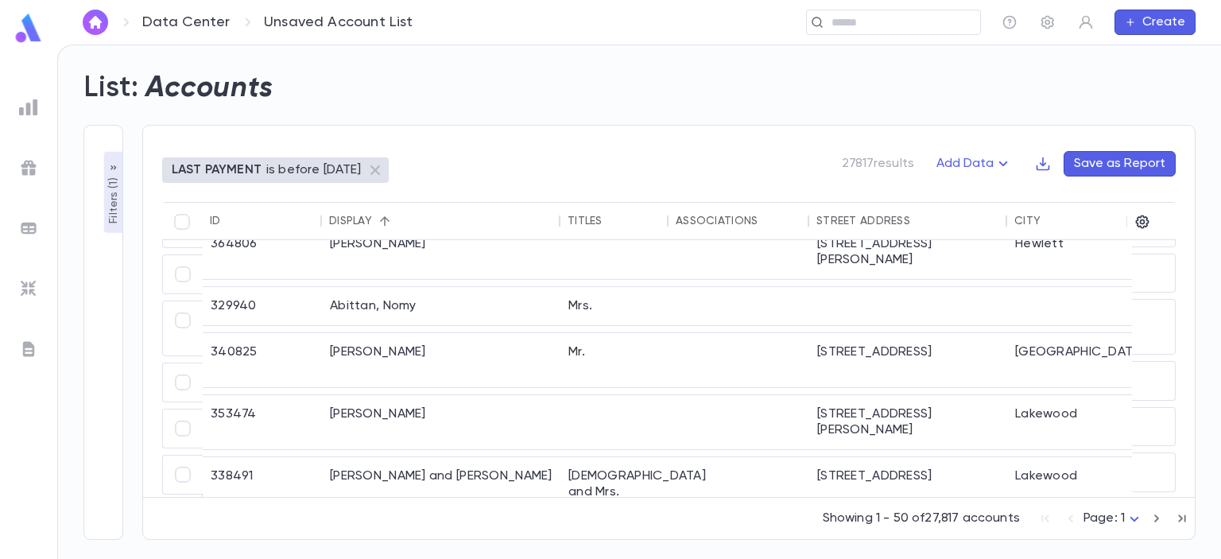
scroll to position [2031, 0]
click at [360, 397] on div "Aboud" at bounding box center [441, 424] width 239 height 54
click at [1157, 518] on icon "button" at bounding box center [1156, 518] width 17 height 19
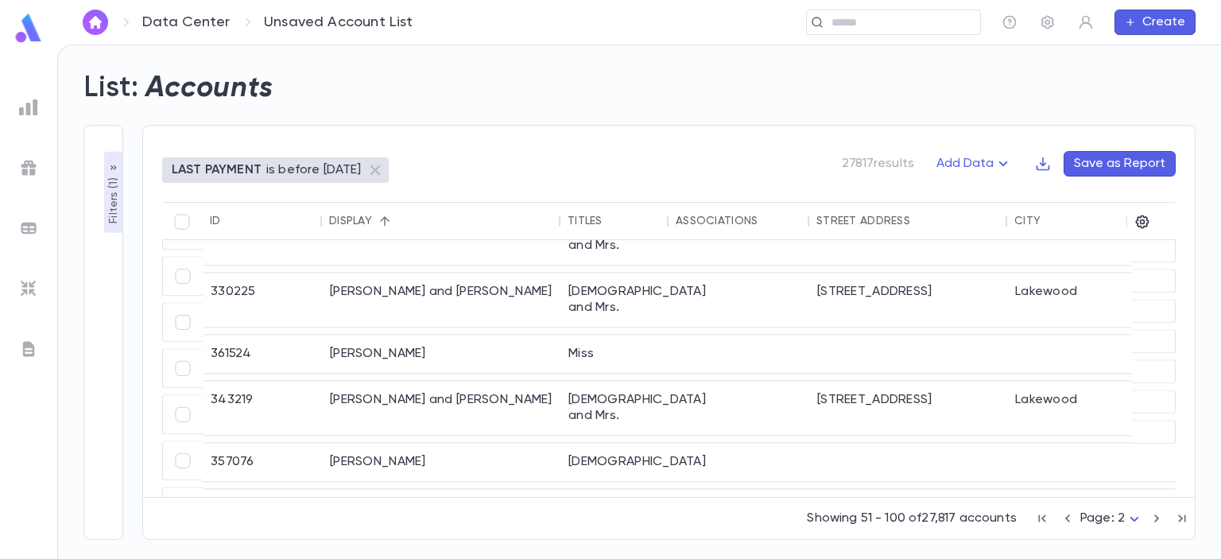
scroll to position [2012, 0]
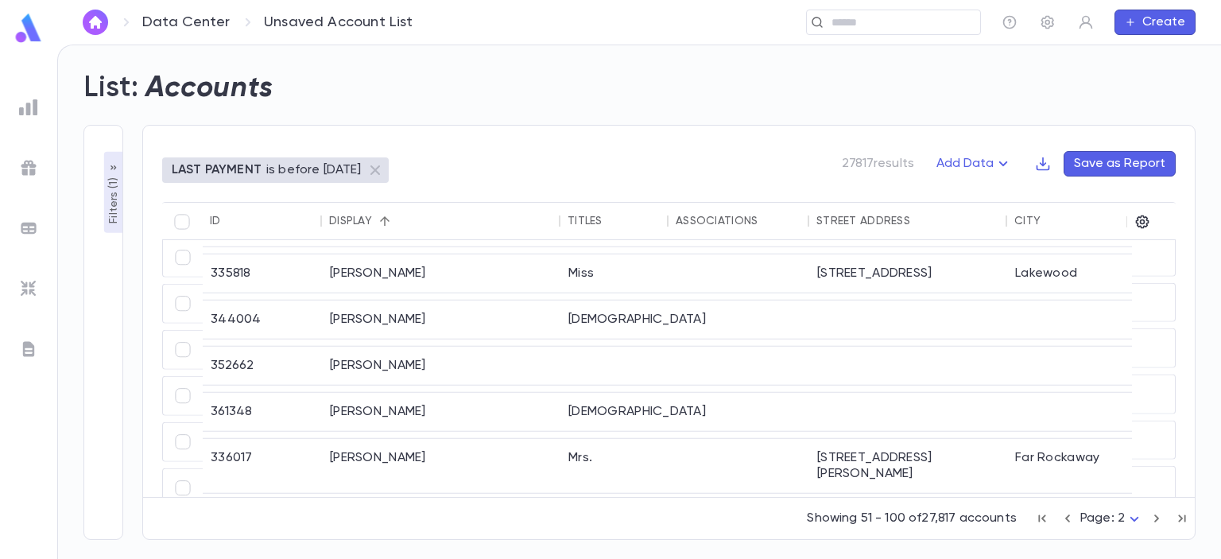
click at [354, 439] on div "[PERSON_NAME]" at bounding box center [441, 466] width 239 height 54
